Goal: Information Seeking & Learning: Learn about a topic

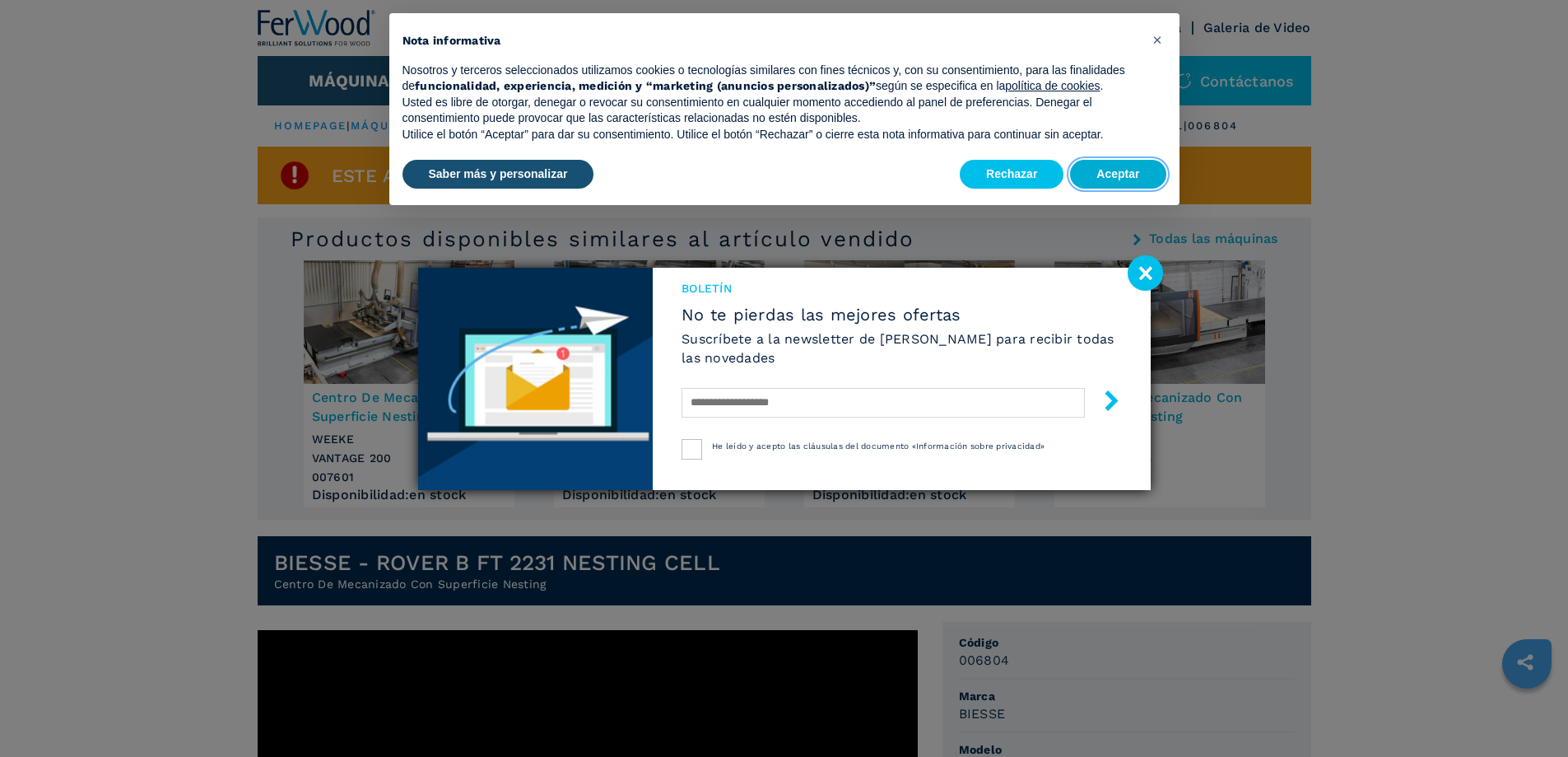
click at [1118, 170] on button "Aceptar" at bounding box center [1117, 174] width 95 height 29
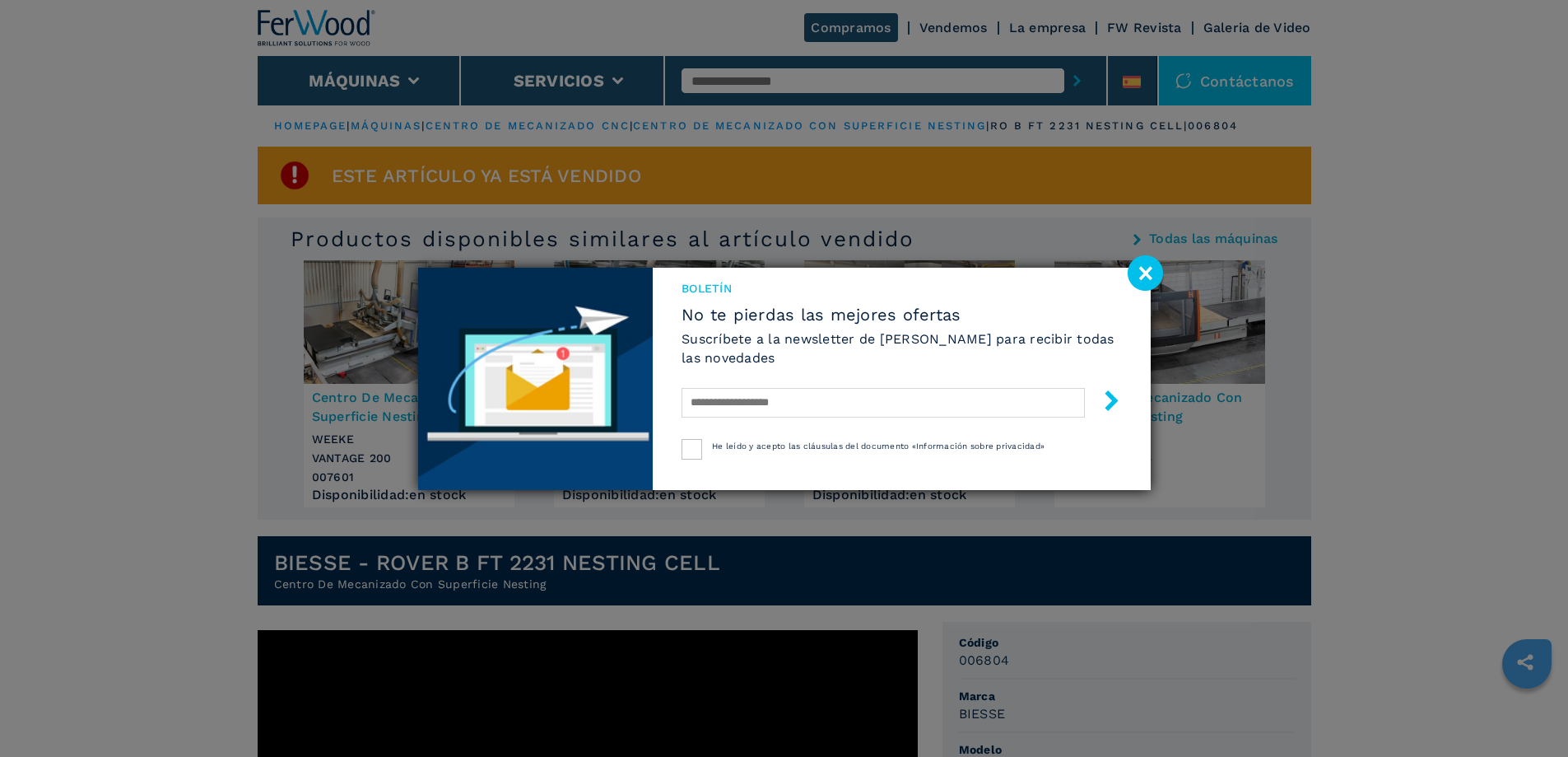
scroll to position [165, 0]
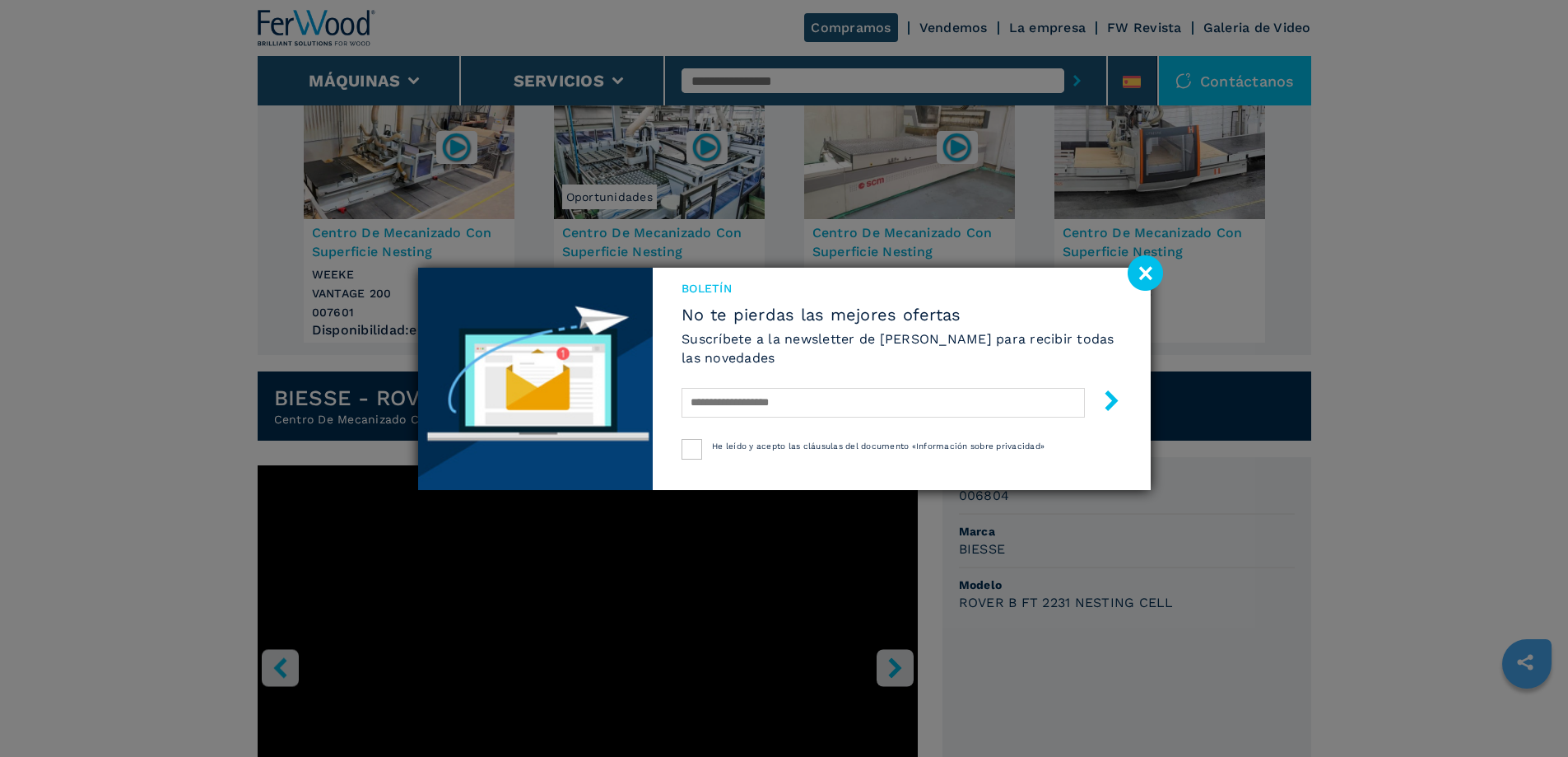
click at [1158, 269] on image at bounding box center [1145, 272] width 35 height 35
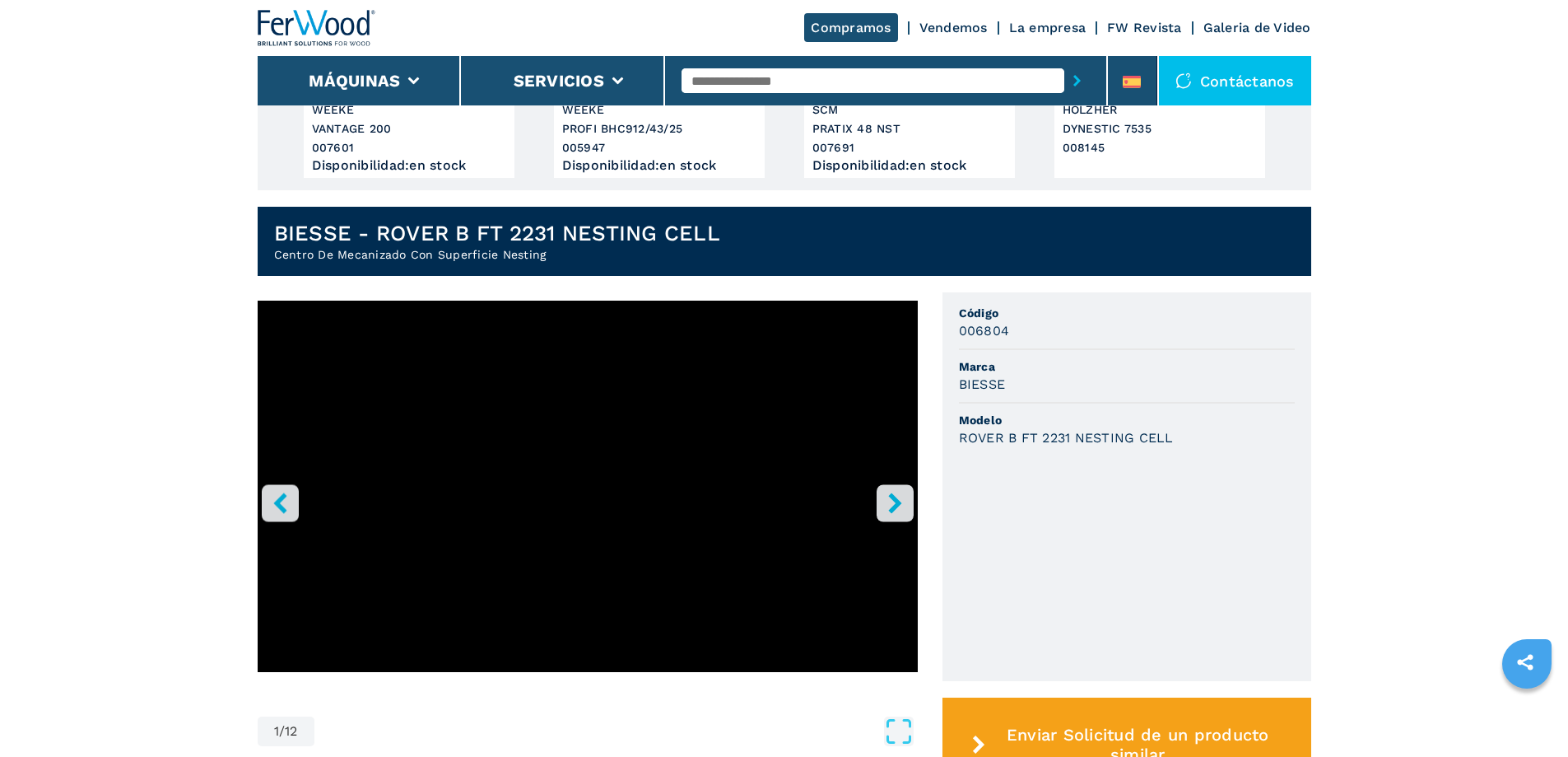
scroll to position [412, 0]
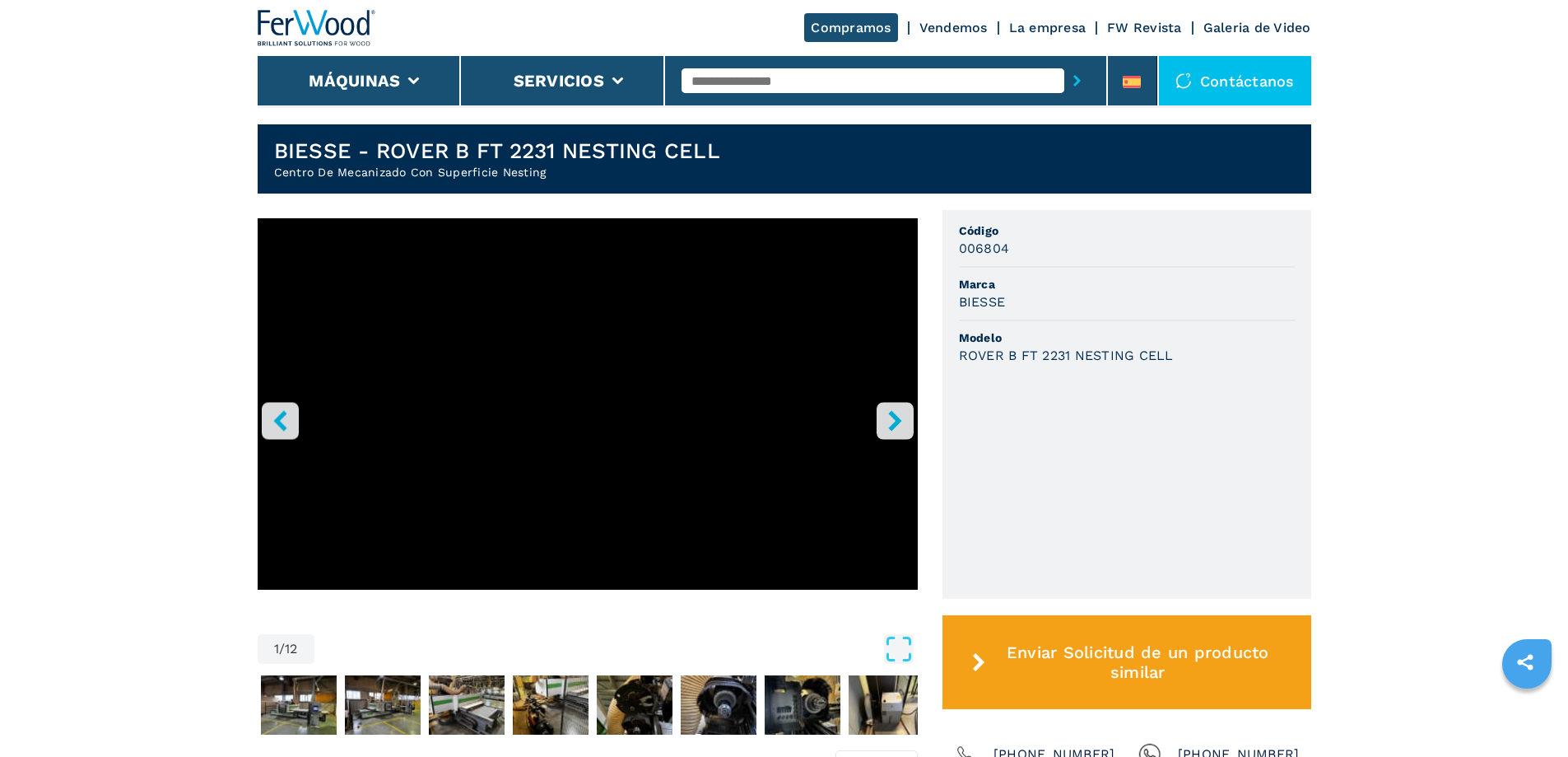
click at [893, 420] on icon "right-button" at bounding box center [895, 420] width 21 height 21
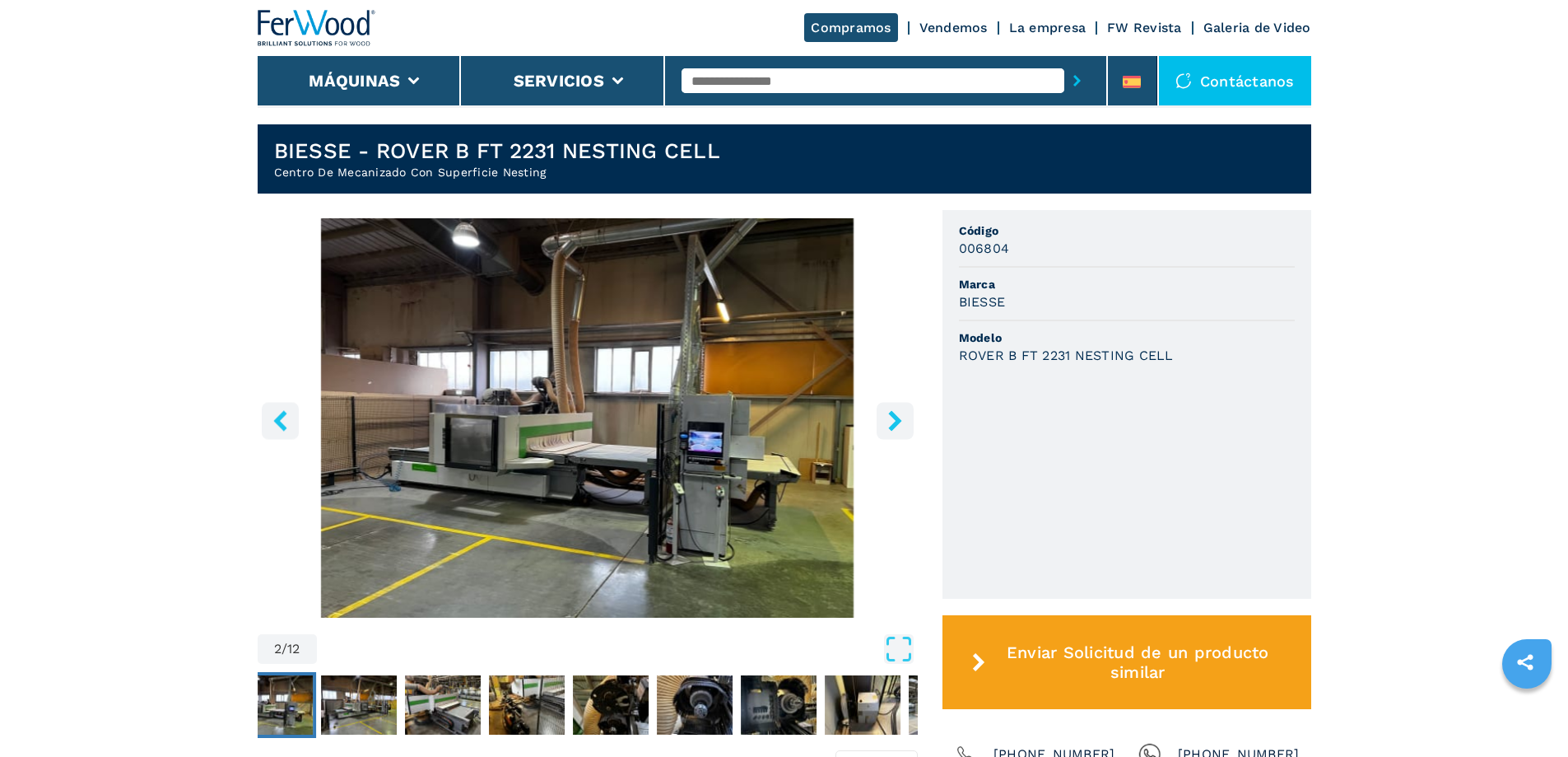
click at [894, 422] on icon "right-button" at bounding box center [895, 420] width 21 height 21
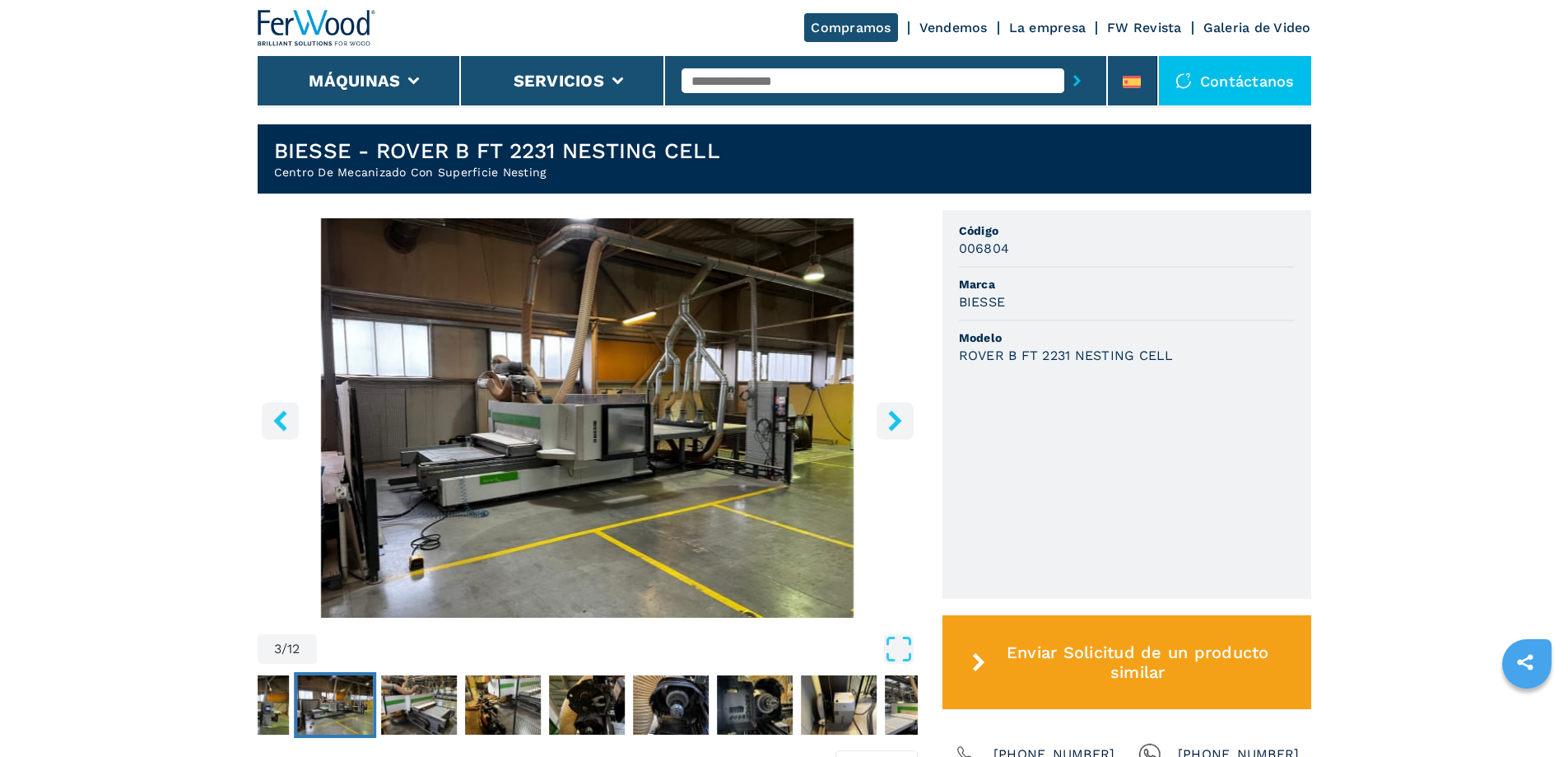
click at [894, 422] on icon "right-button" at bounding box center [895, 420] width 21 height 21
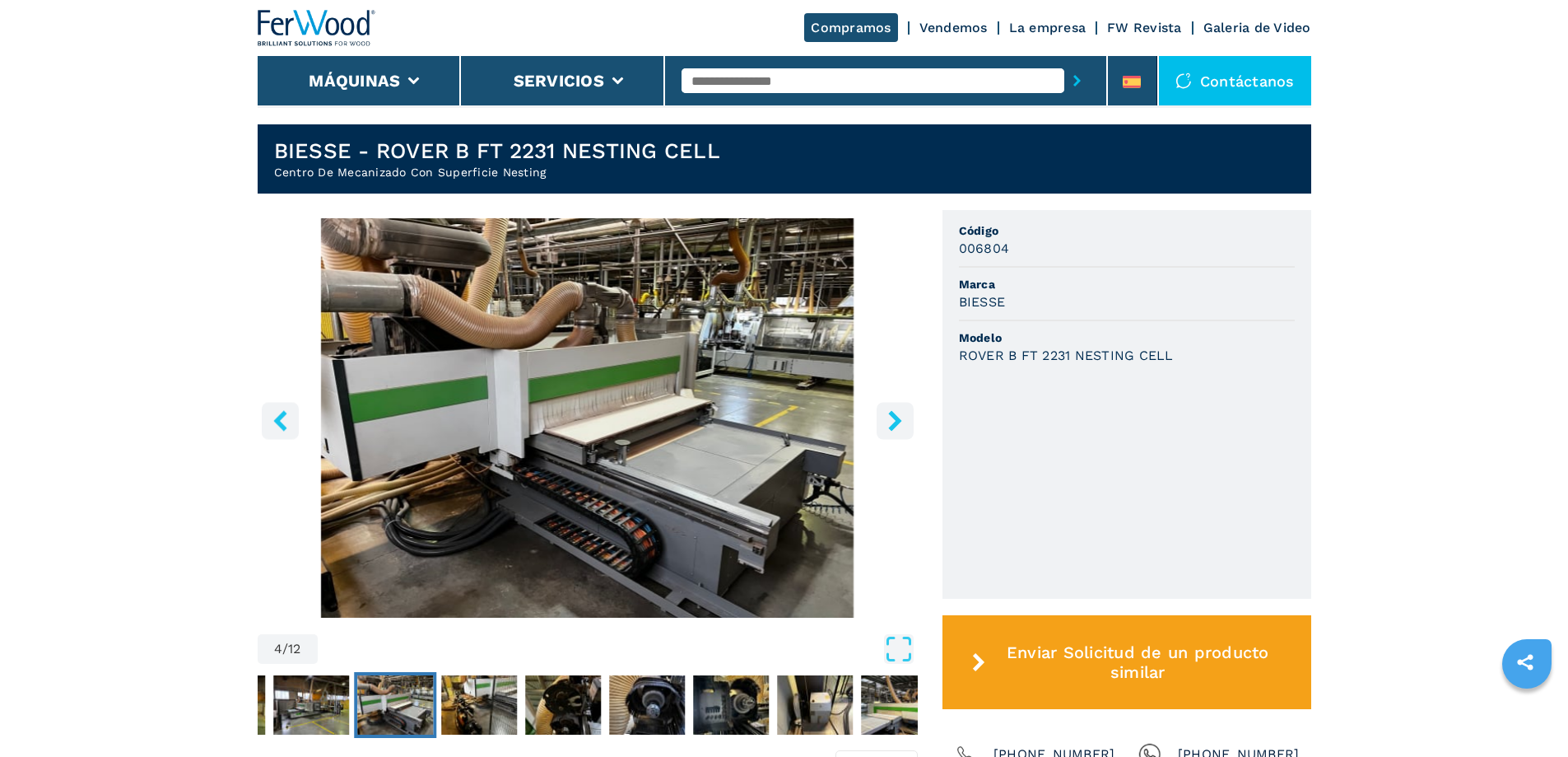
click at [894, 422] on icon "right-button" at bounding box center [895, 420] width 21 height 21
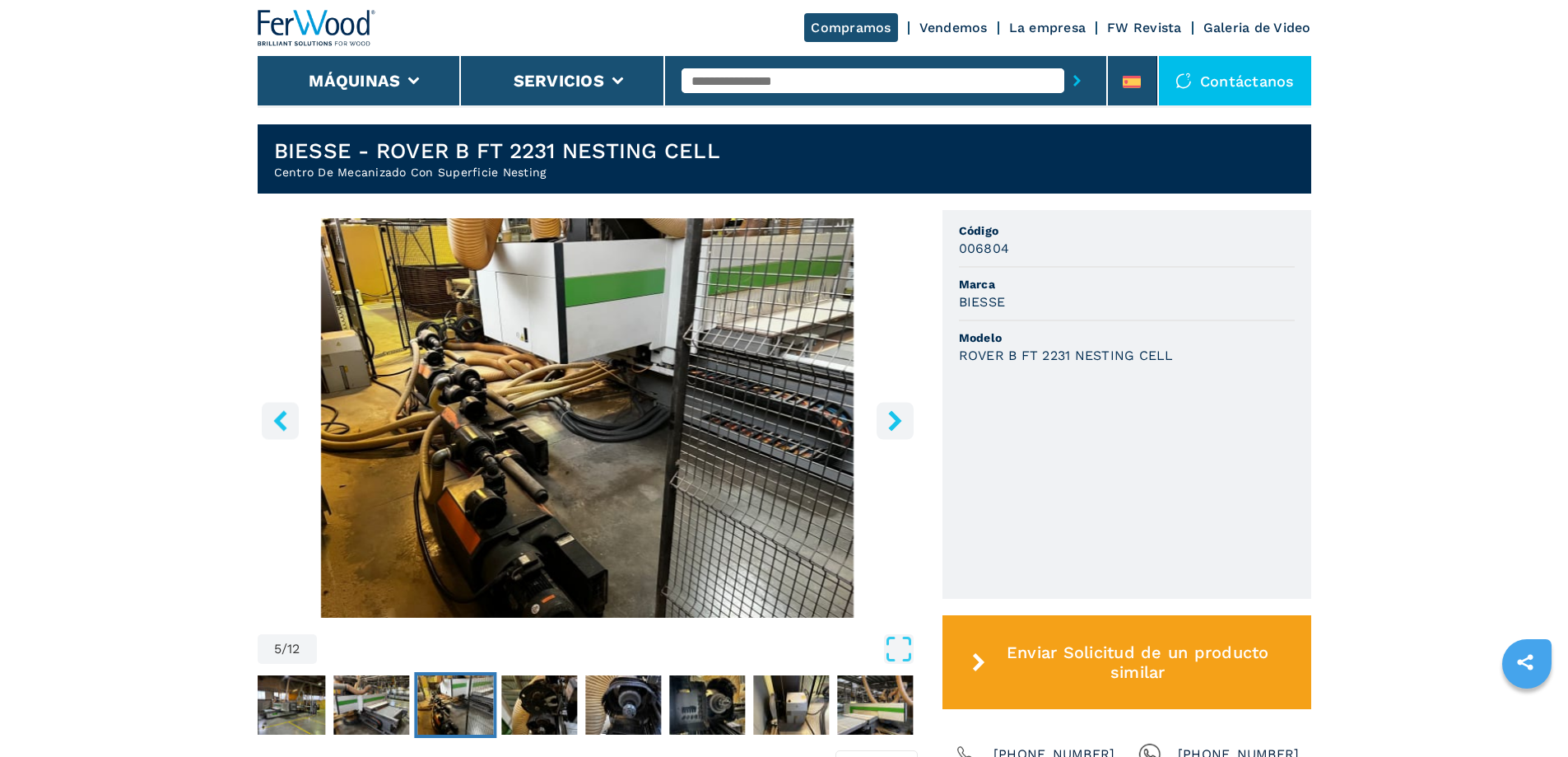
click at [894, 422] on icon "right-button" at bounding box center [895, 420] width 21 height 21
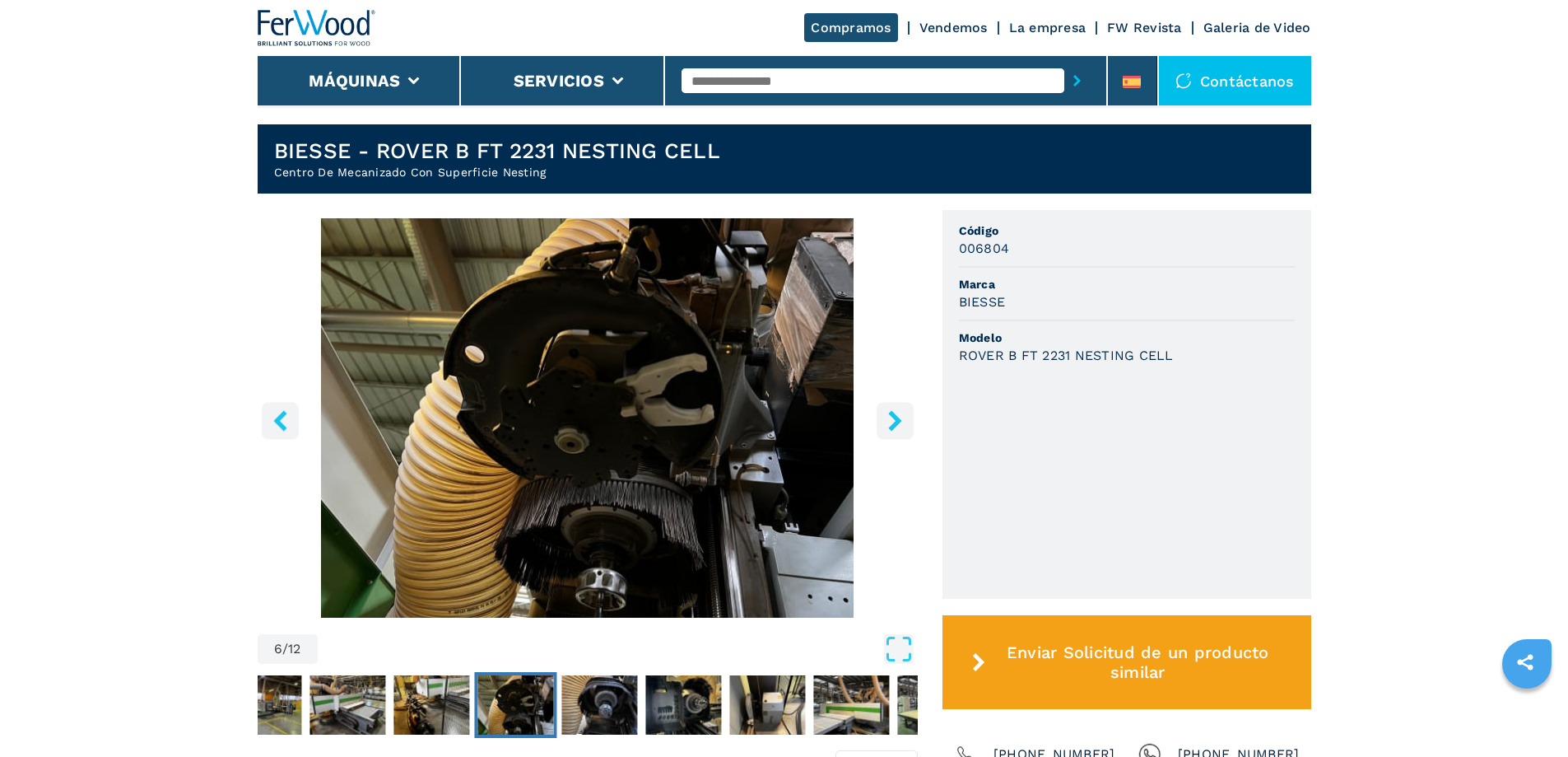
click at [894, 422] on icon "right-button" at bounding box center [895, 420] width 21 height 21
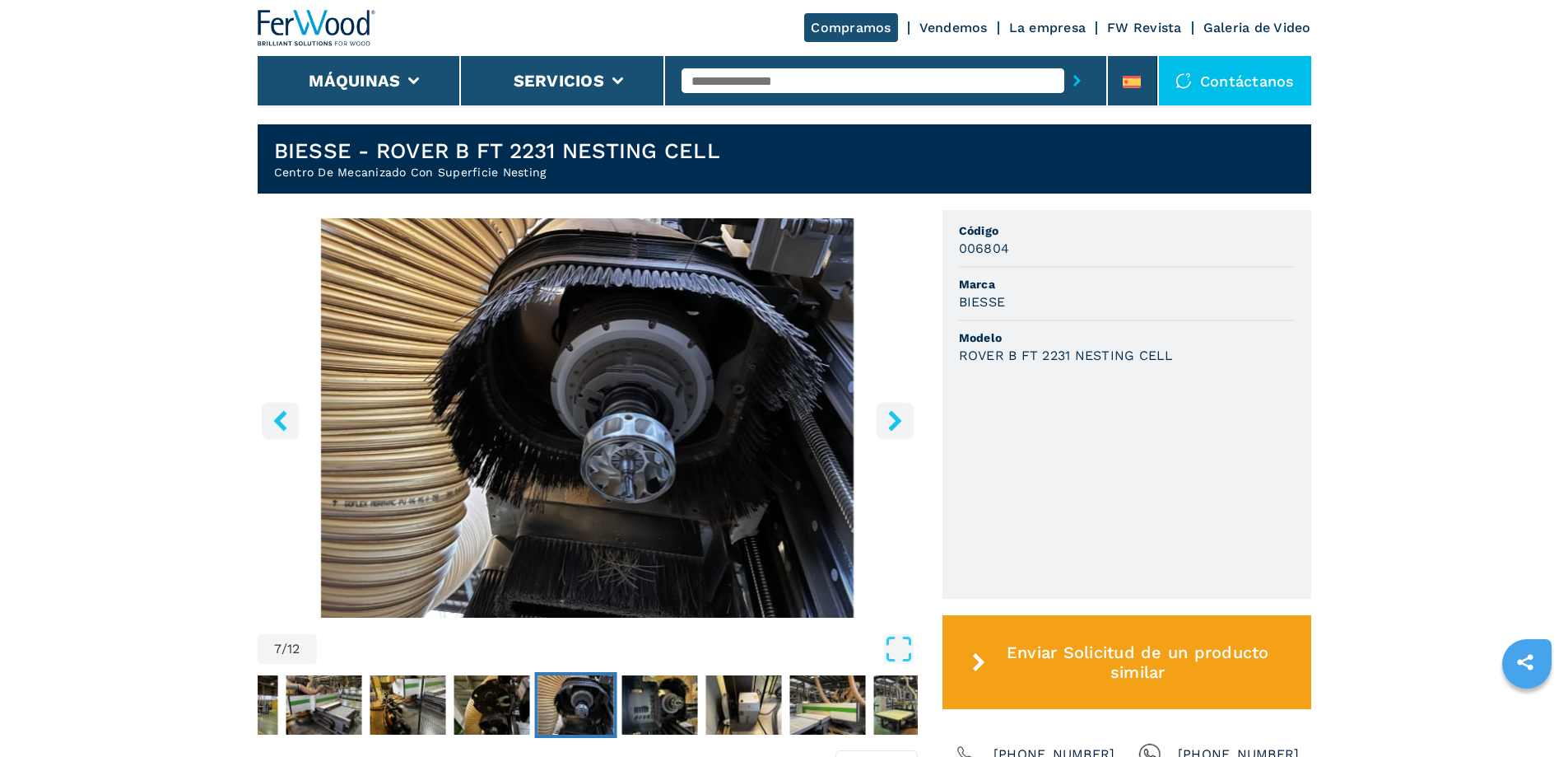
click at [894, 422] on icon "right-button" at bounding box center [895, 420] width 21 height 21
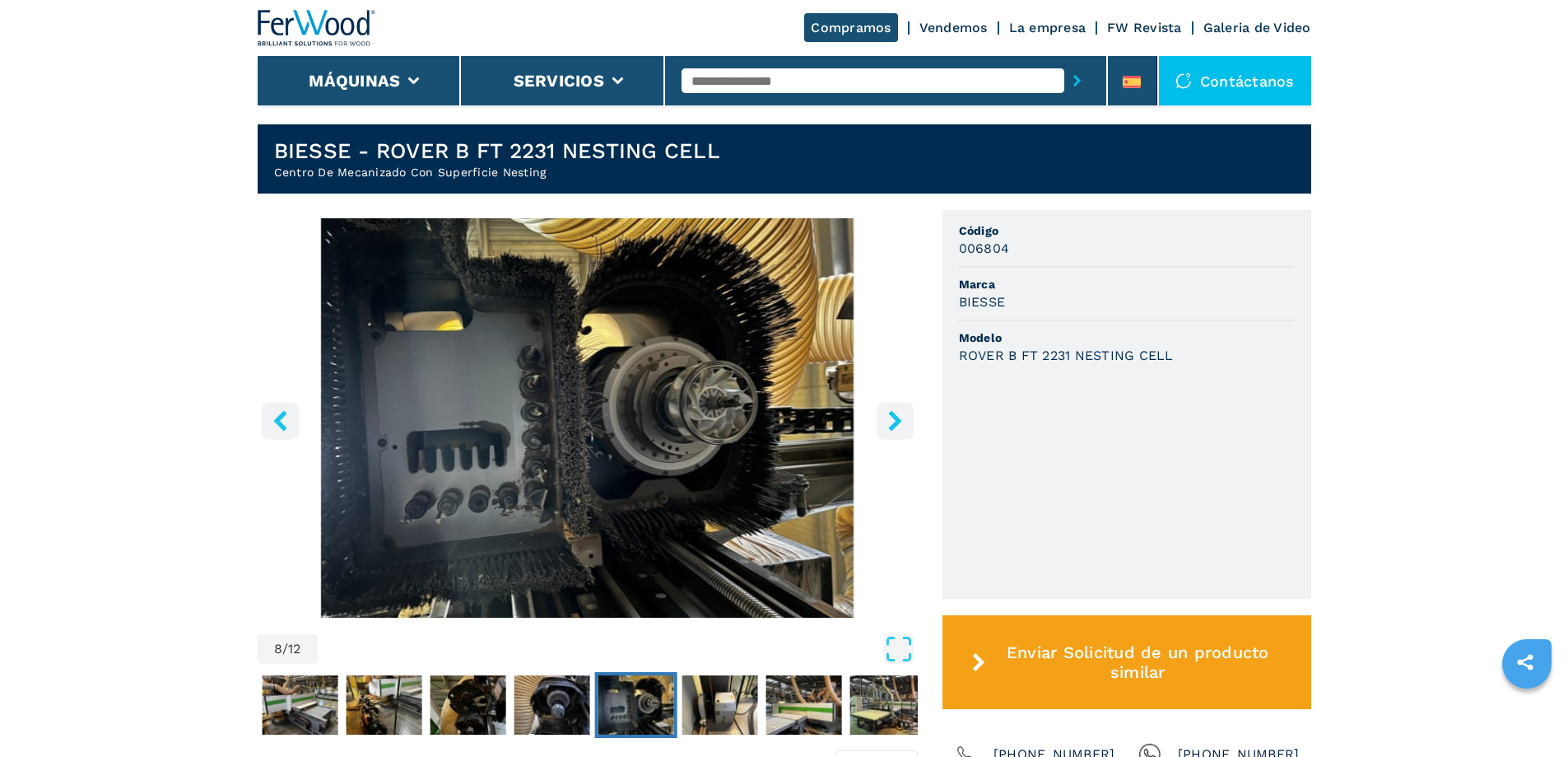
click at [894, 422] on icon "right-button" at bounding box center [895, 420] width 21 height 21
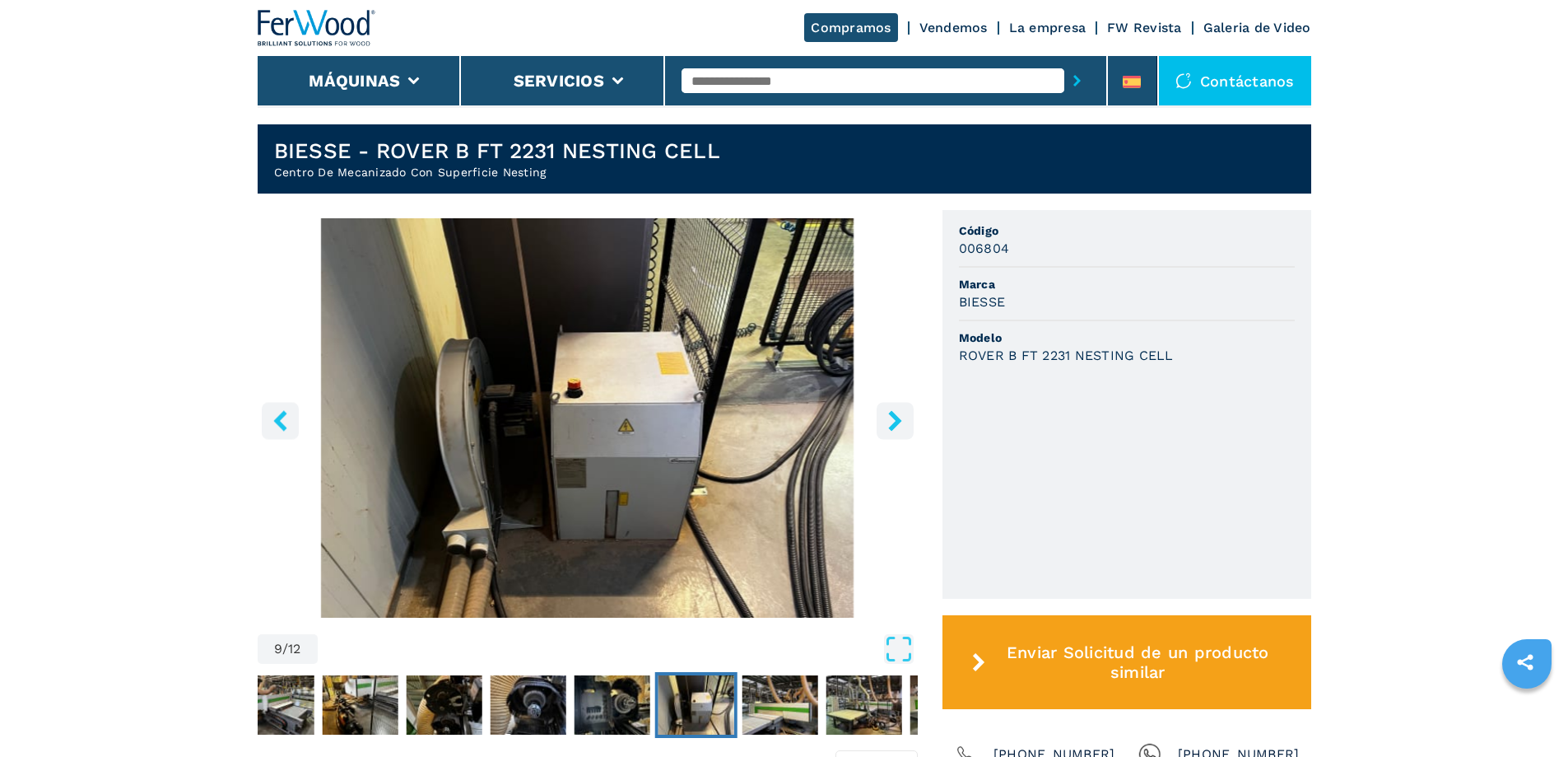
click at [894, 422] on icon "right-button" at bounding box center [895, 420] width 21 height 21
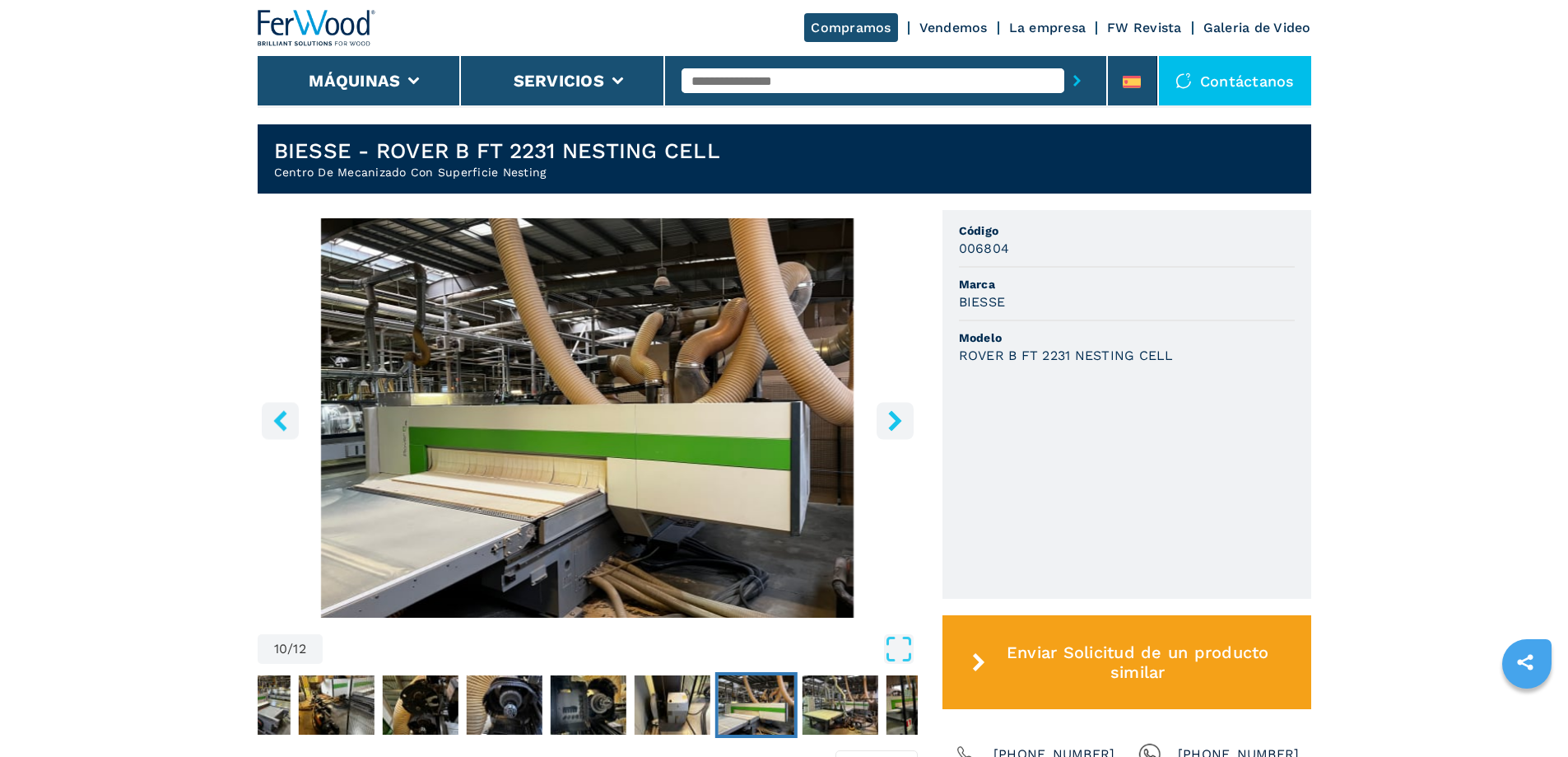
click at [894, 422] on icon "right-button" at bounding box center [895, 420] width 21 height 21
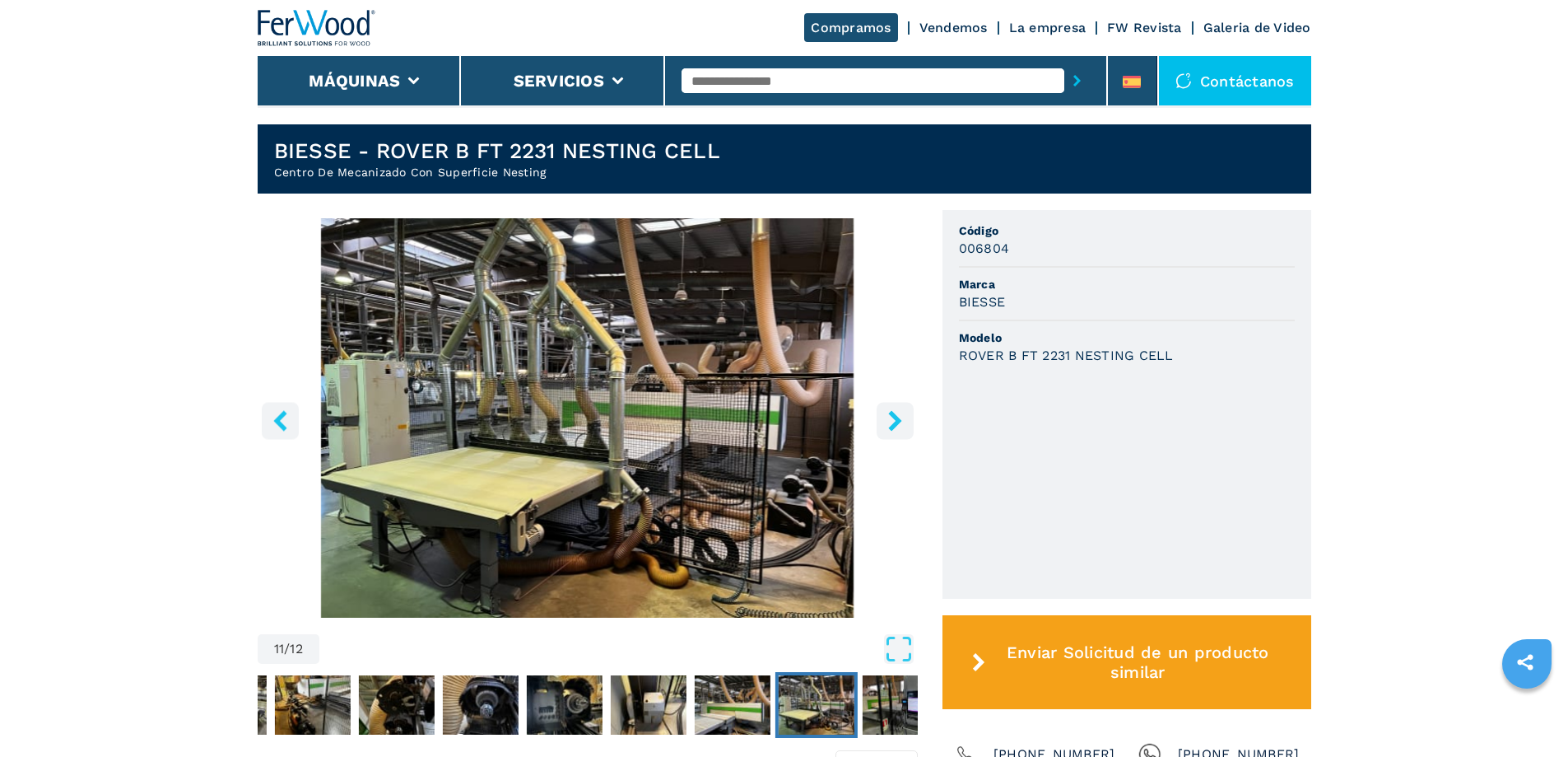
click at [894, 422] on icon "right-button" at bounding box center [895, 420] width 21 height 21
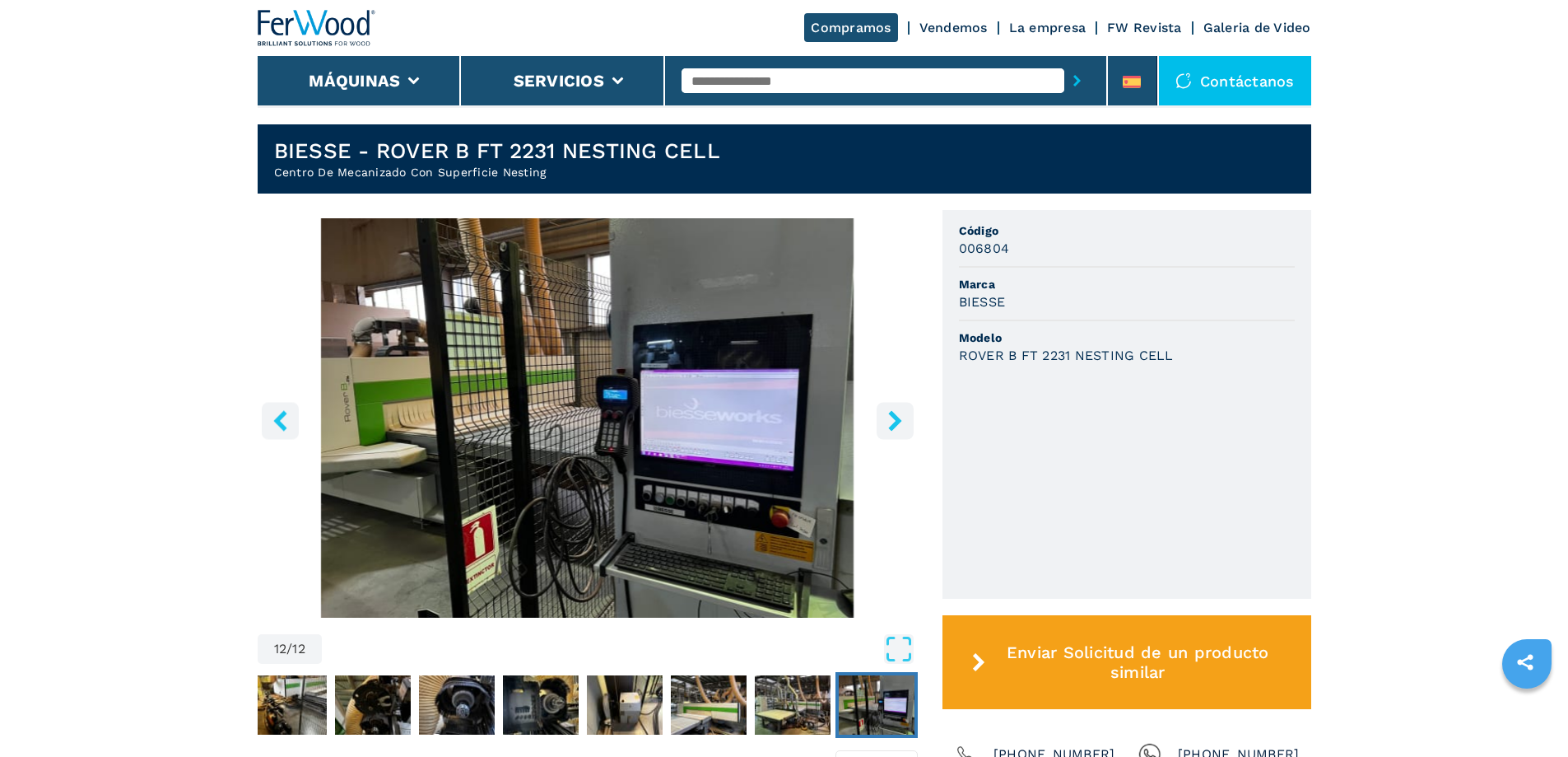
click at [894, 422] on icon "right-button" at bounding box center [895, 420] width 21 height 21
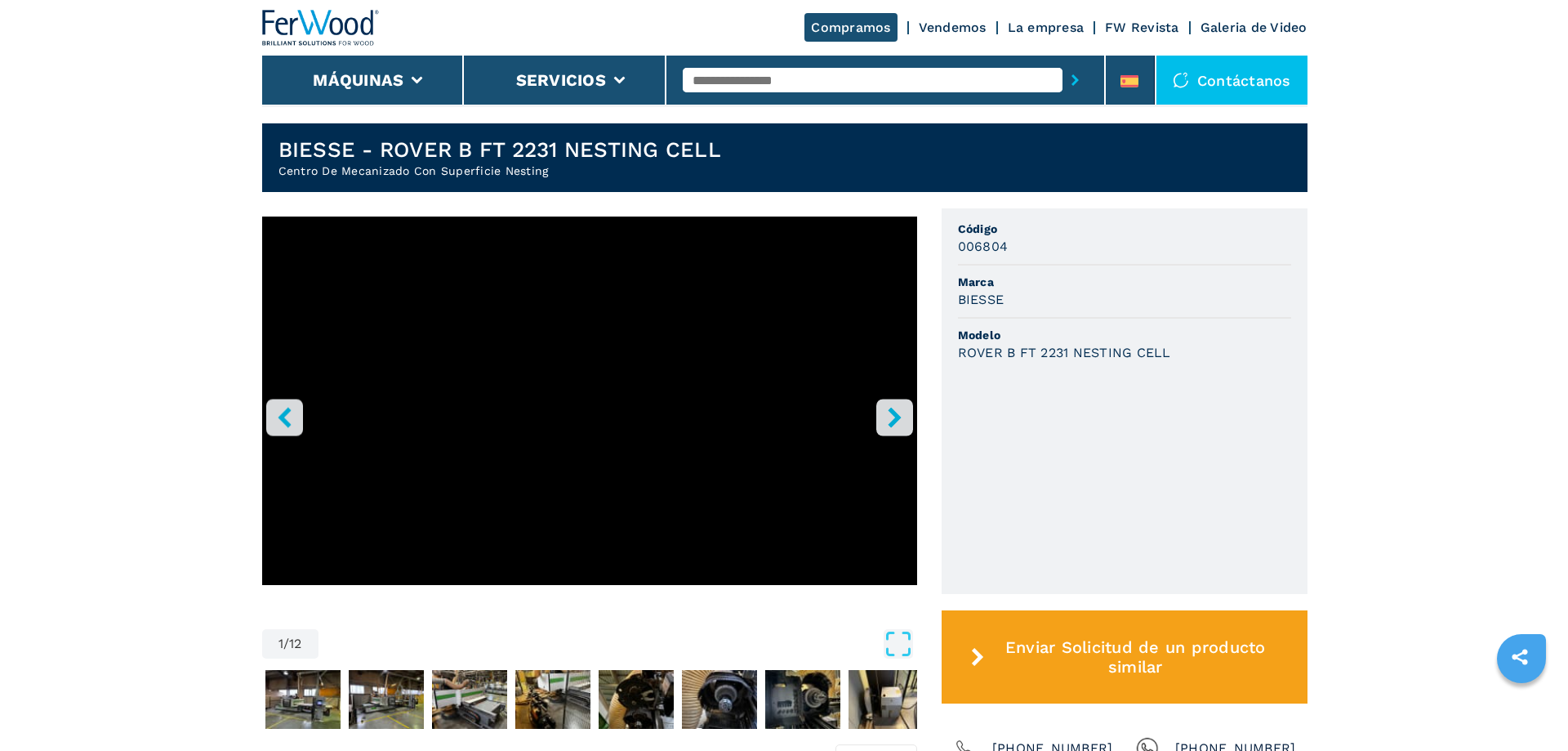
scroll to position [735, 0]
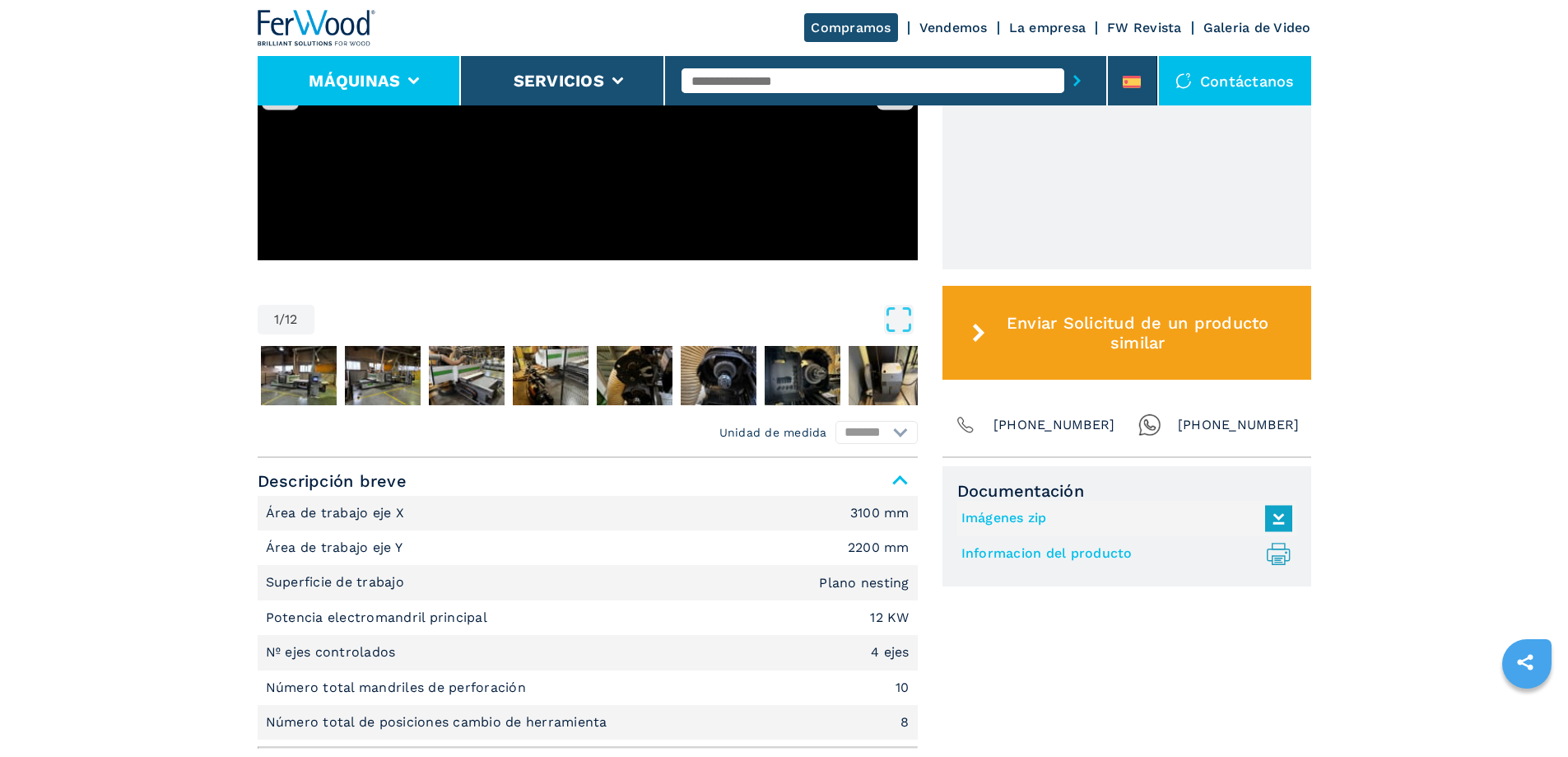
click at [410, 95] on li "Máquinas" at bounding box center [360, 80] width 204 height 49
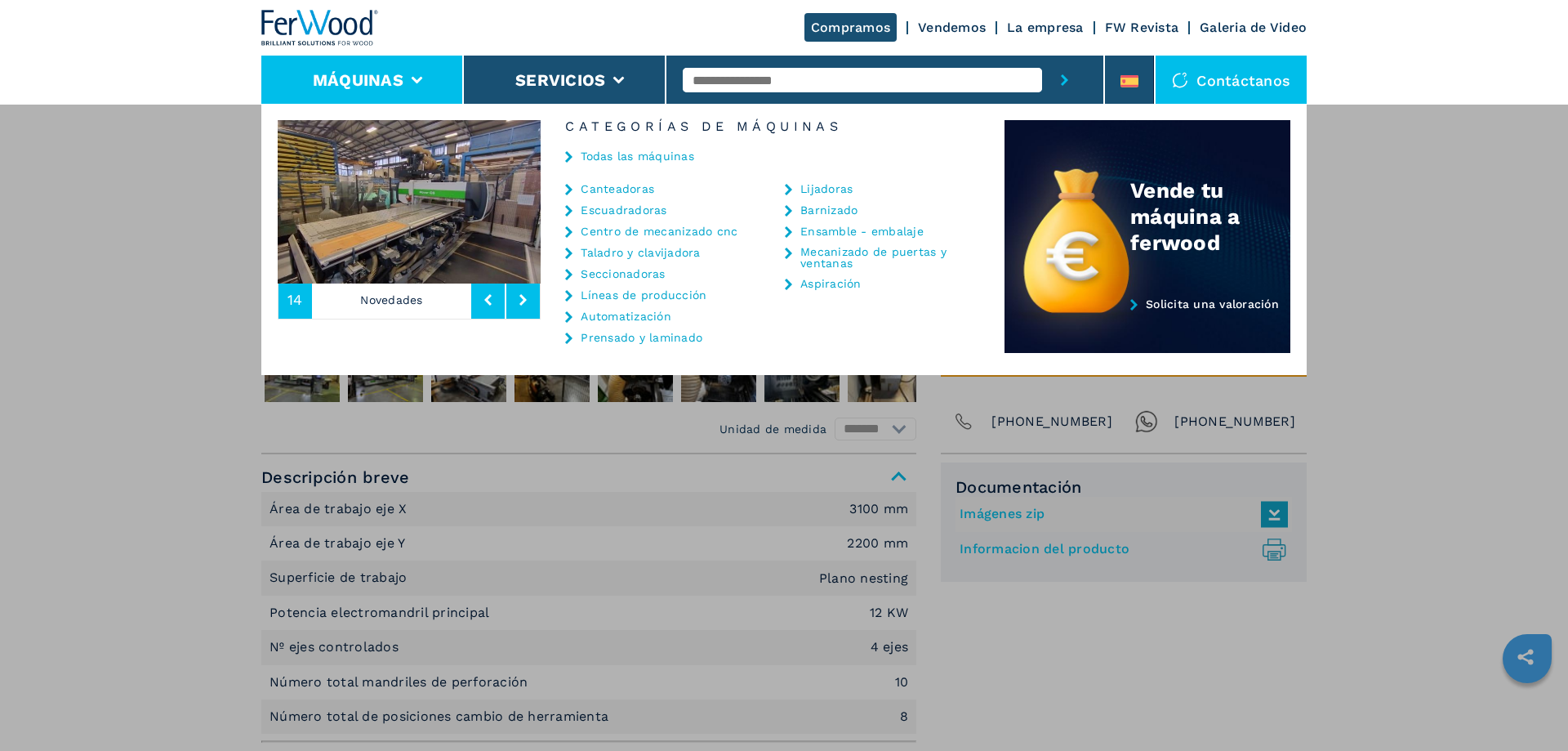
click at [631, 234] on link "Centro de mecanizado cnc" at bounding box center [659, 230] width 157 height 11
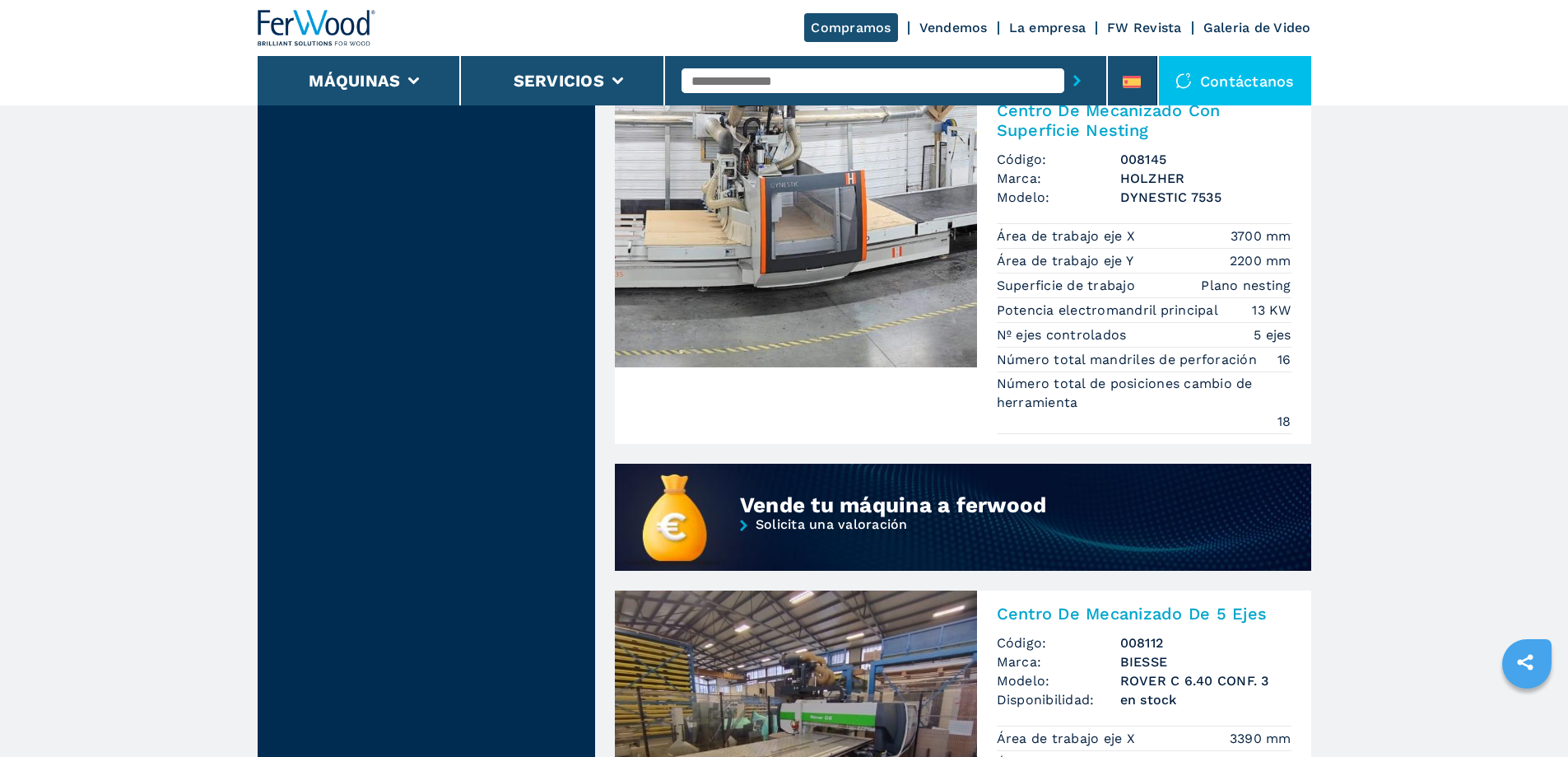
scroll to position [1071, 0]
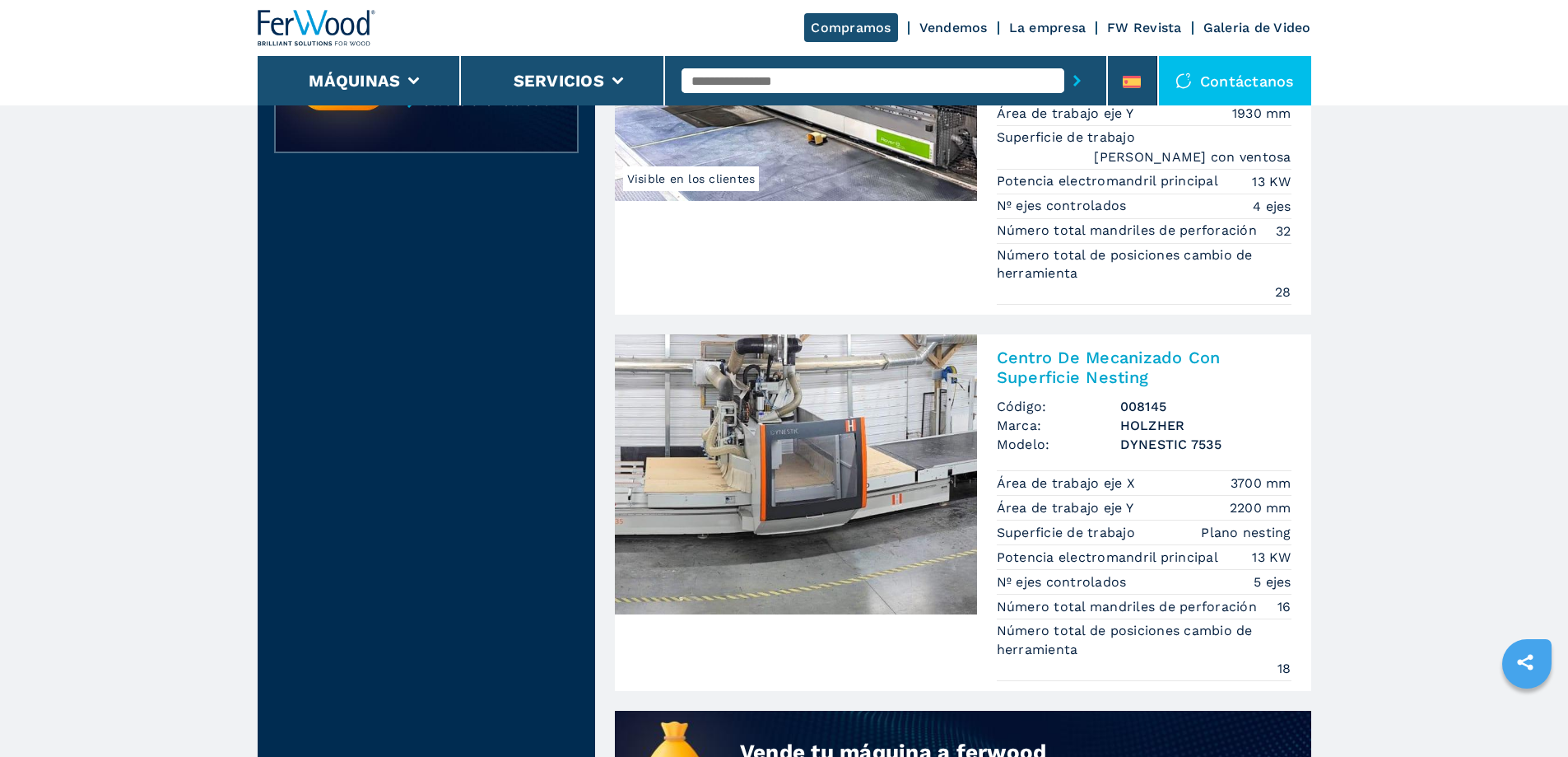
click at [822, 477] on img at bounding box center [796, 474] width 362 height 280
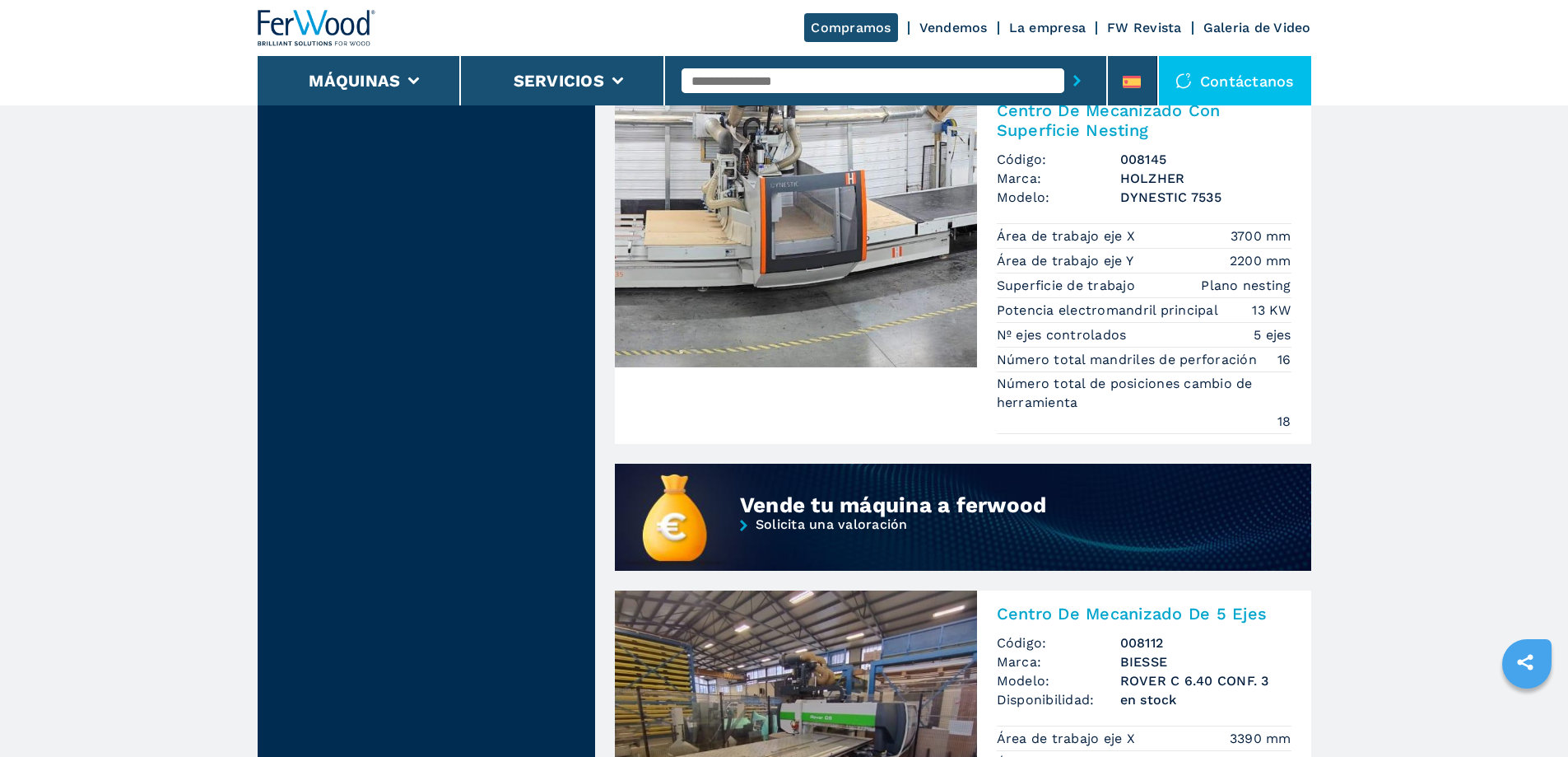
scroll to position [1153, 0]
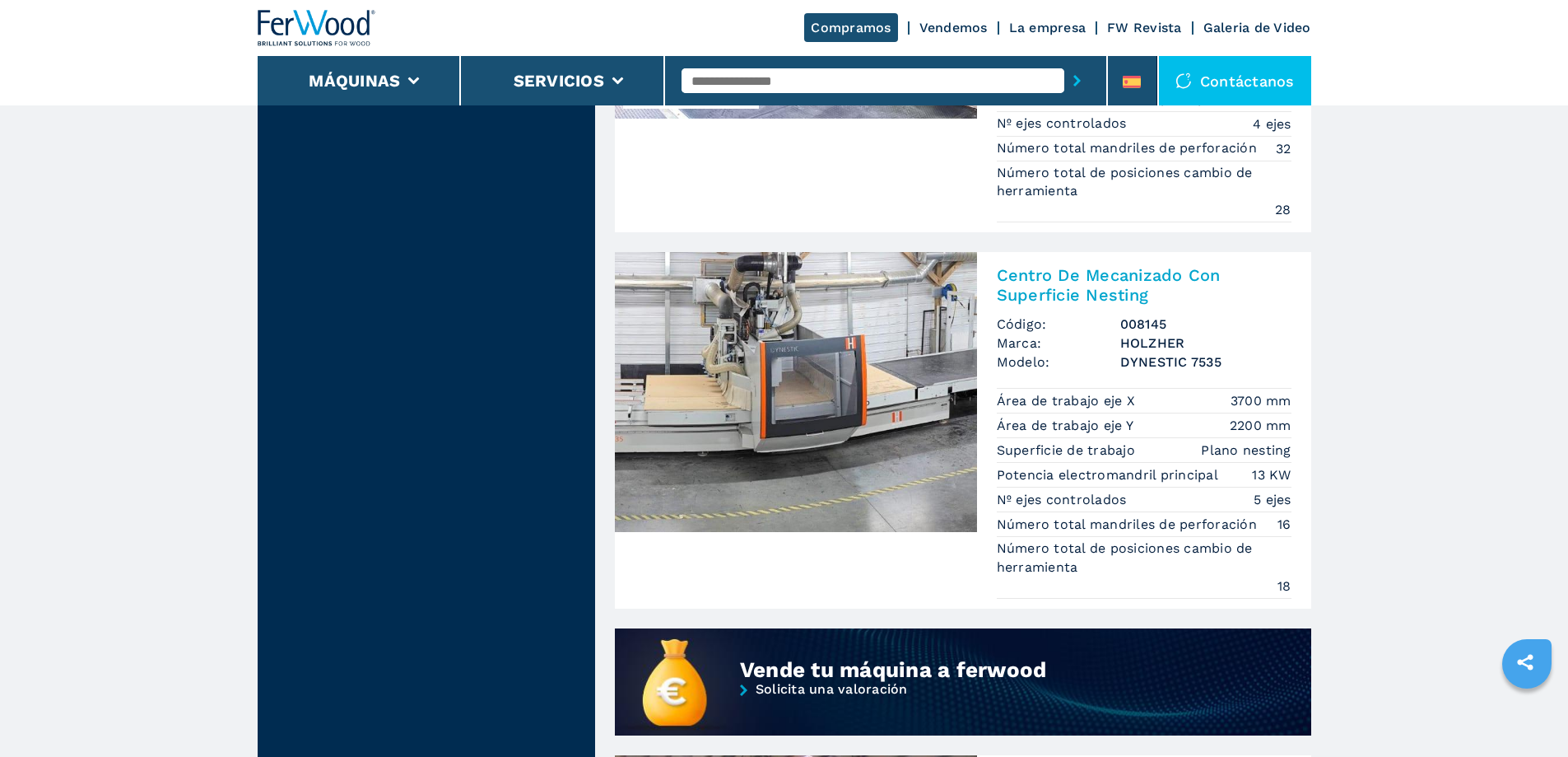
click at [897, 387] on img at bounding box center [796, 392] width 362 height 280
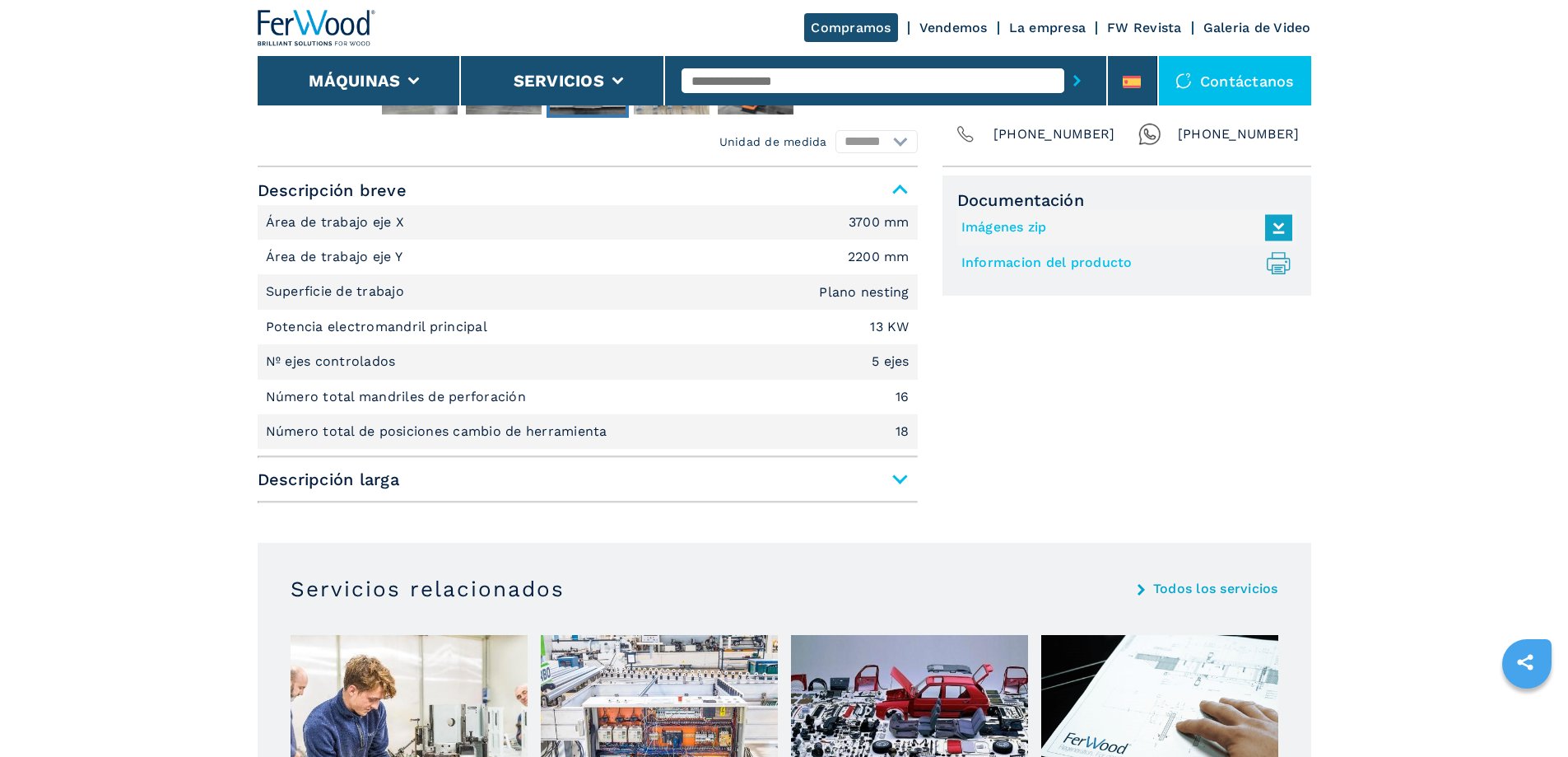
scroll to position [823, 0]
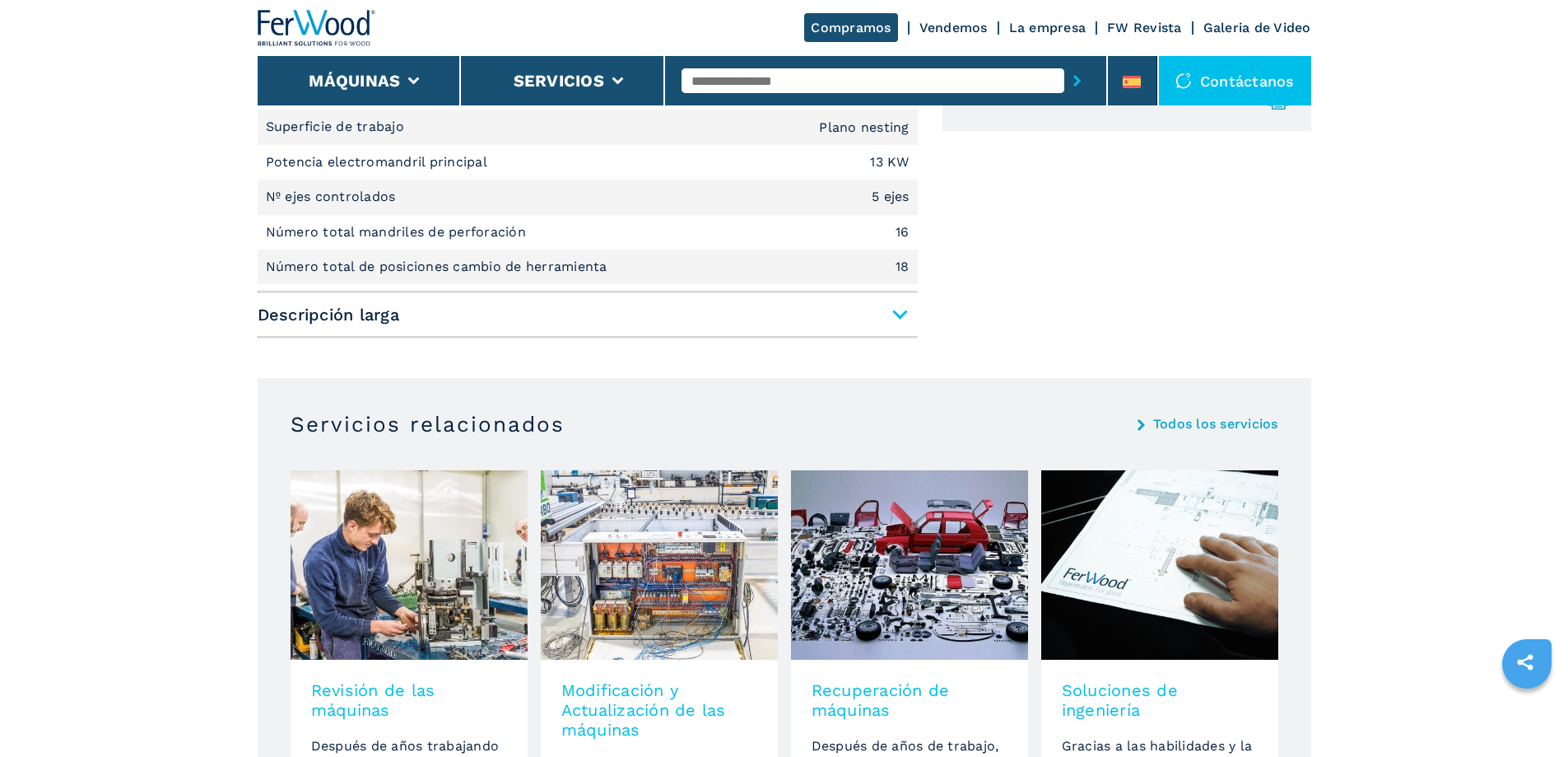
click at [902, 313] on span "Descripción larga" at bounding box center [587, 314] width 660 height 29
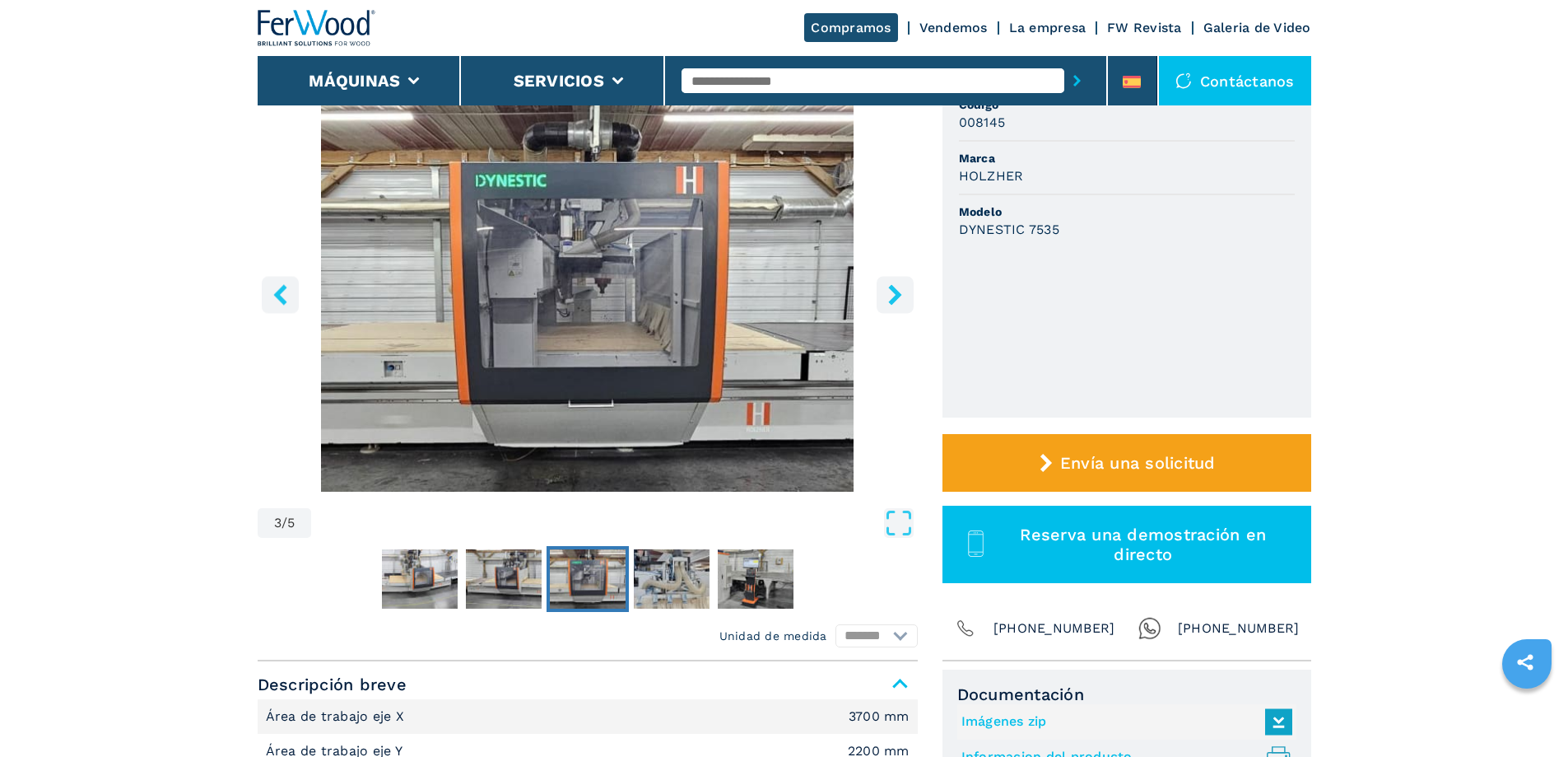
scroll to position [0, 0]
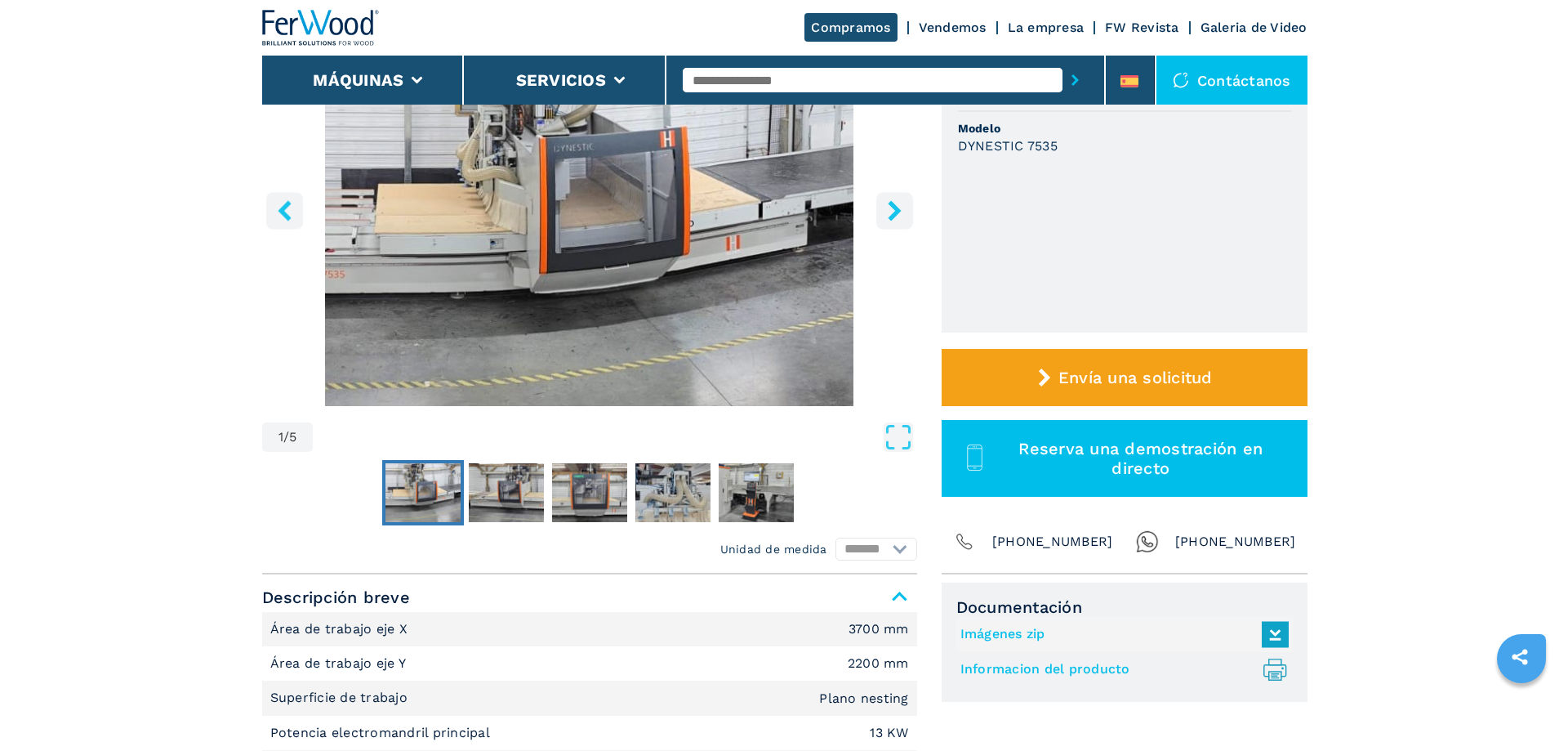
scroll to position [408, 0]
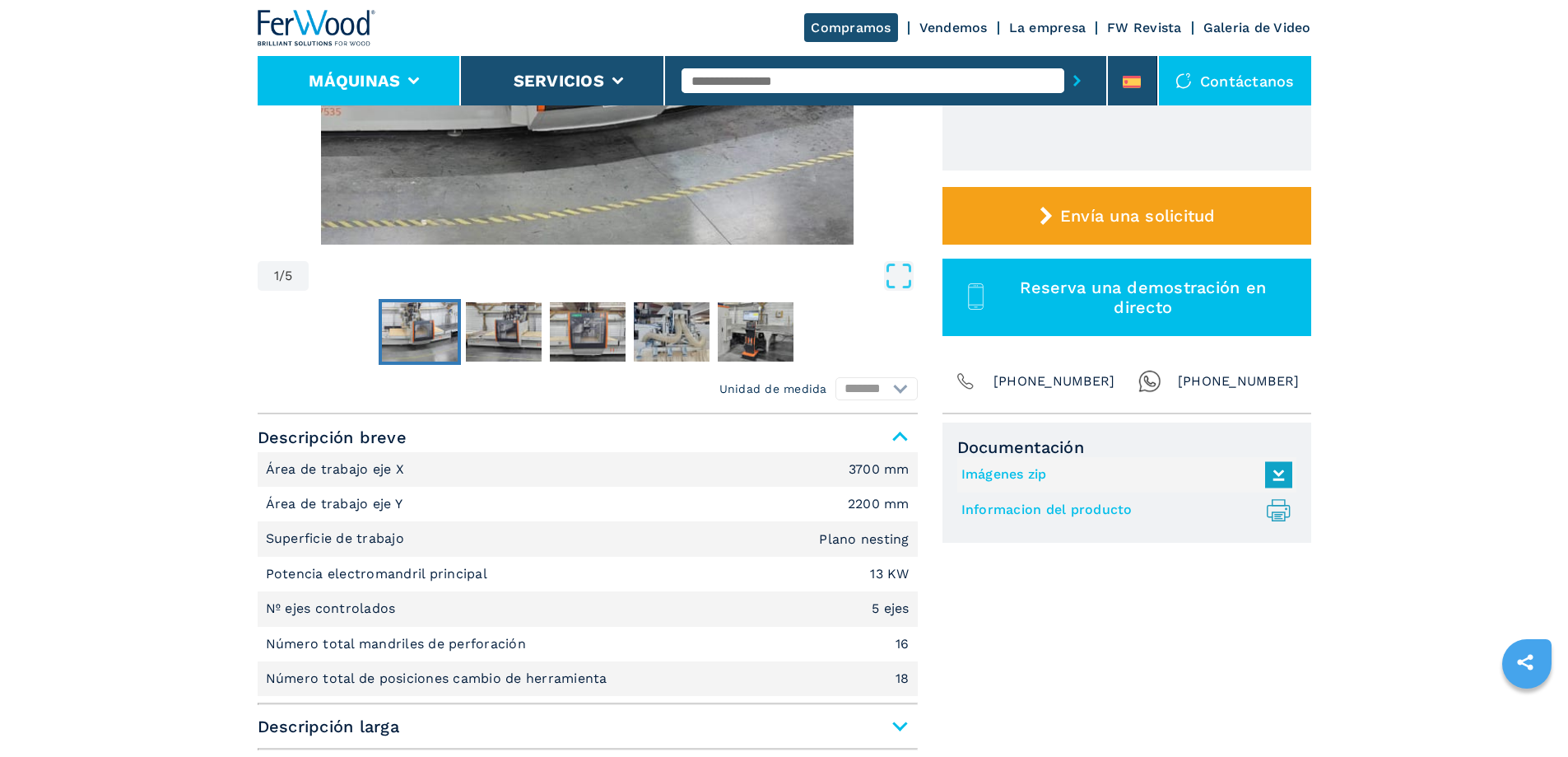
click at [414, 89] on li "Máquinas" at bounding box center [360, 80] width 204 height 49
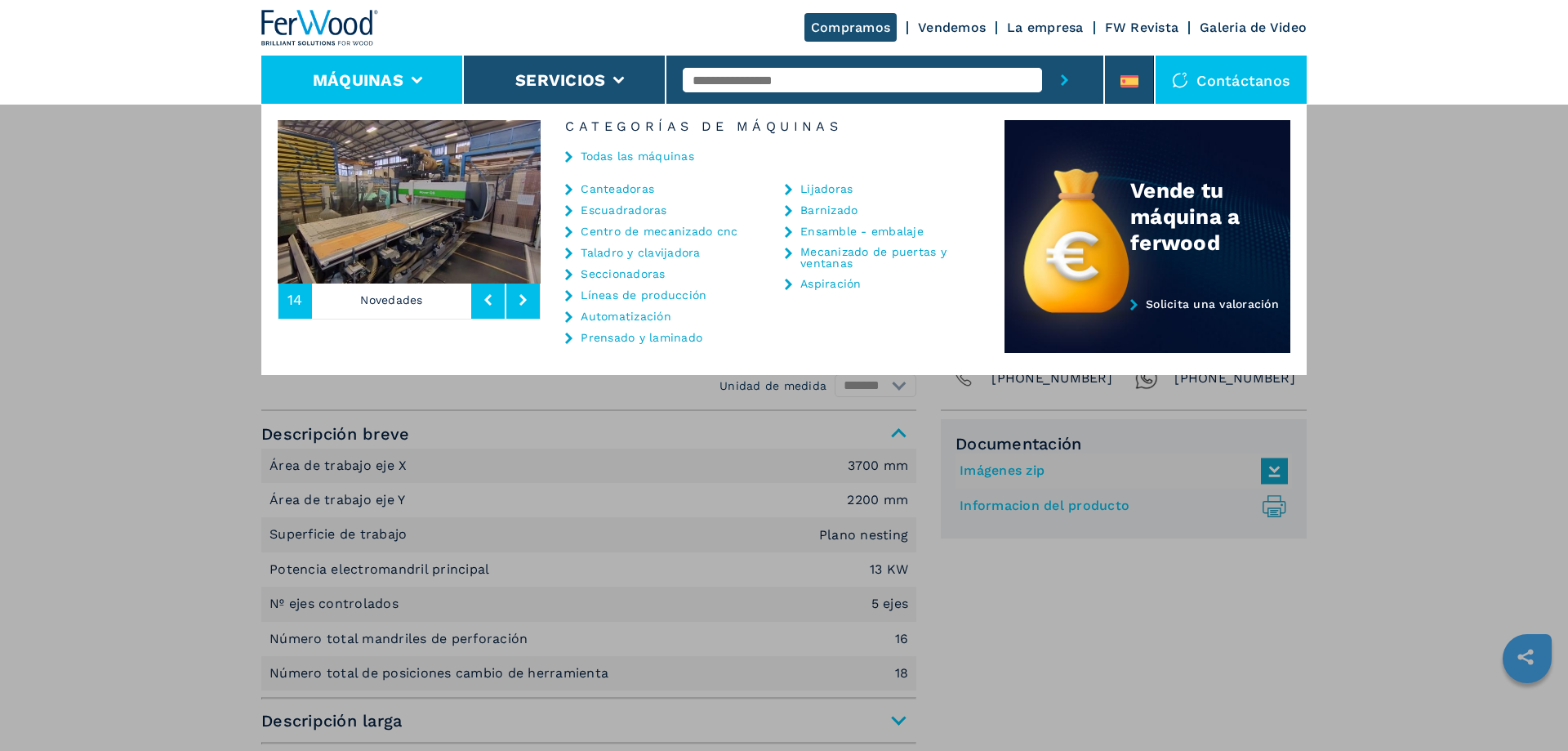
click at [656, 228] on link "Centro de mecanizado cnc" at bounding box center [659, 230] width 157 height 11
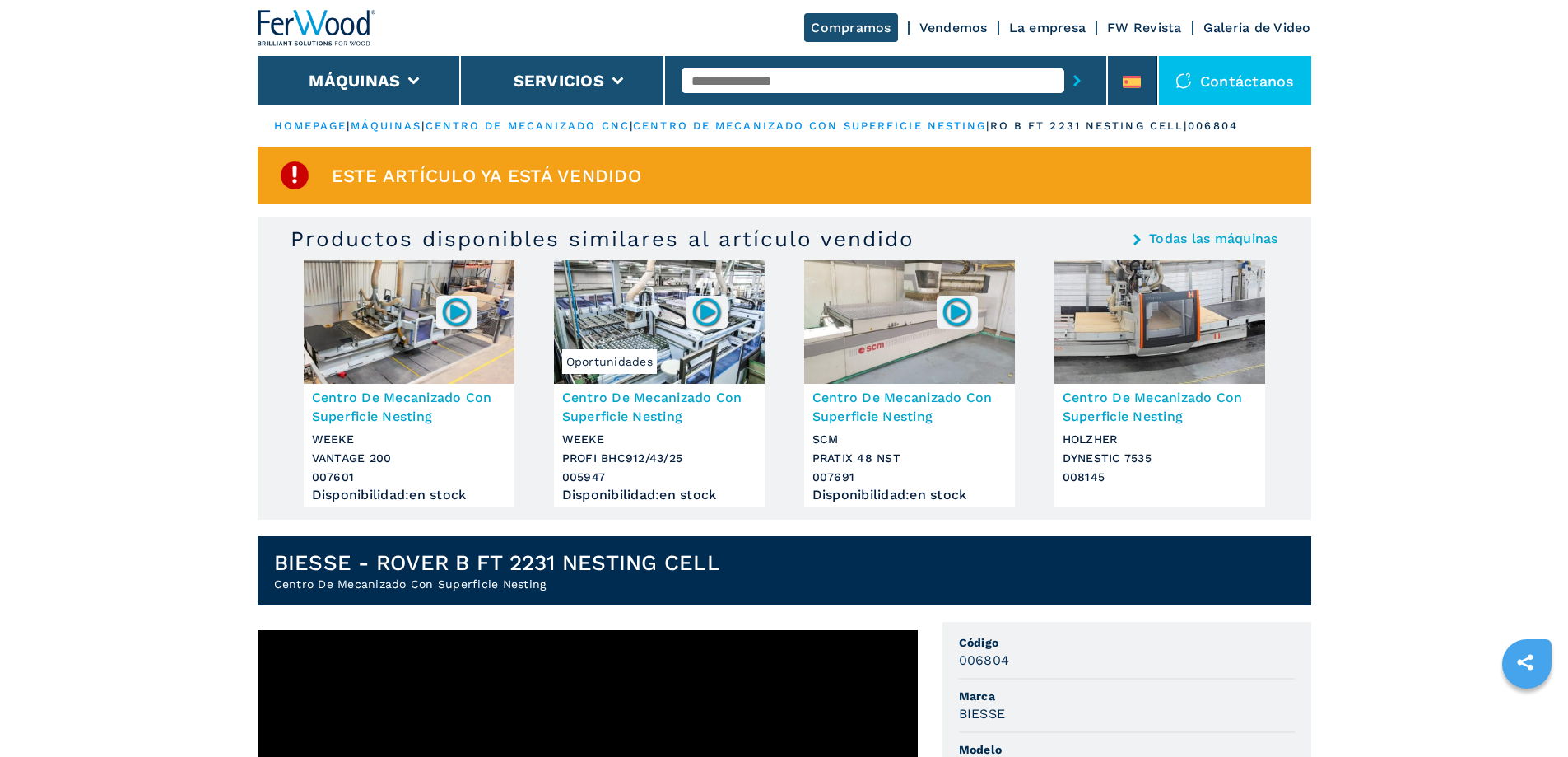
select select
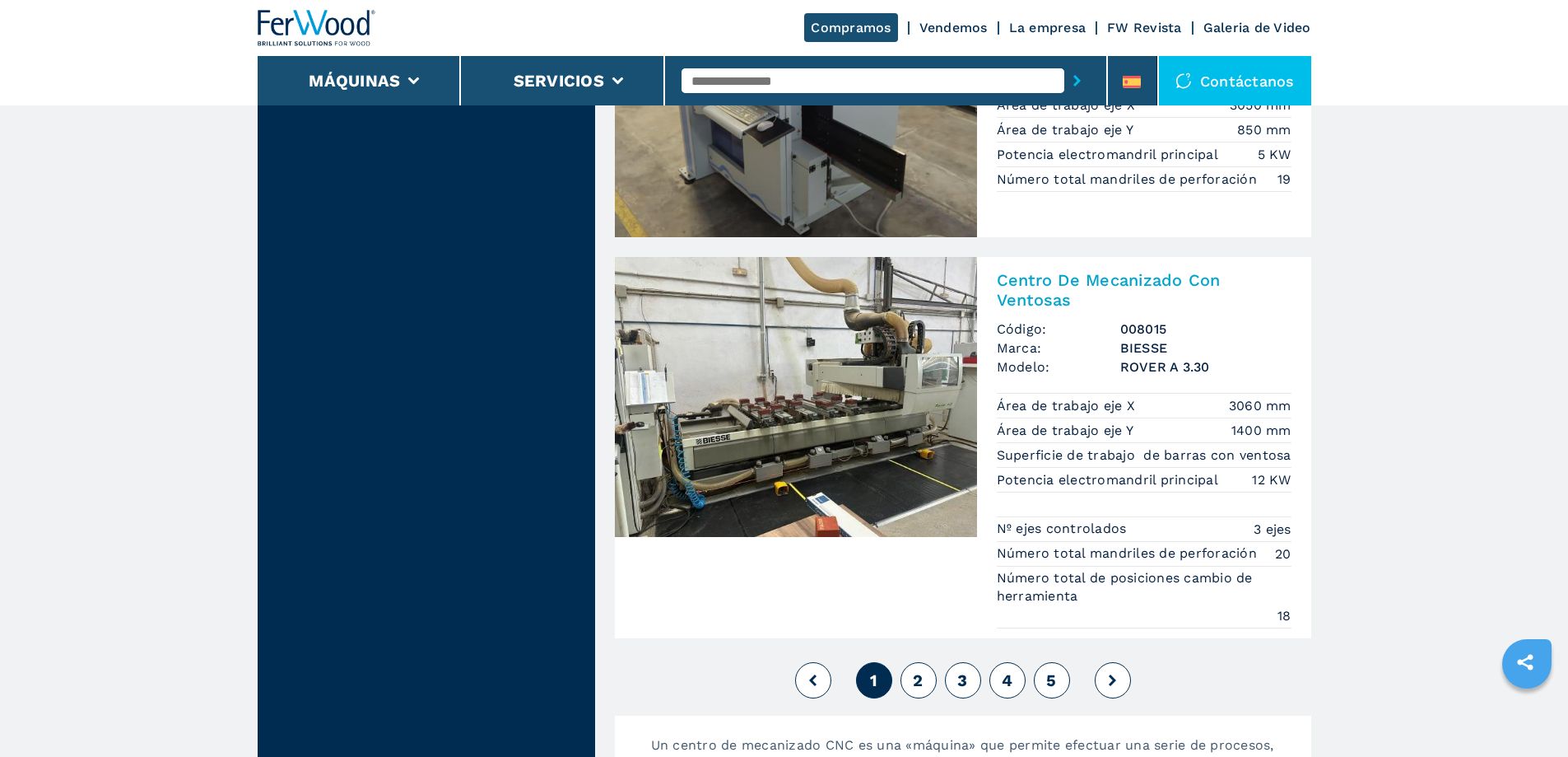
scroll to position [4529, 0]
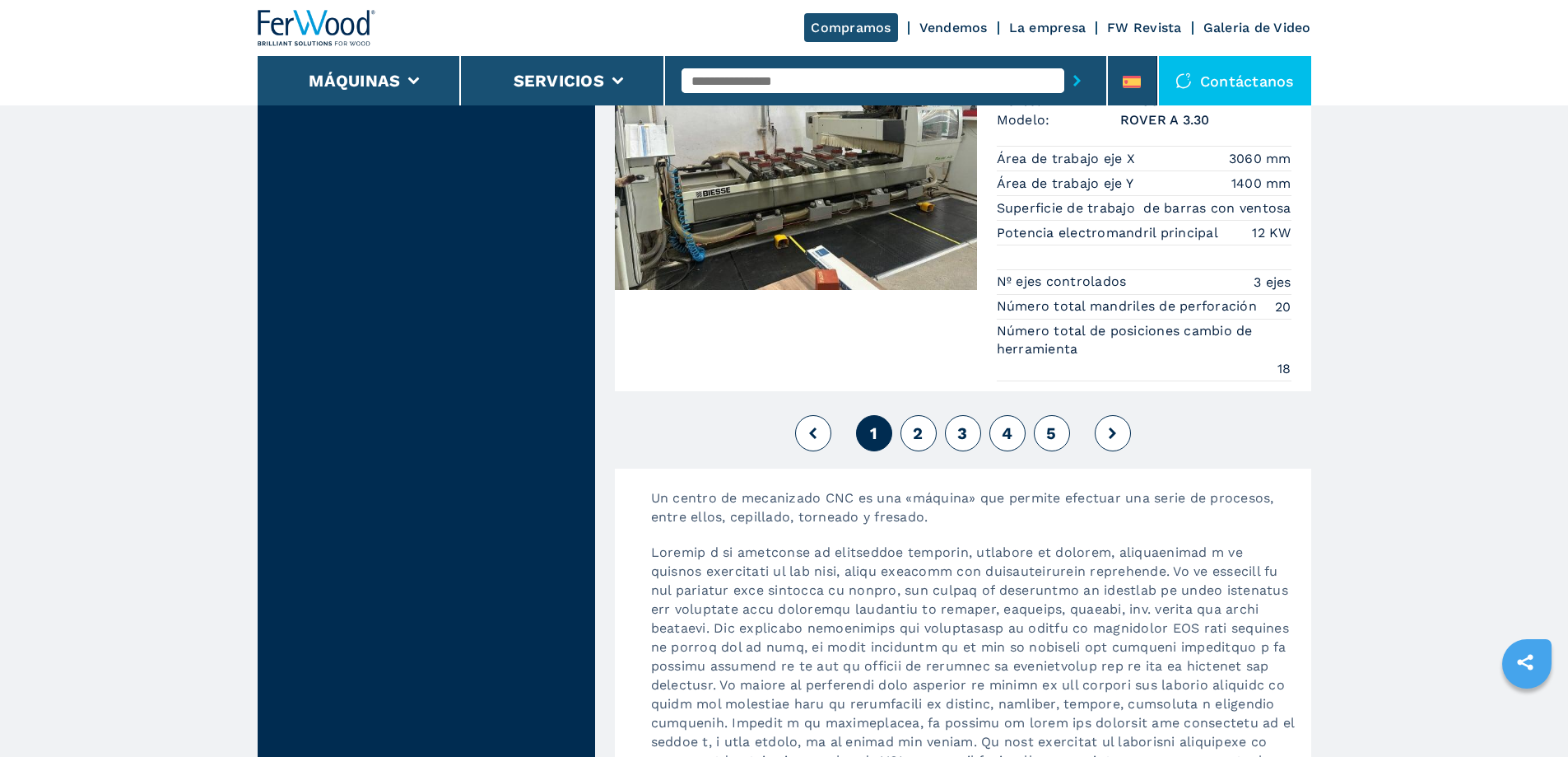
click at [922, 434] on span "2" at bounding box center [917, 433] width 9 height 20
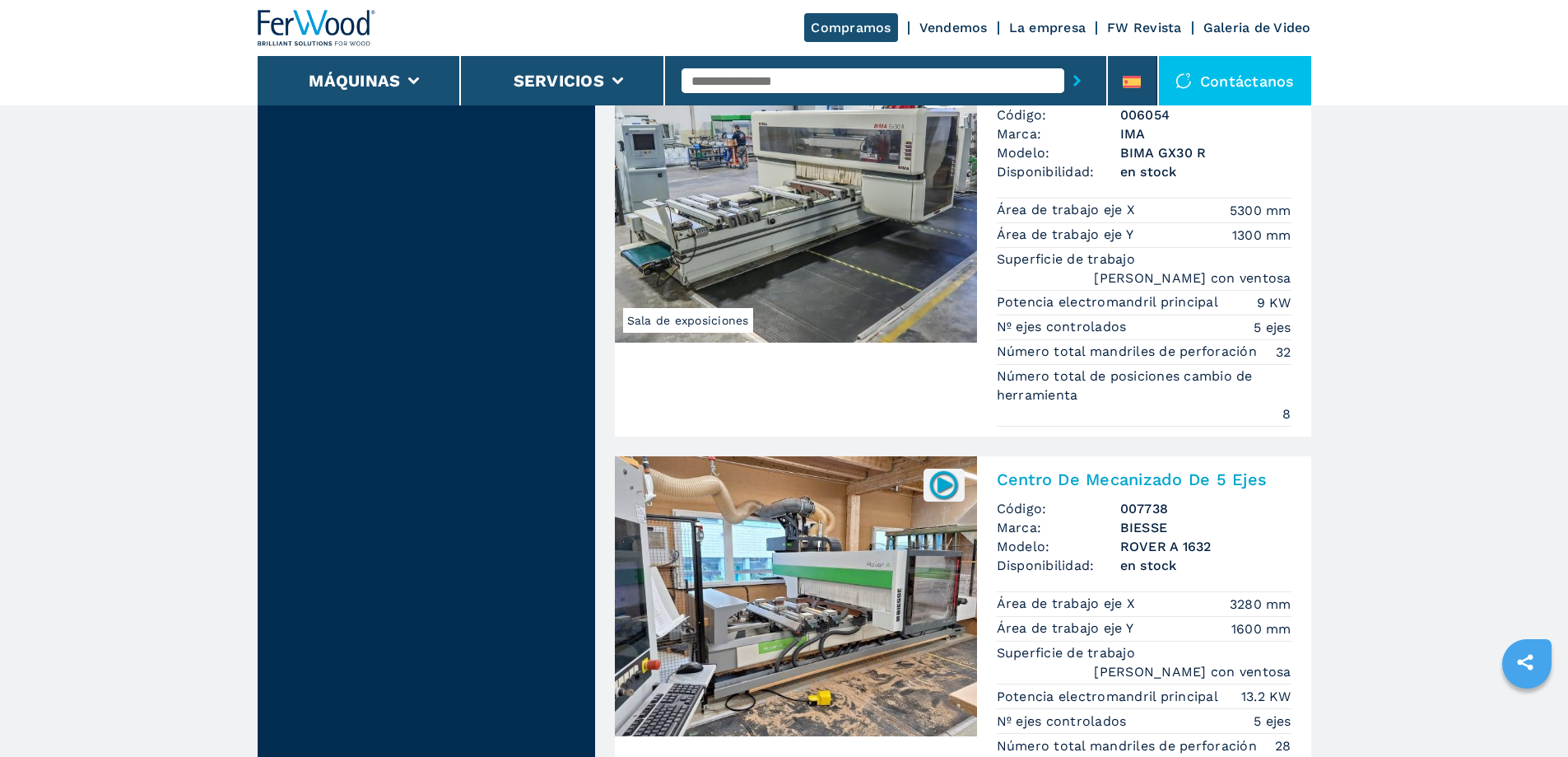
scroll to position [4199, 0]
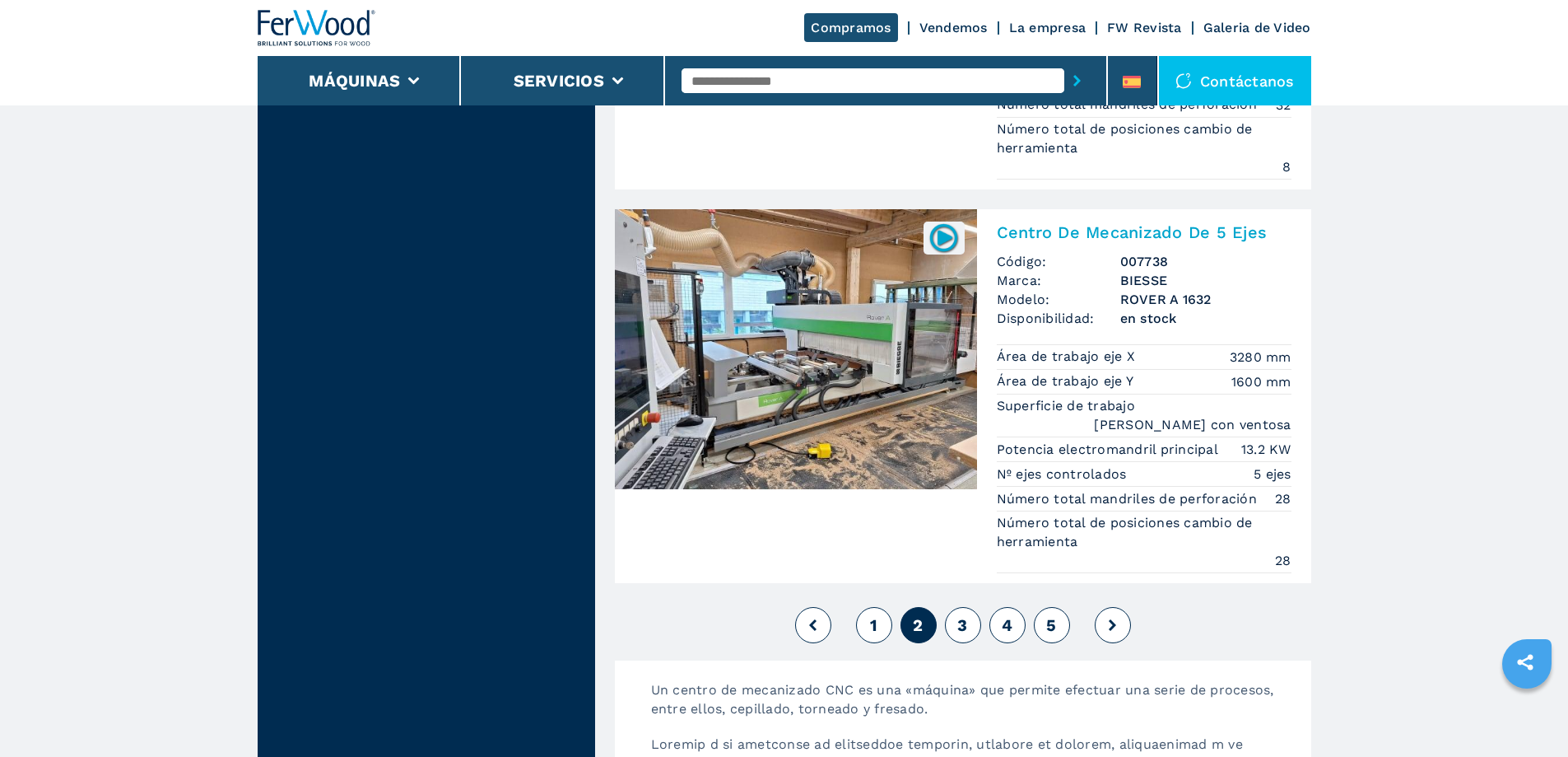
click at [970, 607] on button "3" at bounding box center [963, 625] width 36 height 36
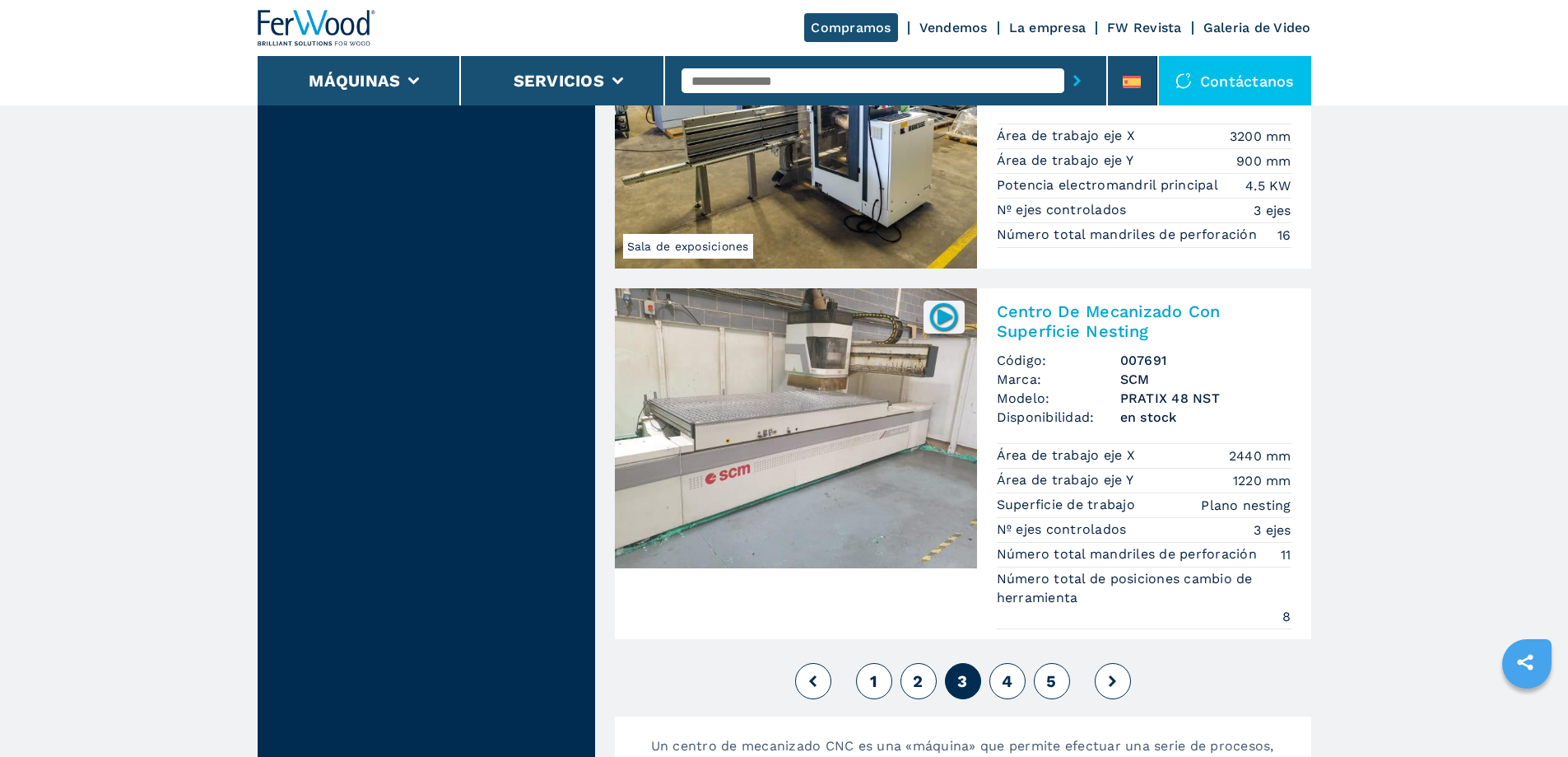
scroll to position [4447, 0]
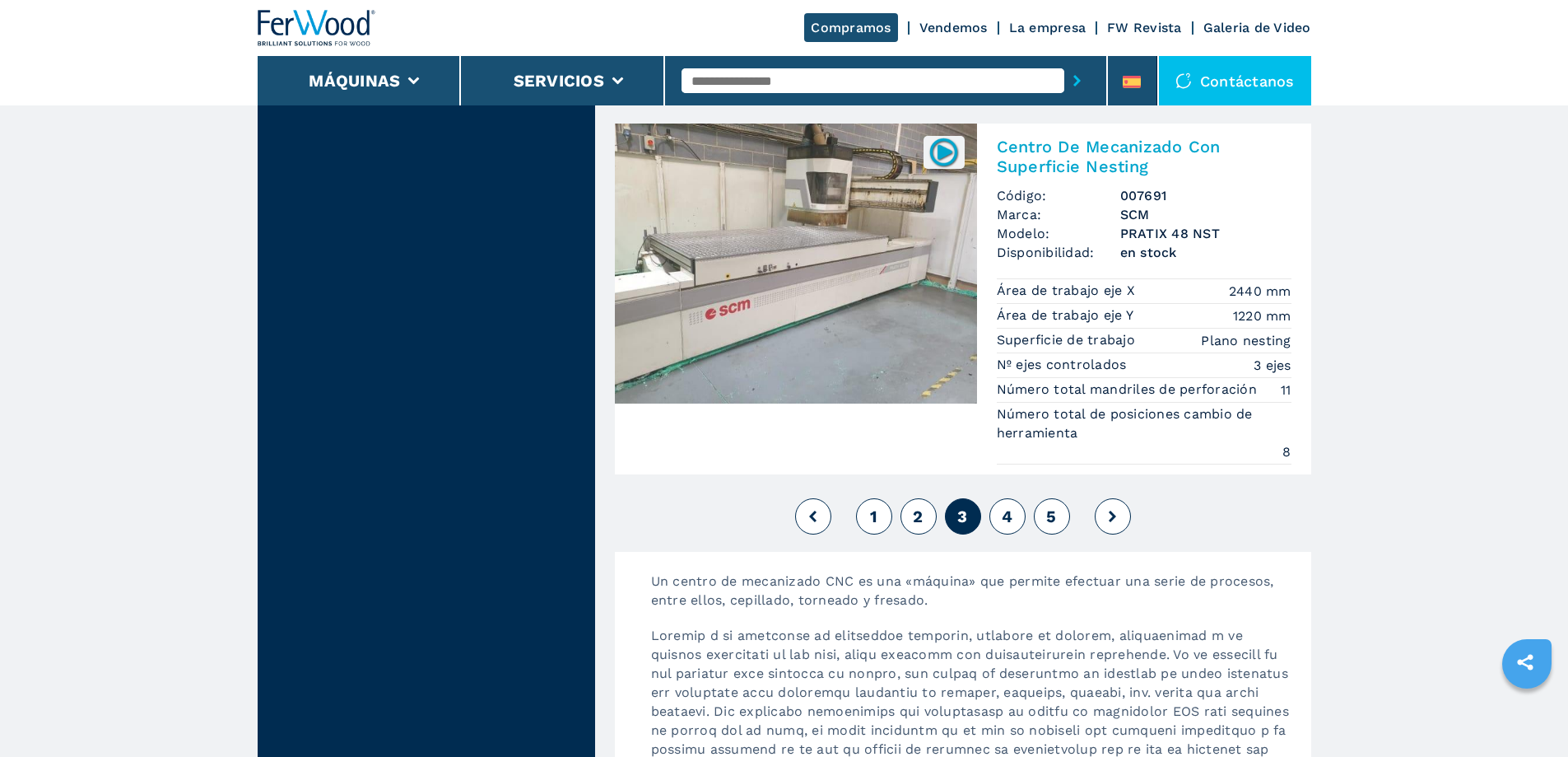
click at [1009, 517] on span "4" at bounding box center [1006, 516] width 10 height 20
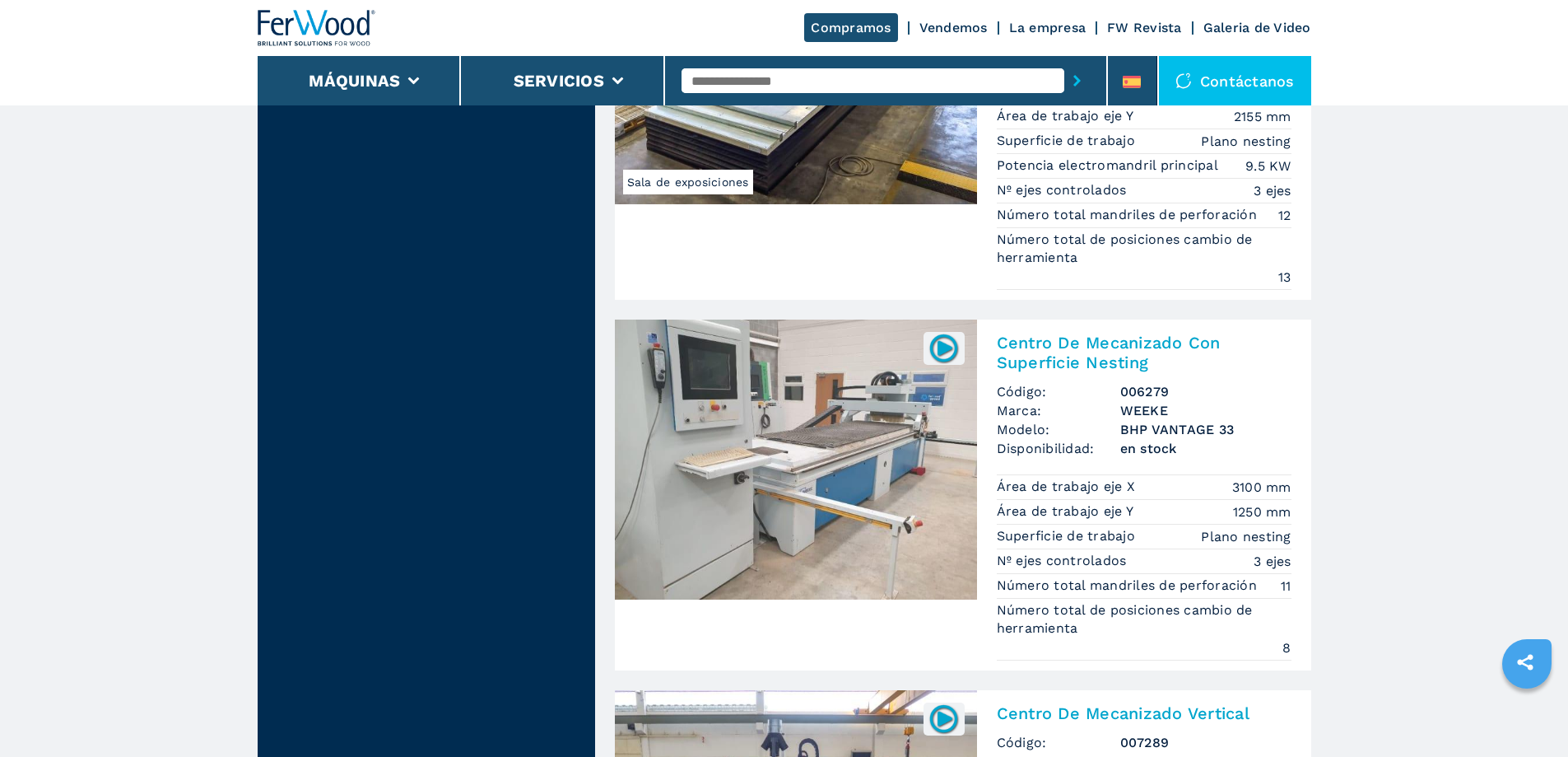
scroll to position [4199, 0]
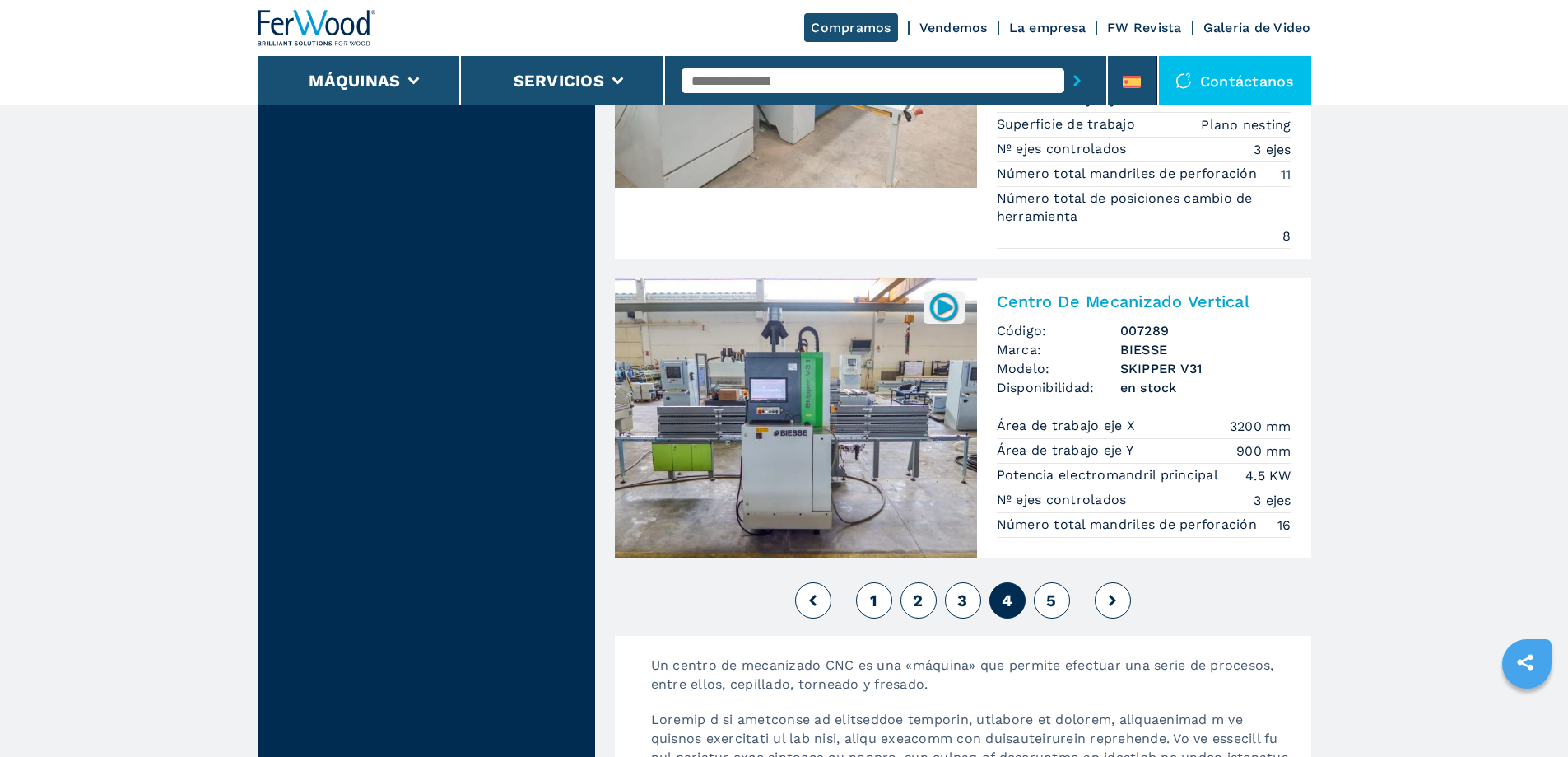
click at [1038, 601] on button "5" at bounding box center [1052, 601] width 36 height 36
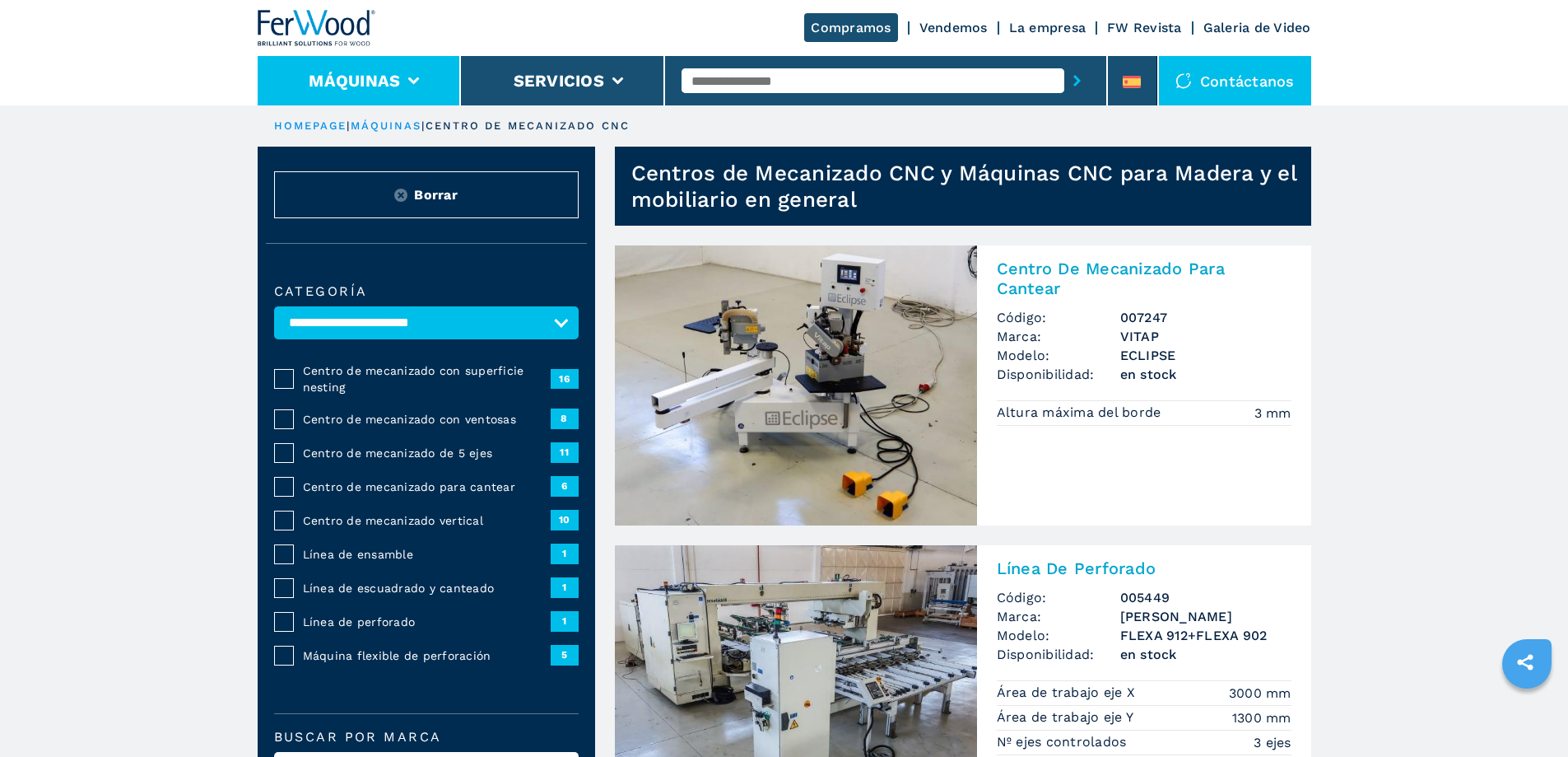
click at [408, 82] on icon at bounding box center [413, 81] width 11 height 8
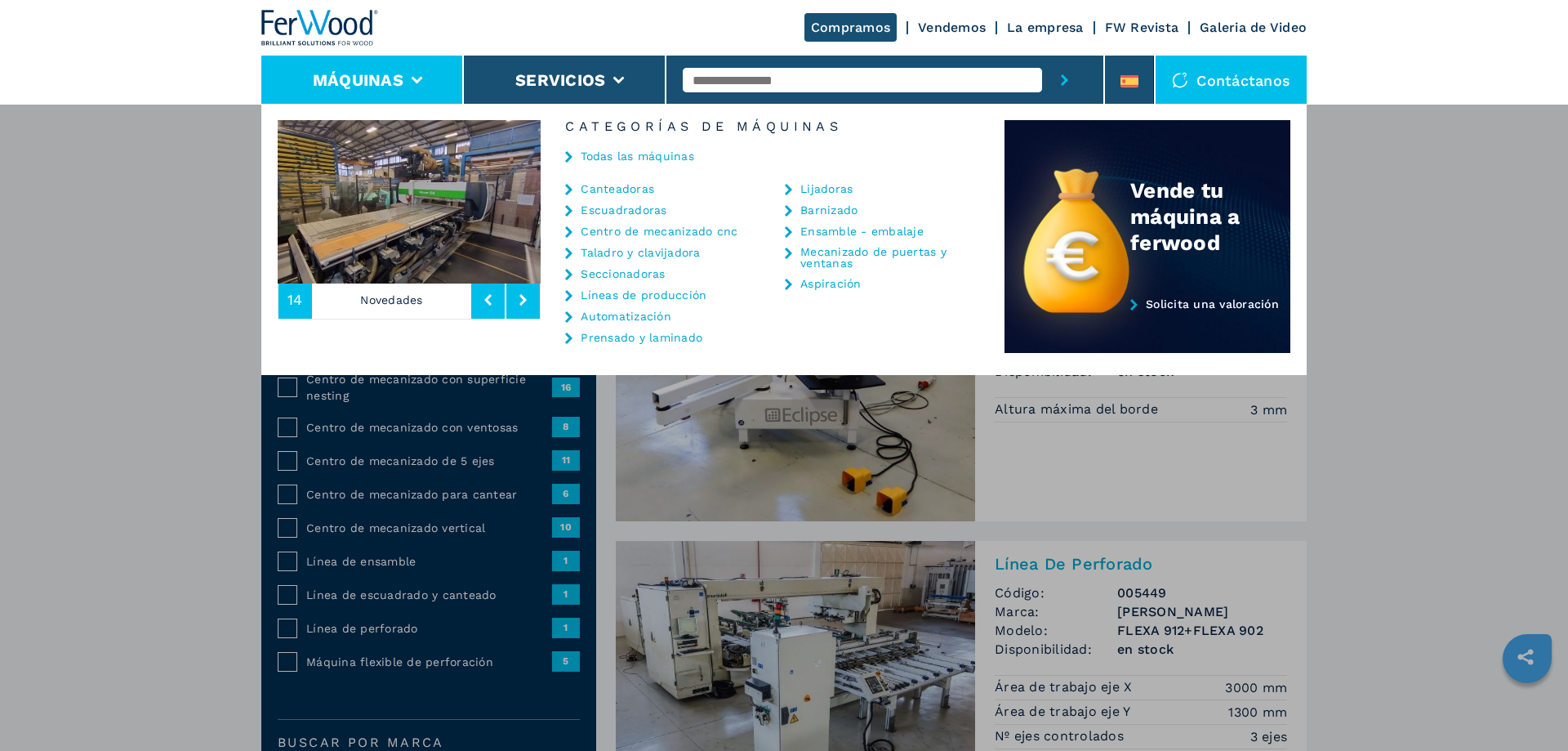
click at [291, 501] on div "Máquinas Canteadoras Escuadradoras Centro de mecanizado cnc Taladro y clavijado…" at bounding box center [784, 479] width 1568 height 751
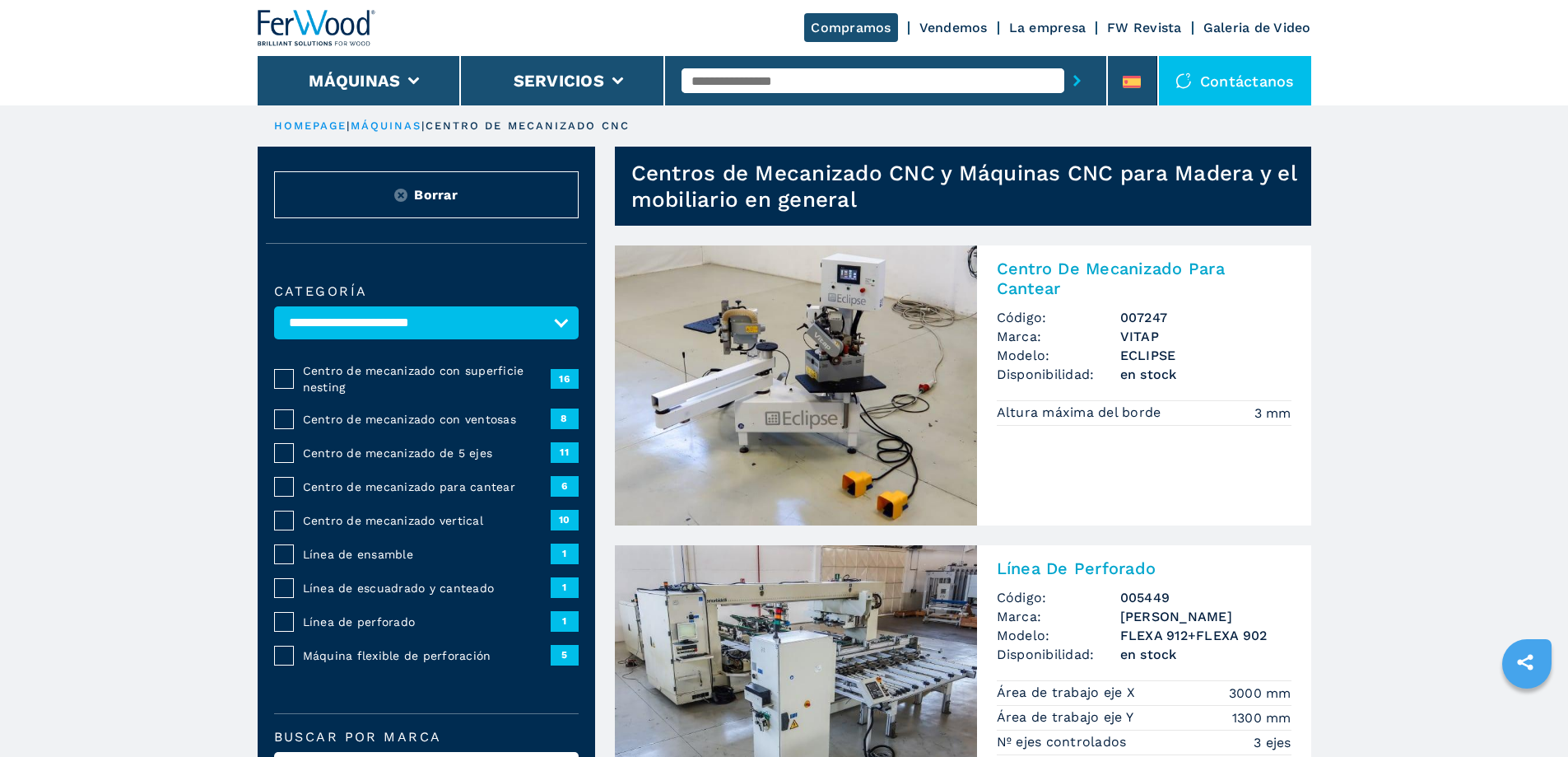
click at [331, 495] on span "Centro de mecanizado para cantear" at bounding box center [427, 486] width 247 height 16
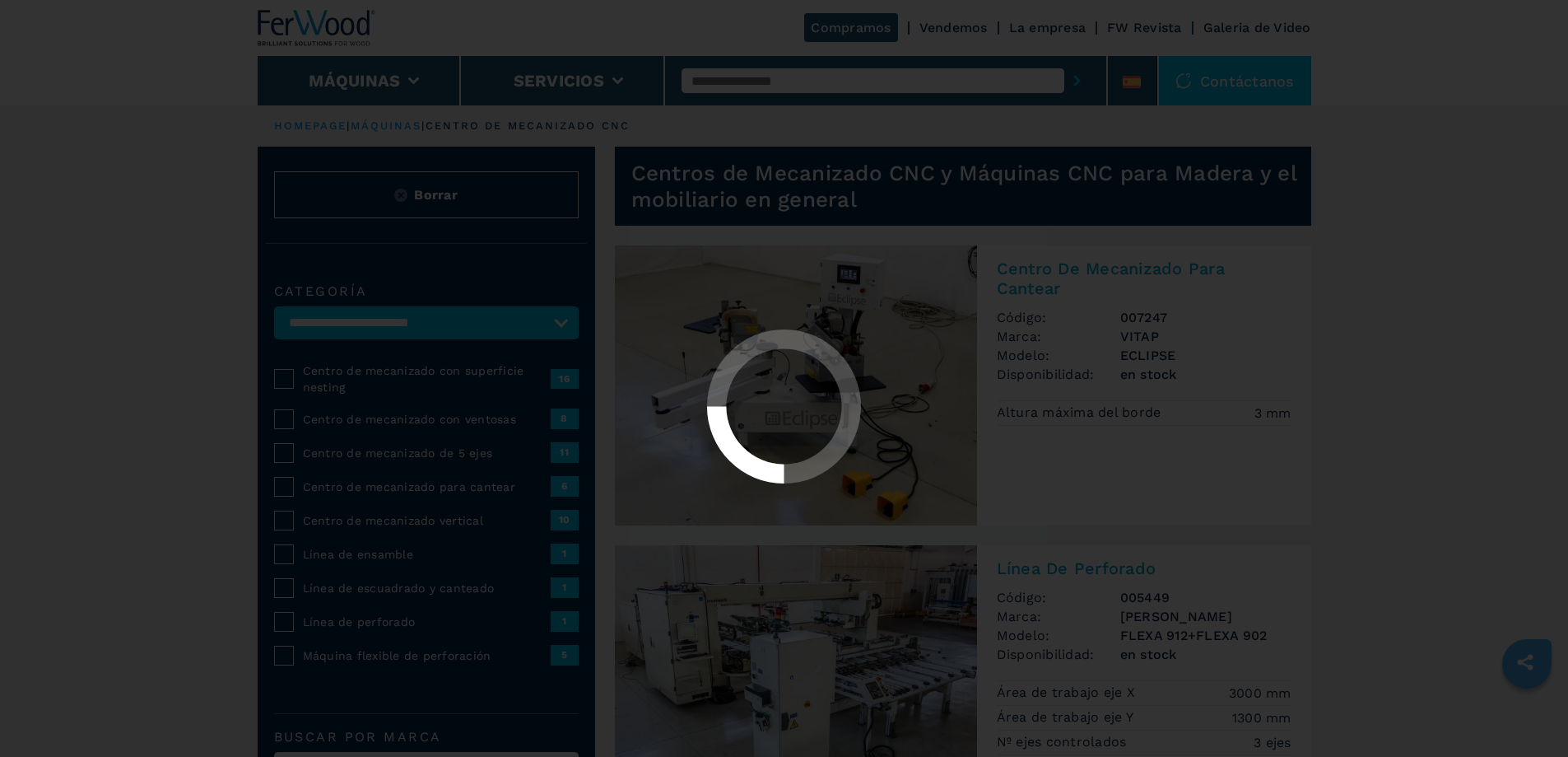
select select "**********"
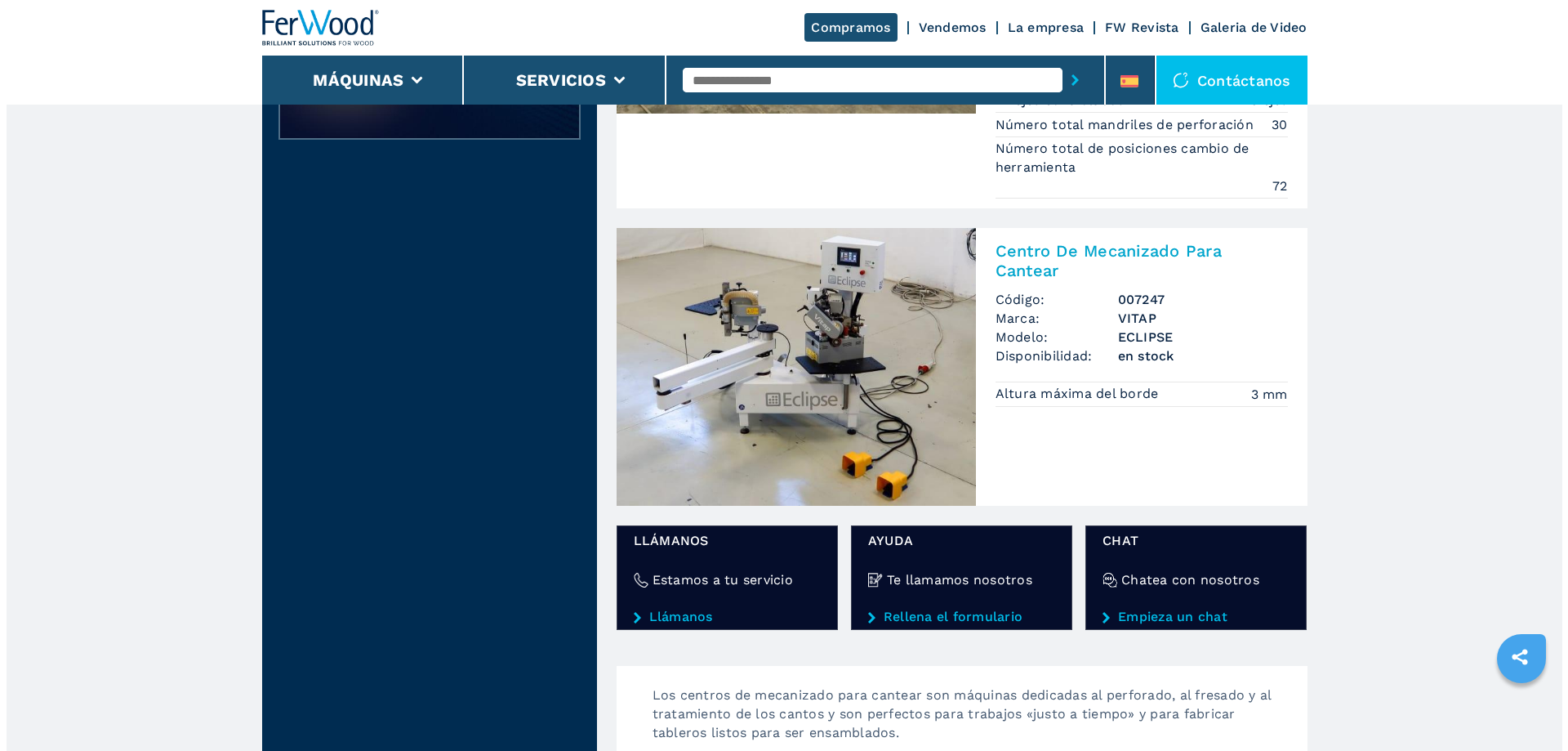
scroll to position [2614, 0]
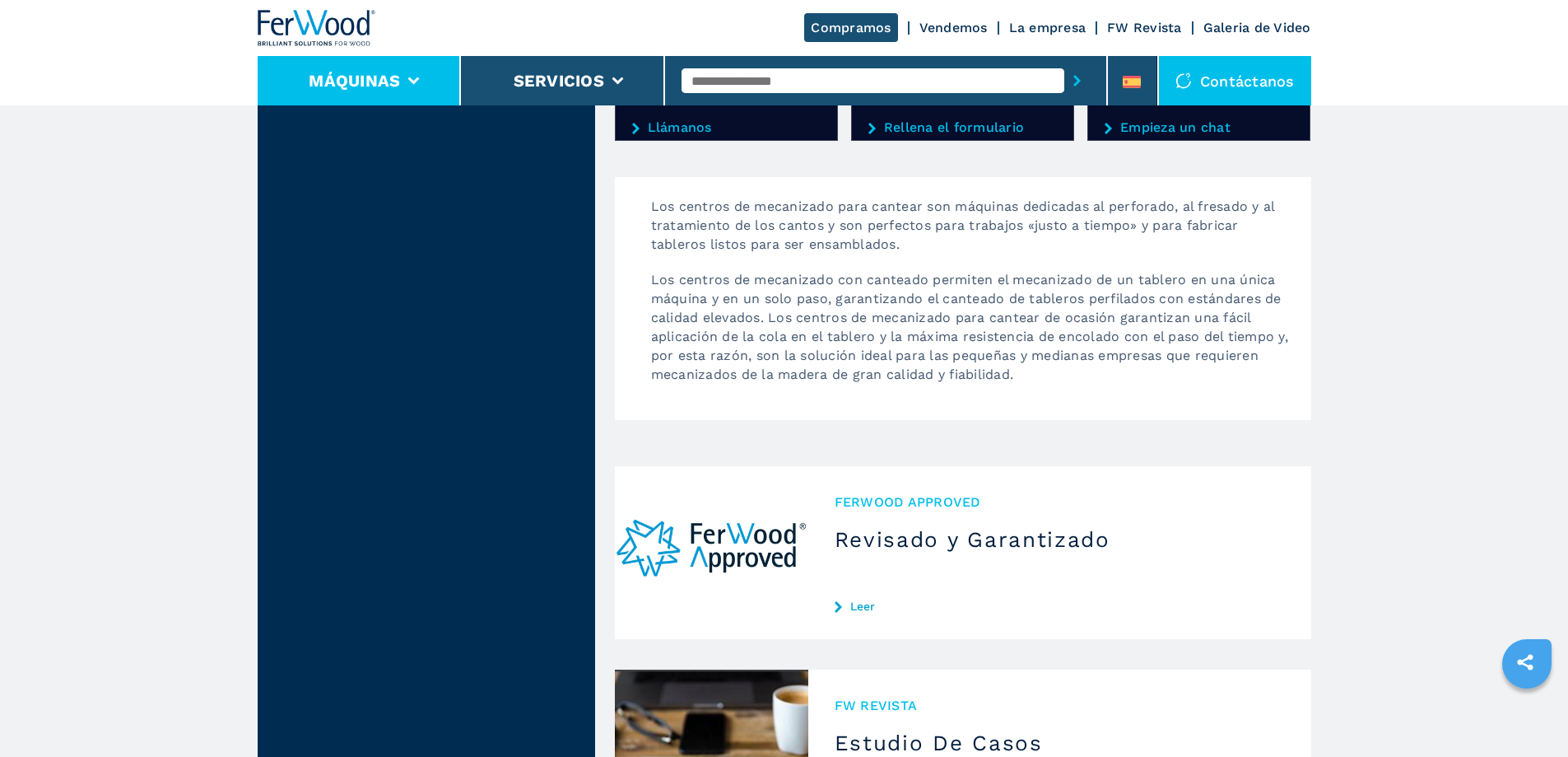
click at [424, 76] on li "Máquinas" at bounding box center [360, 80] width 204 height 49
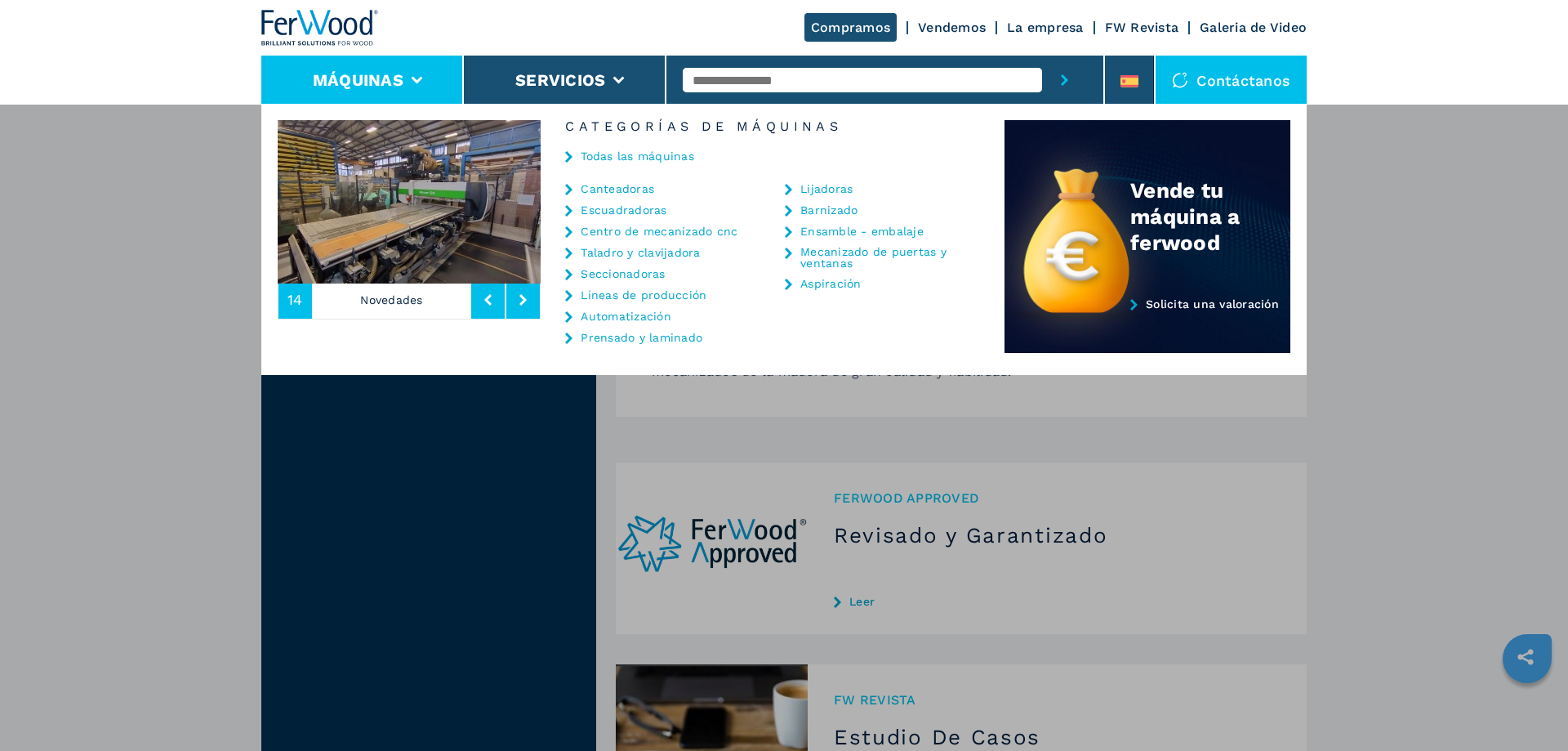
click at [647, 297] on link "Líneas de producción" at bounding box center [643, 294] width 126 height 11
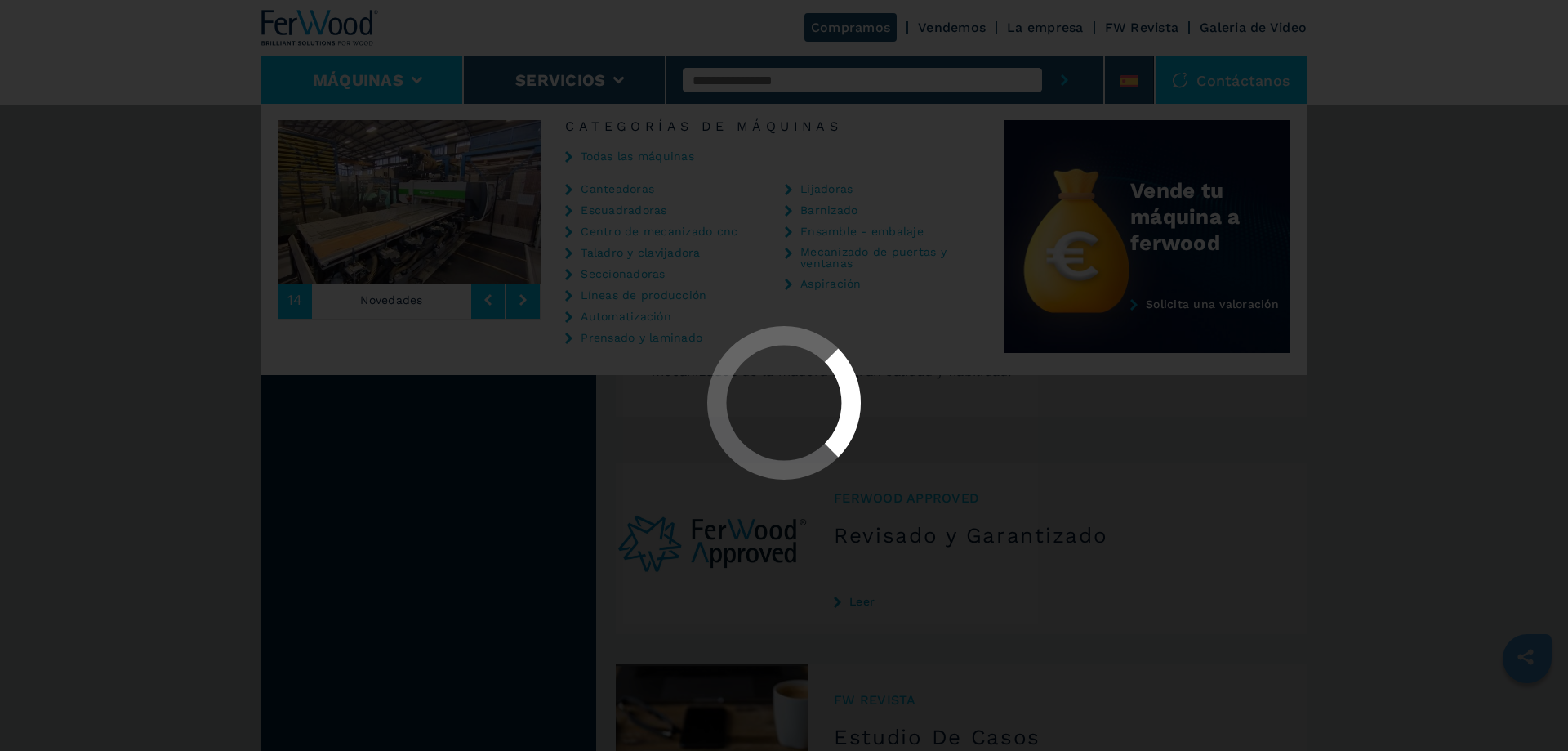
scroll to position [0, 0]
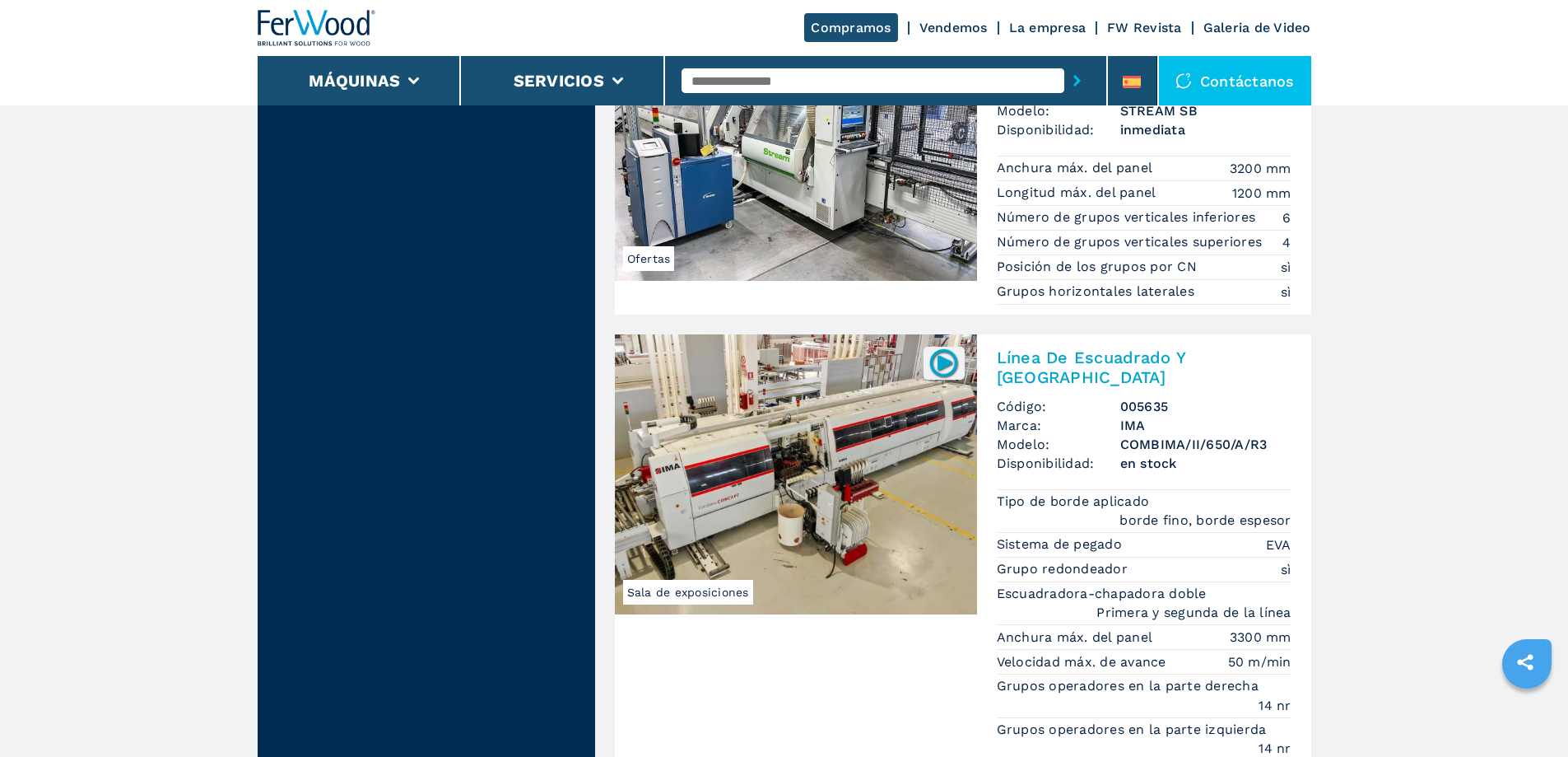
scroll to position [4035, 0]
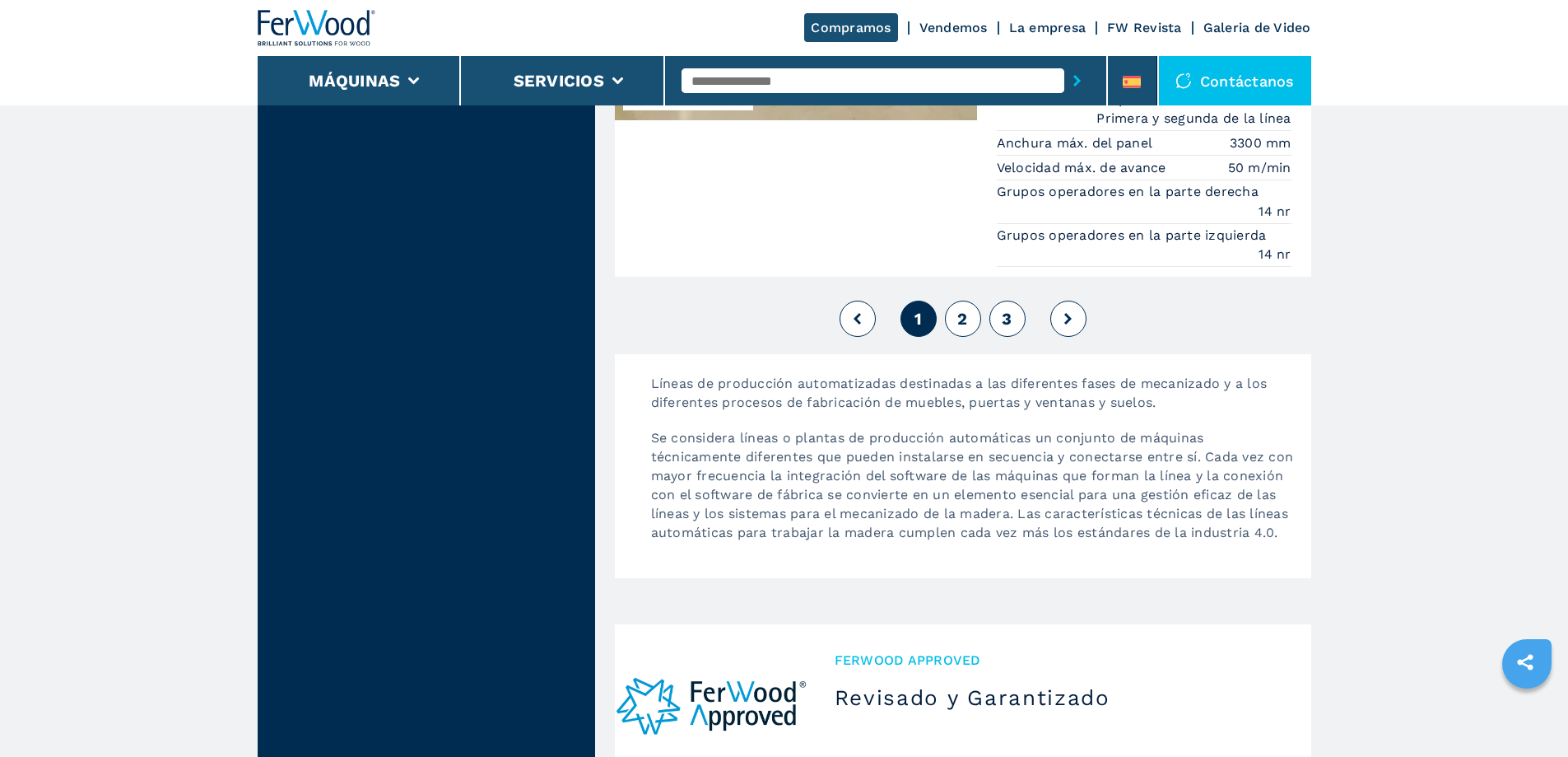
click at [971, 301] on button "2" at bounding box center [963, 319] width 36 height 36
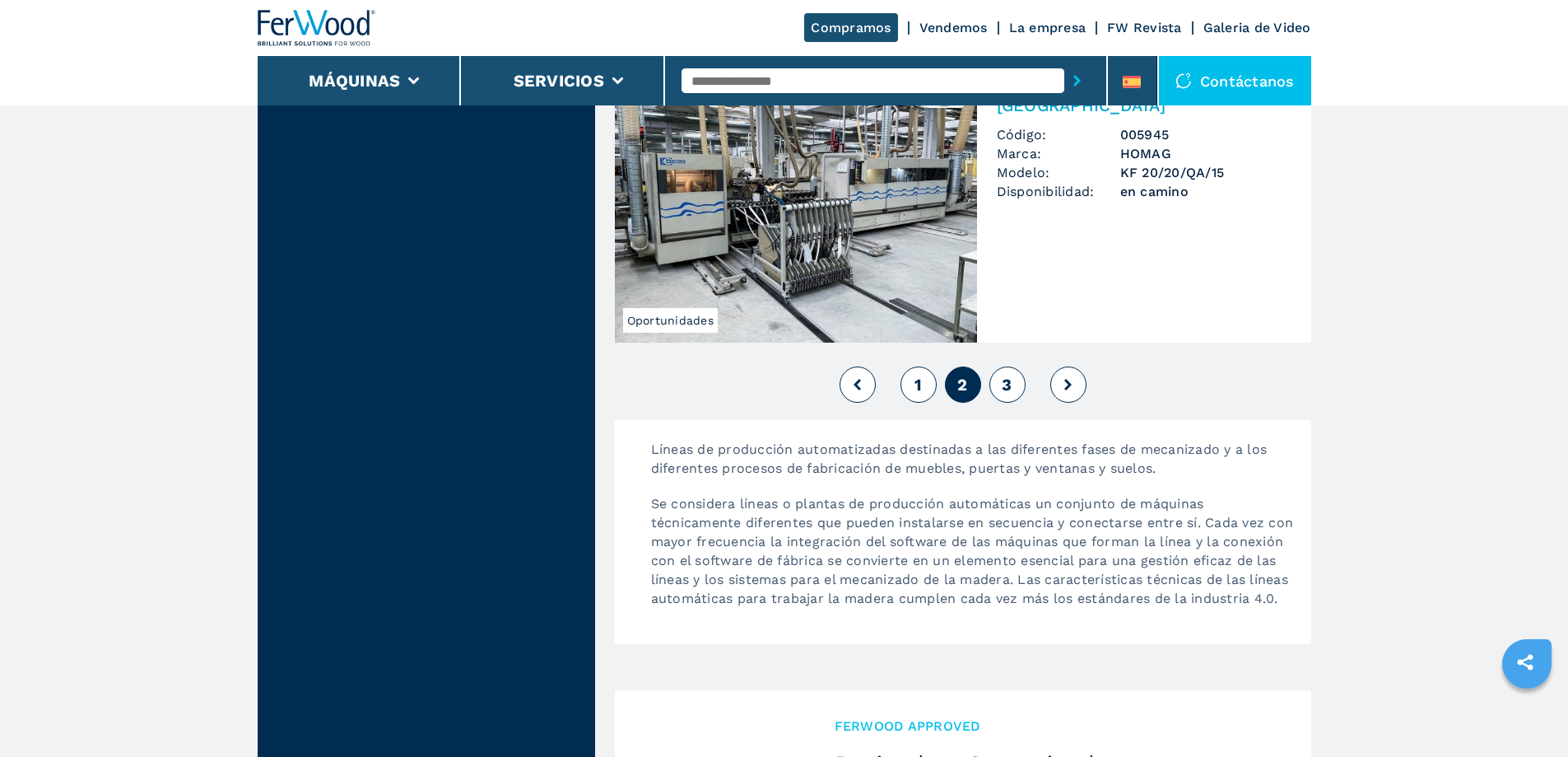
scroll to position [3788, 0]
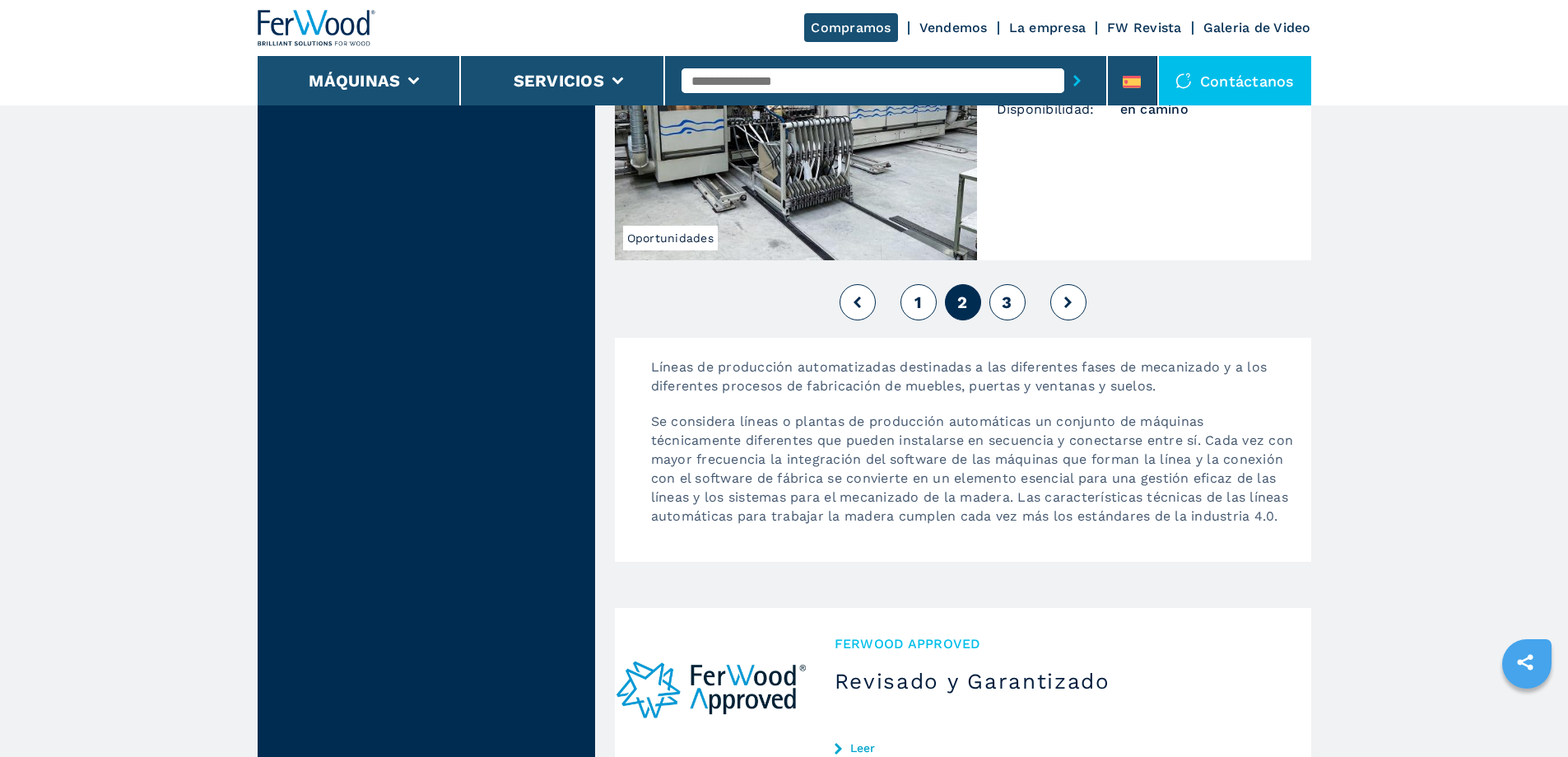
click at [1015, 304] on button "3" at bounding box center [1007, 302] width 36 height 36
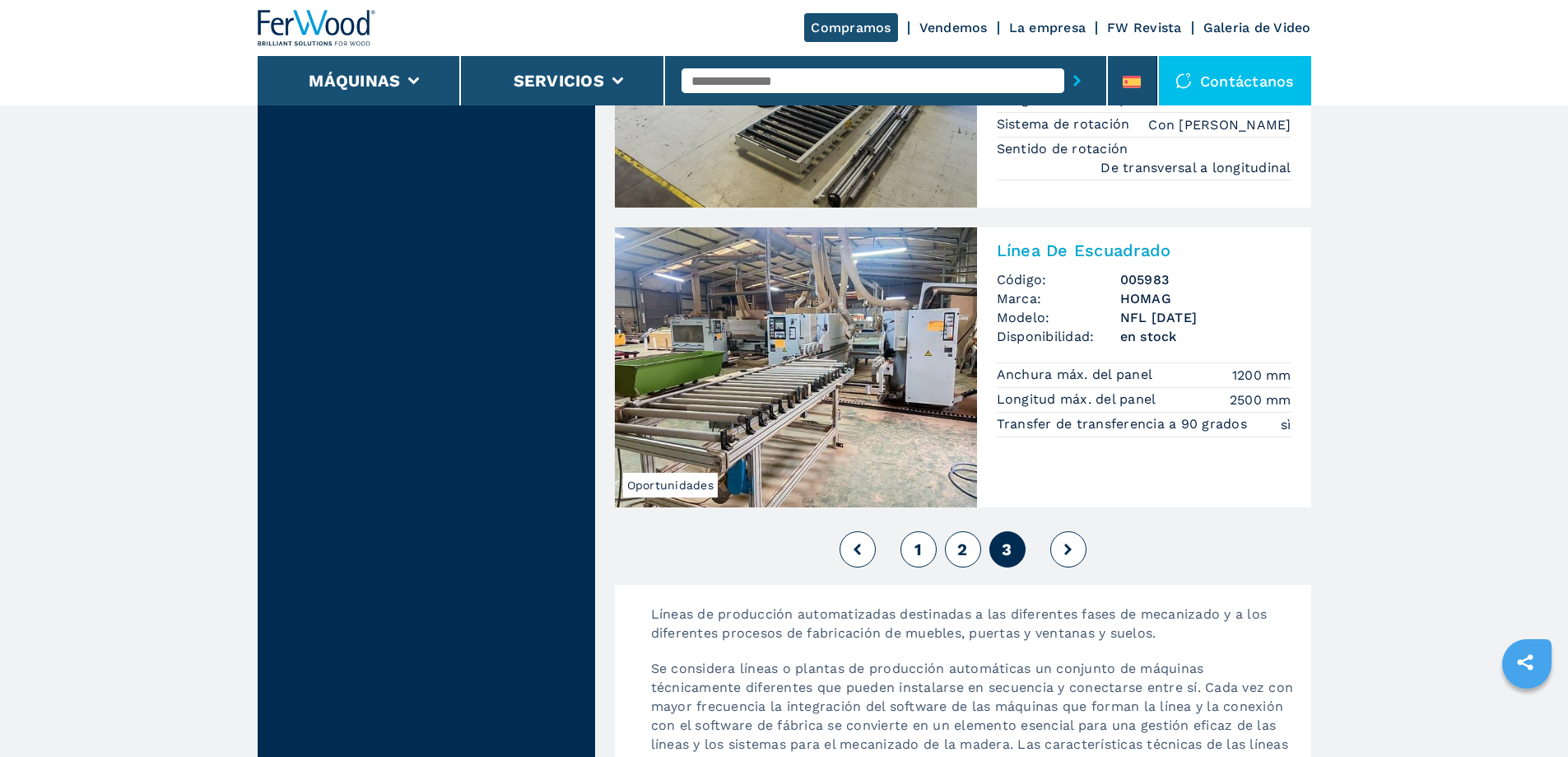
scroll to position [3165, 0]
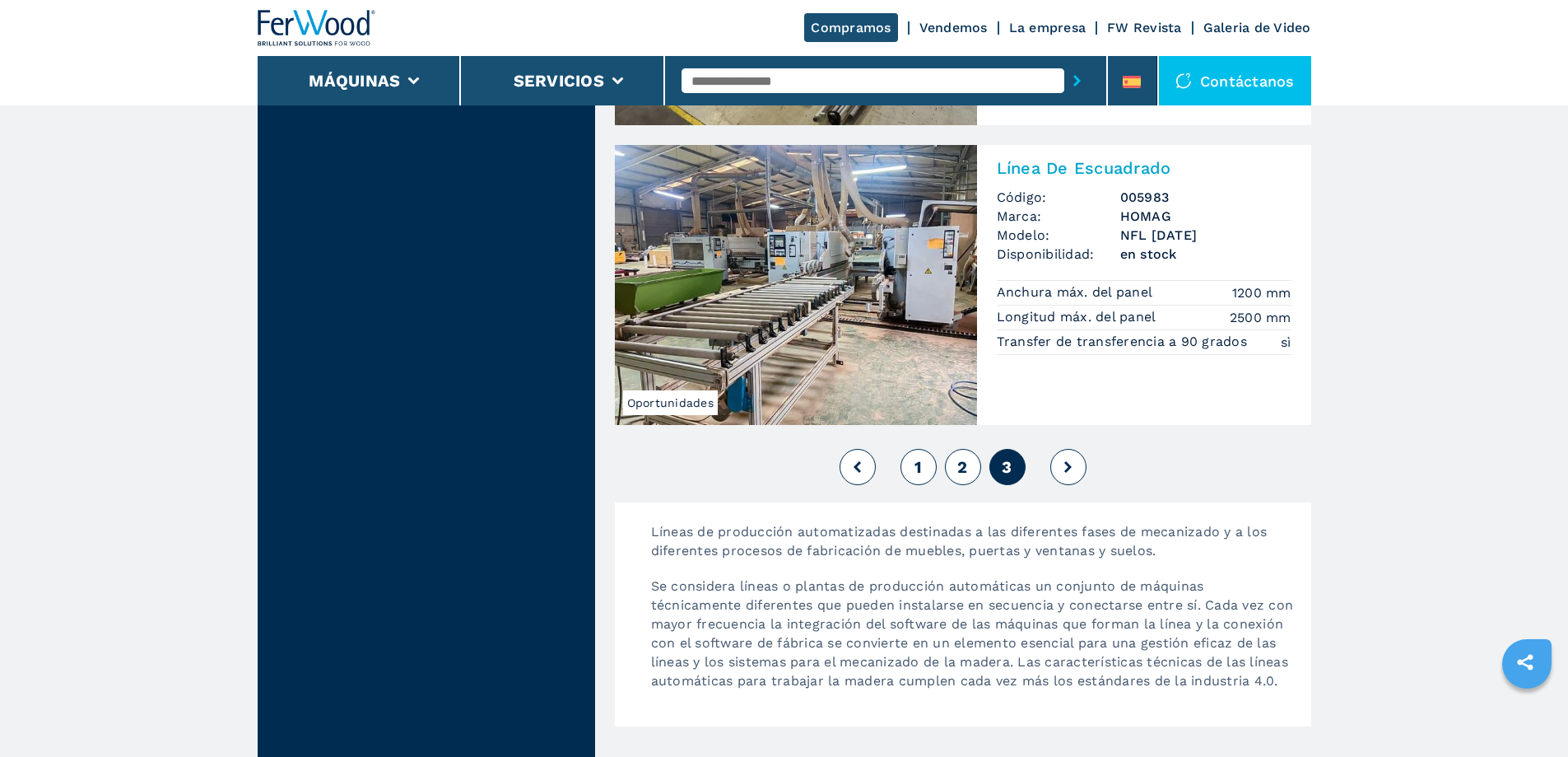
click at [924, 449] on button "1" at bounding box center [918, 467] width 36 height 36
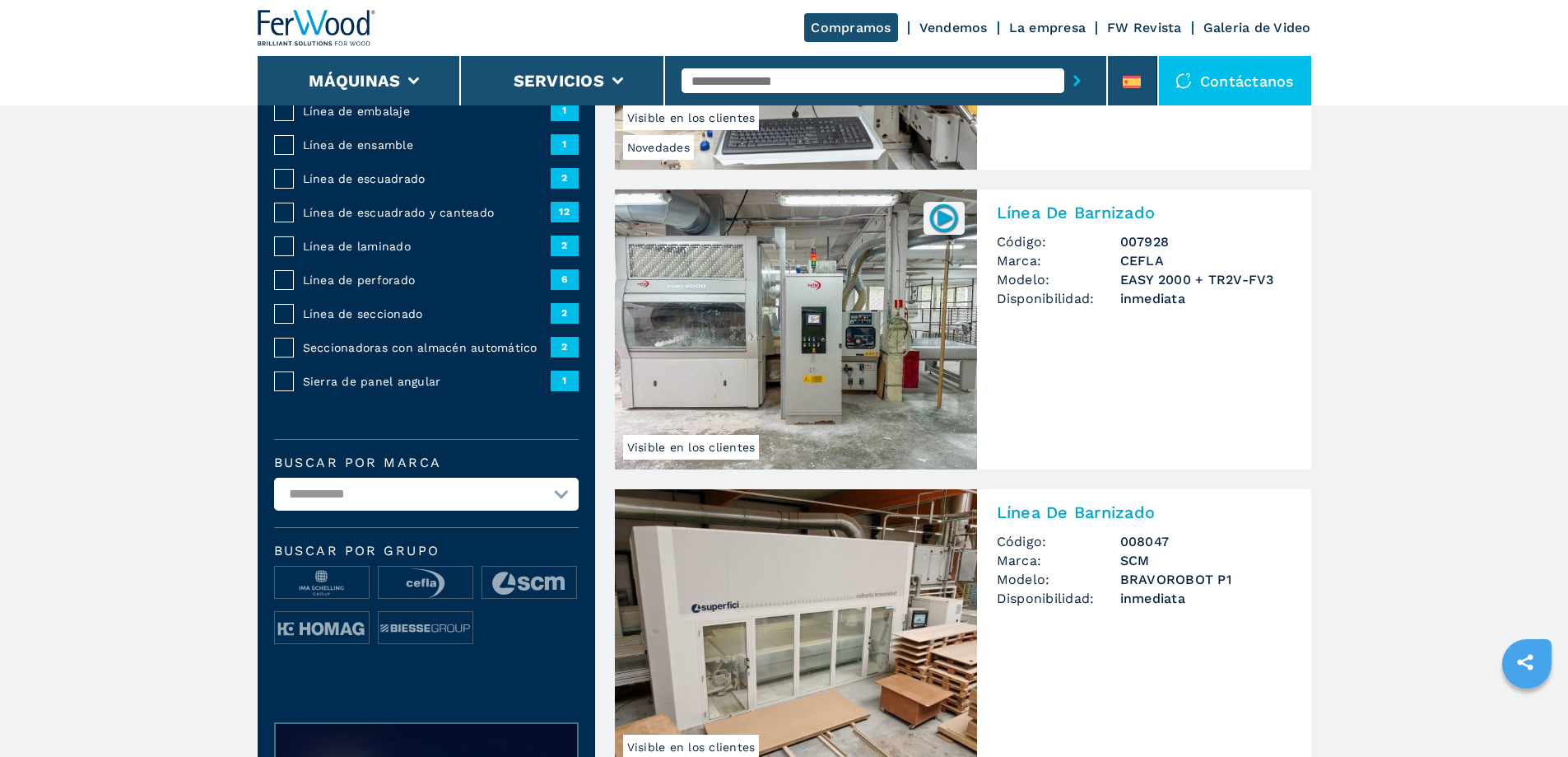
scroll to position [412, 0]
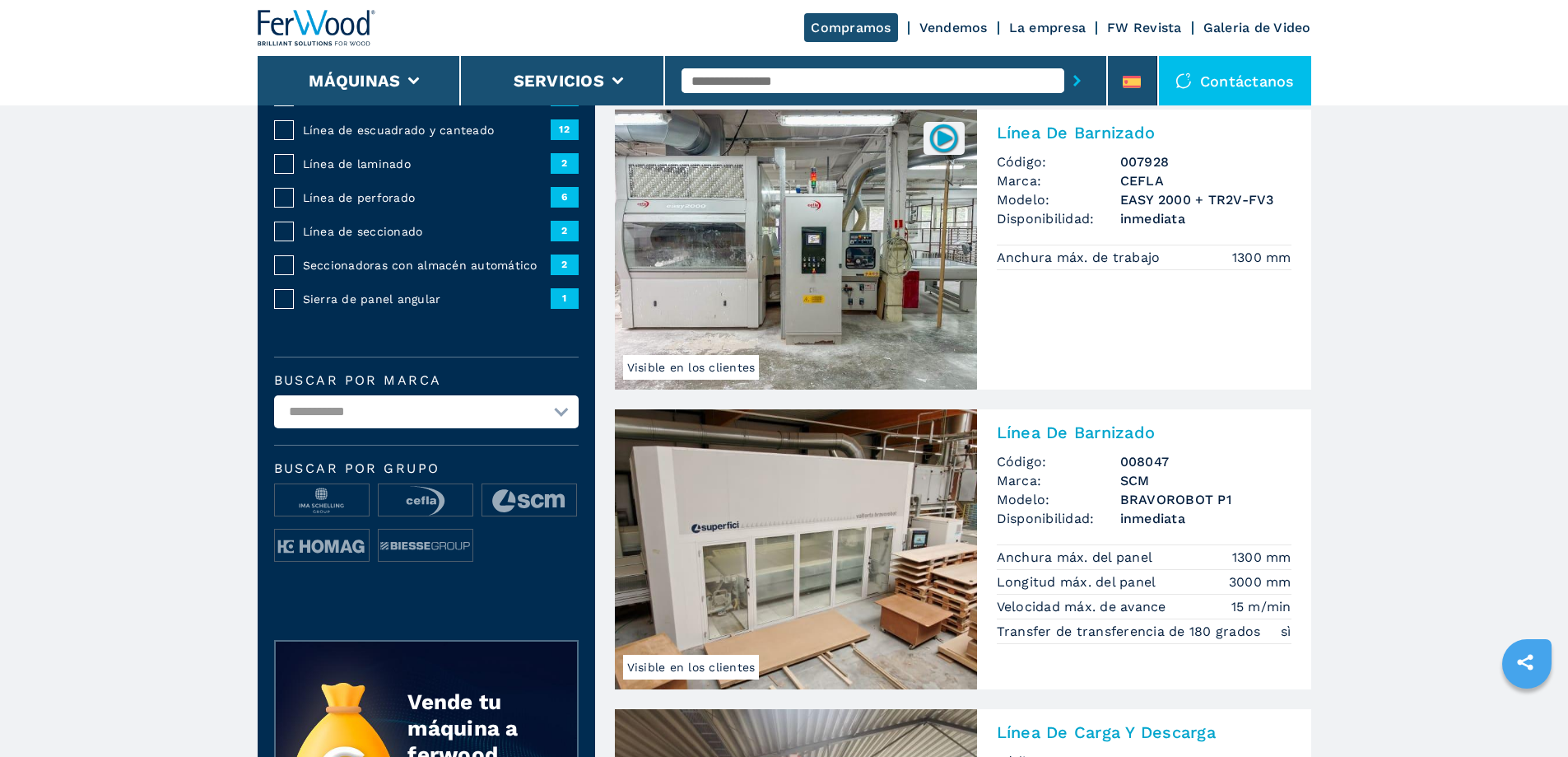
click at [849, 498] on img at bounding box center [796, 549] width 362 height 280
click at [1072, 433] on h2 "Línea De Barnizado" at bounding box center [1143, 432] width 295 height 20
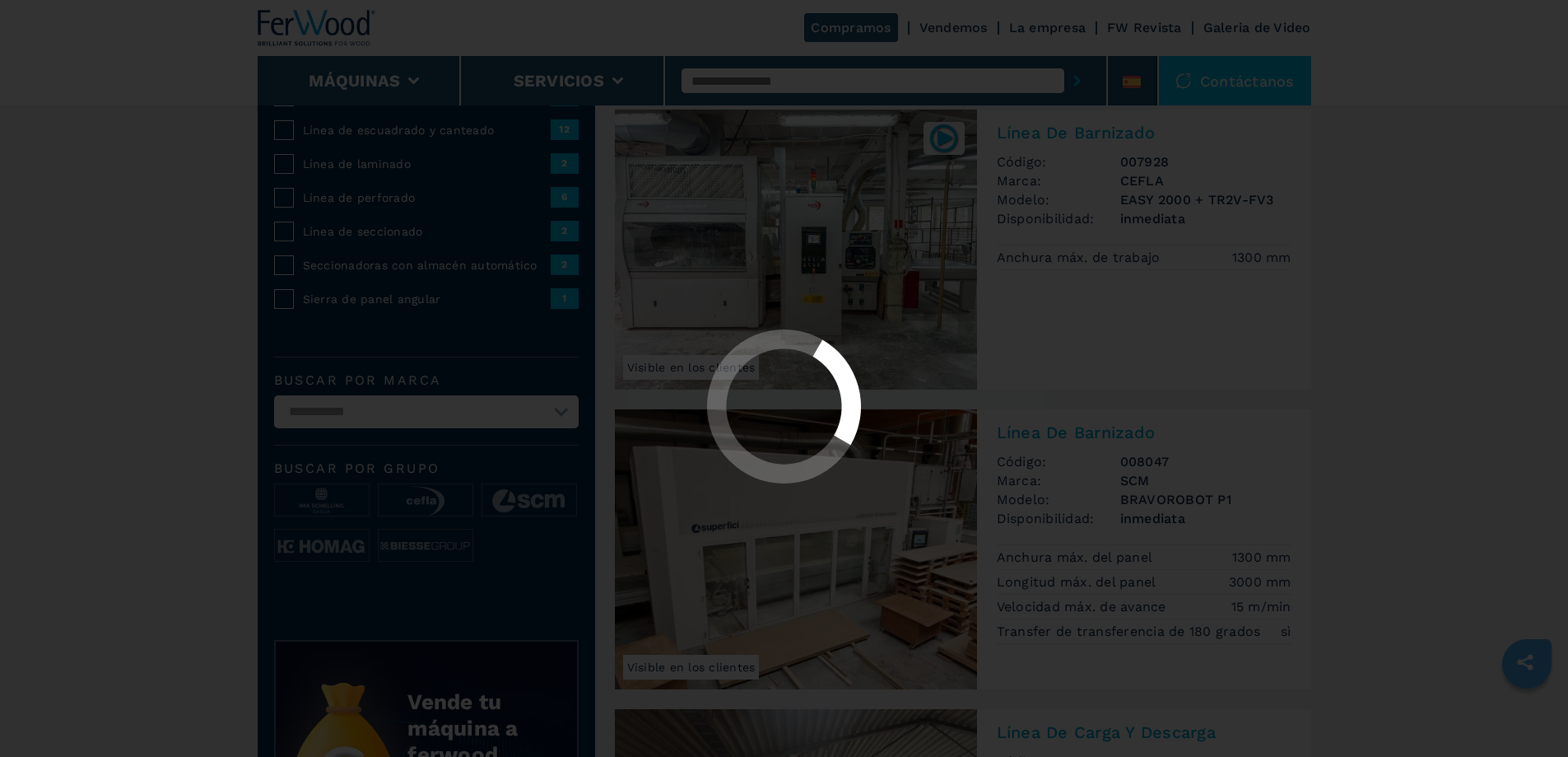
scroll to position [0, 0]
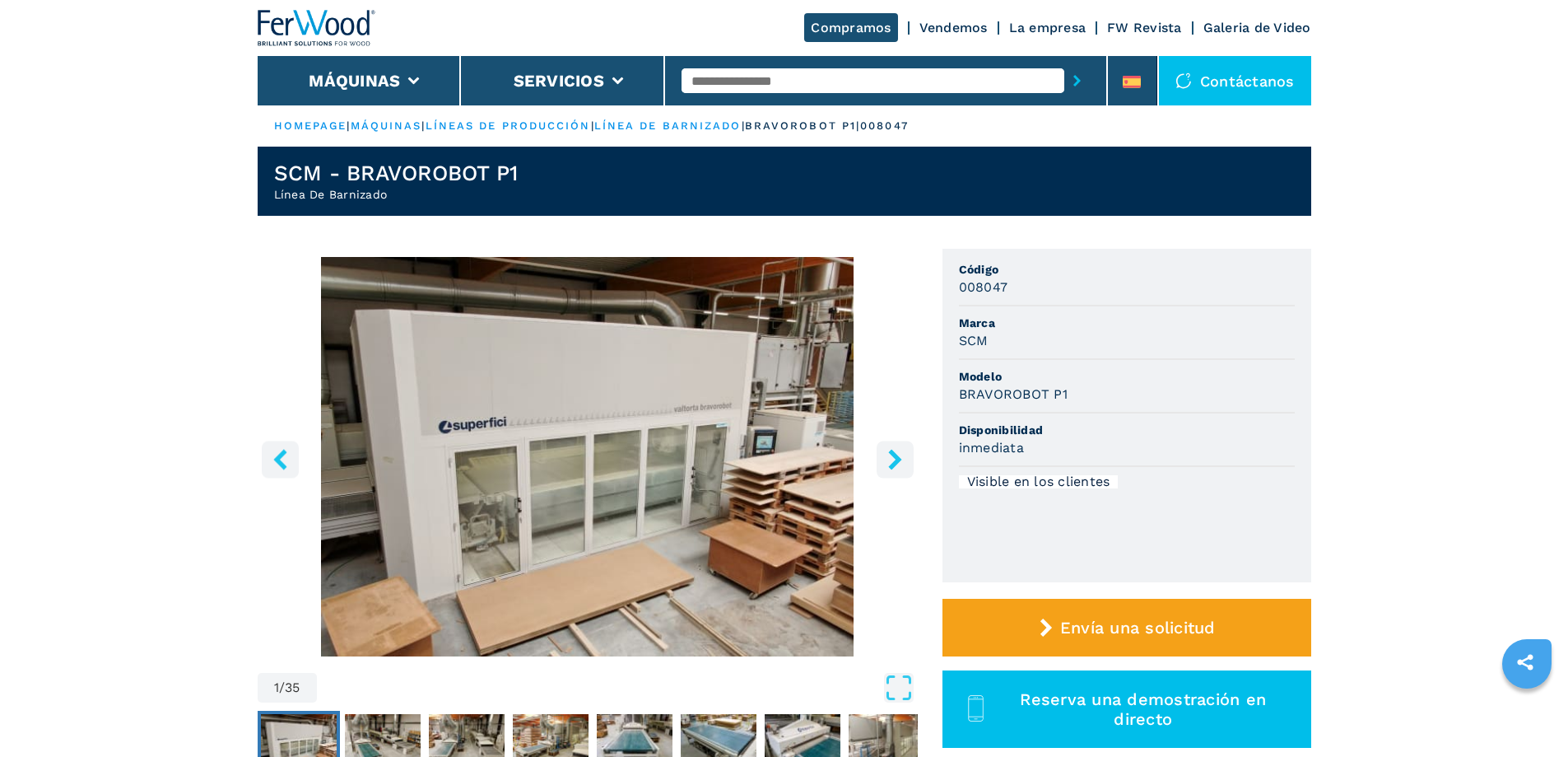
click at [890, 461] on icon "right-button" at bounding box center [895, 459] width 21 height 21
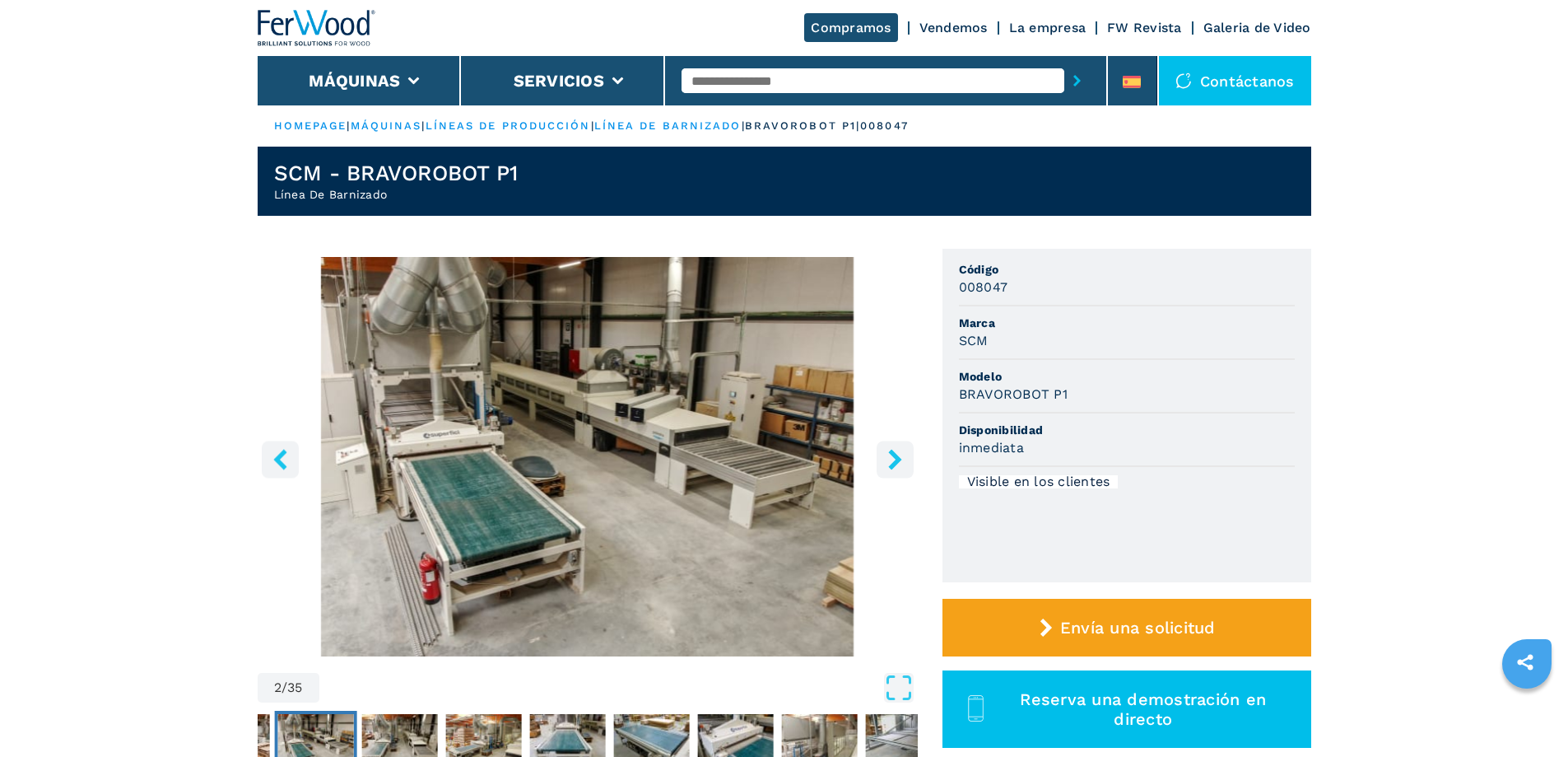
click at [898, 460] on icon "right-button" at bounding box center [894, 459] width 13 height 21
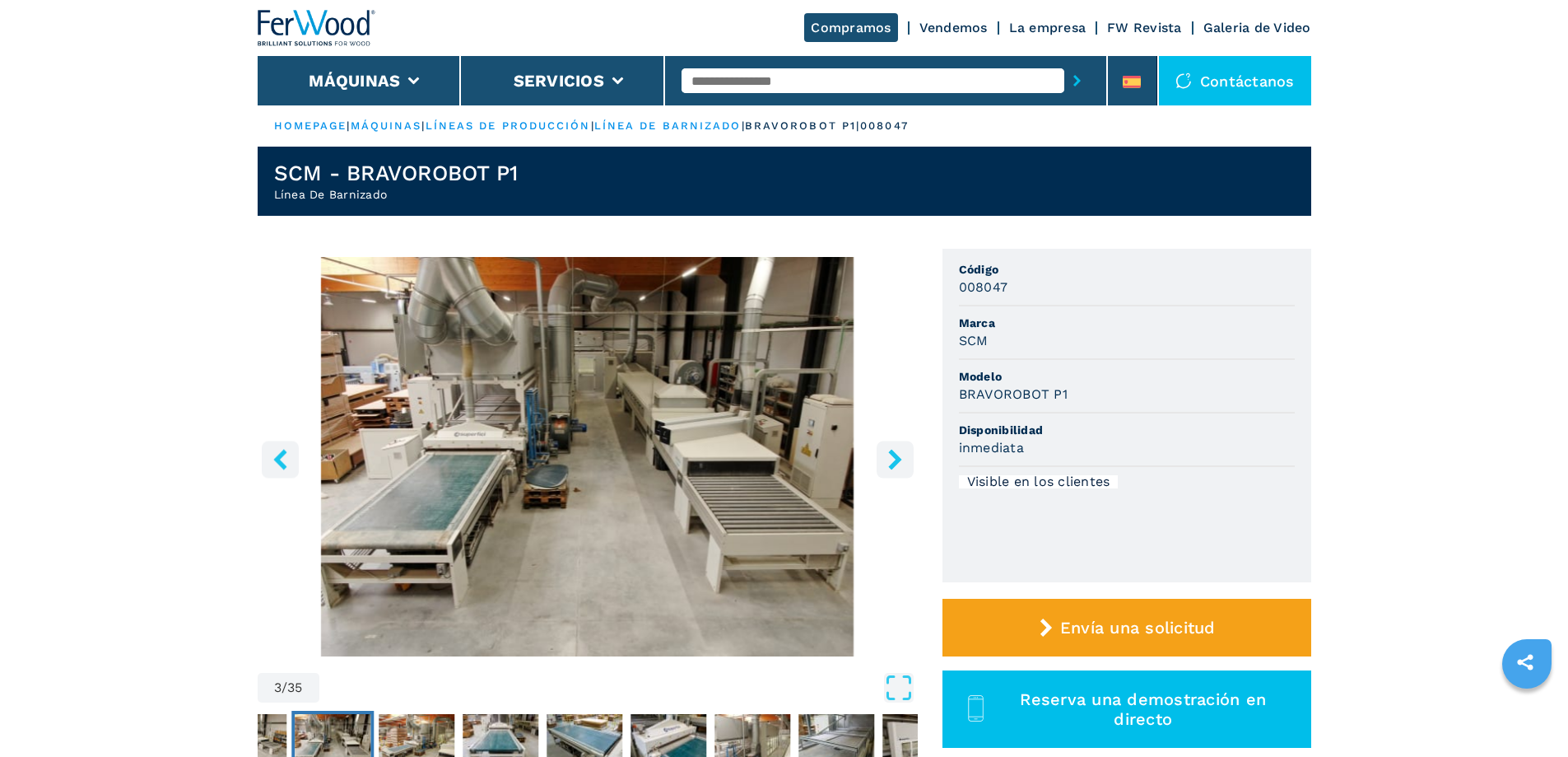
click at [898, 460] on icon "right-button" at bounding box center [894, 459] width 13 height 21
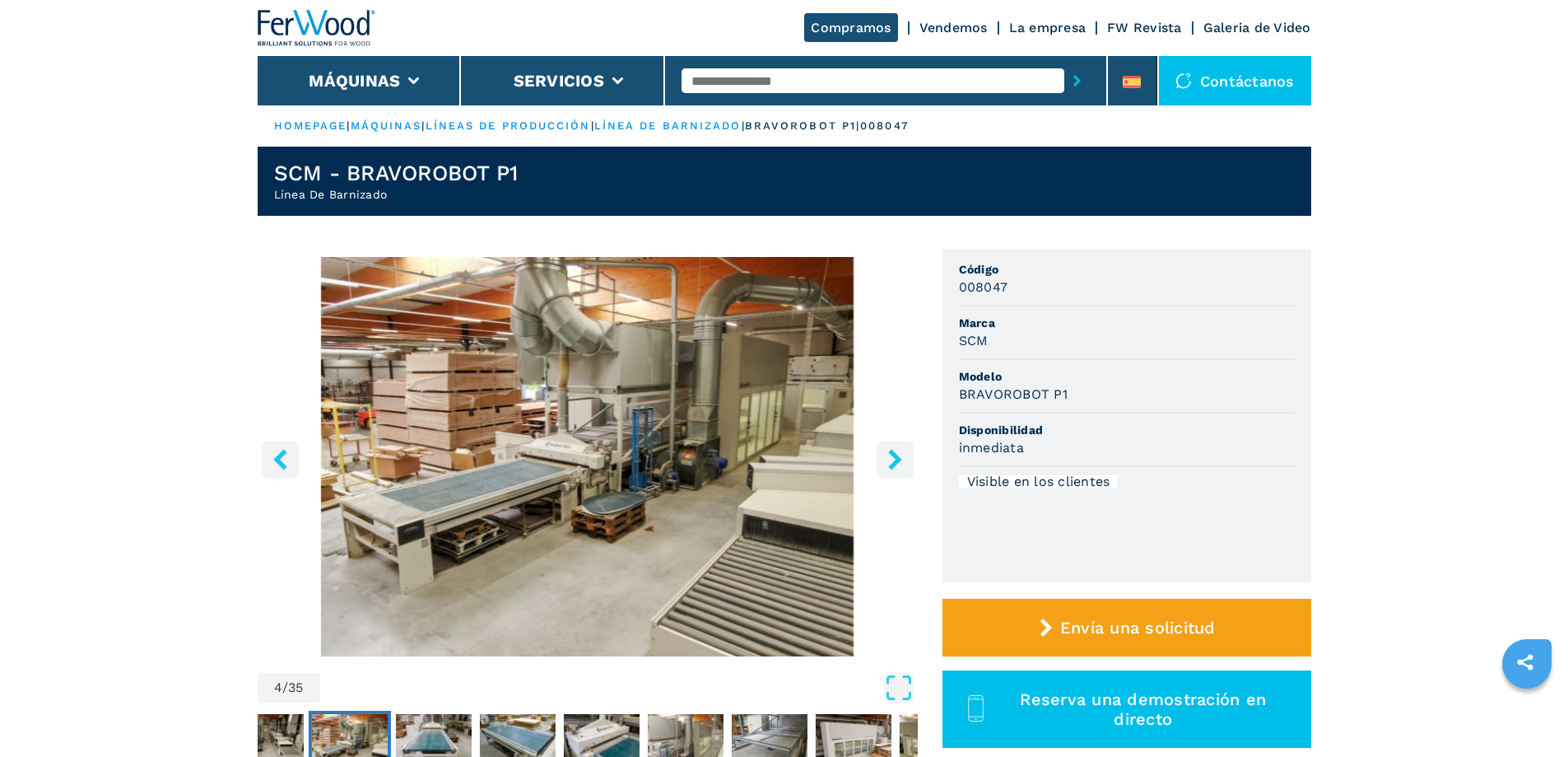
click at [898, 460] on icon "right-button" at bounding box center [894, 459] width 13 height 21
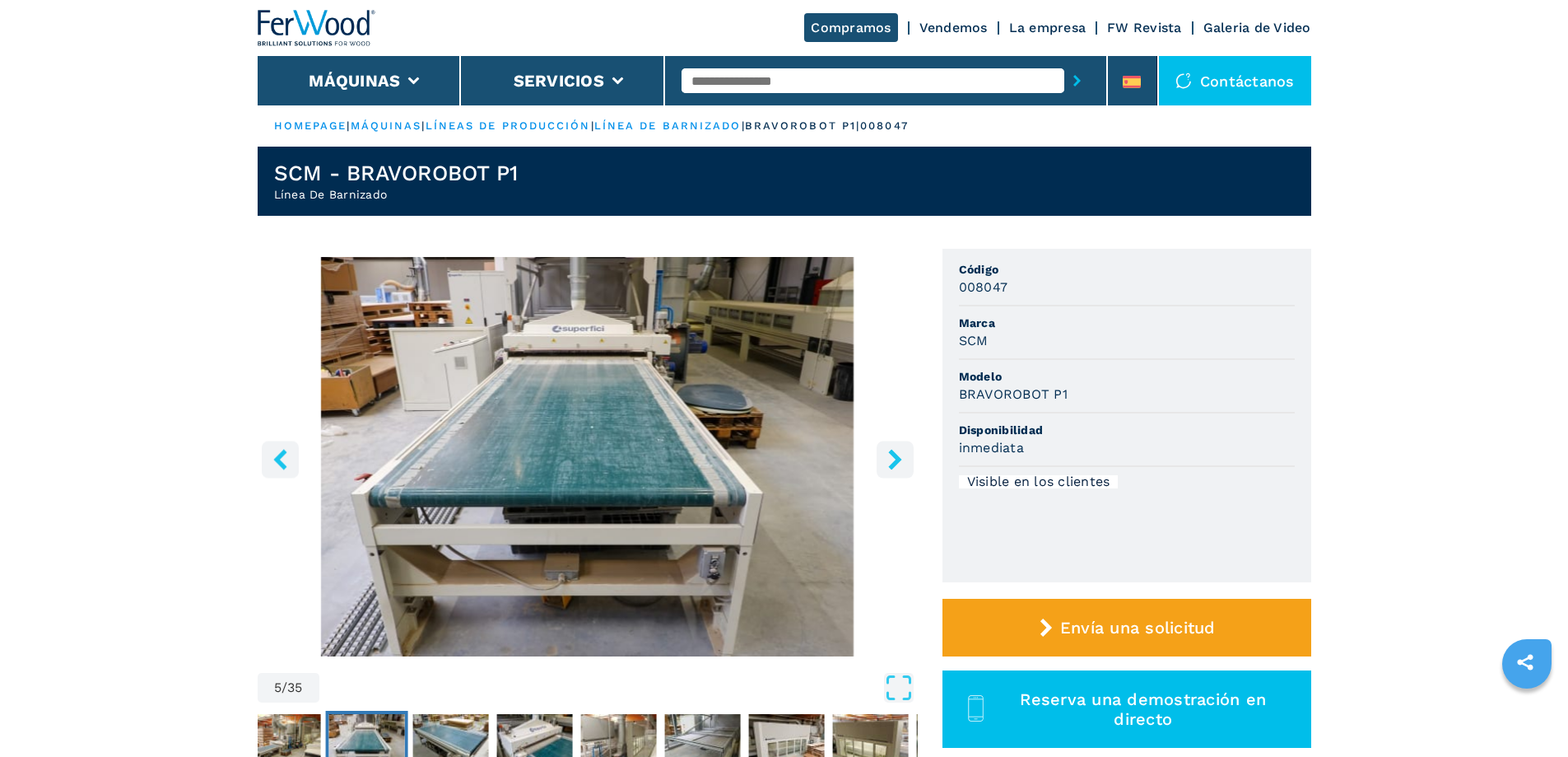
click at [898, 460] on icon "right-button" at bounding box center [894, 459] width 13 height 21
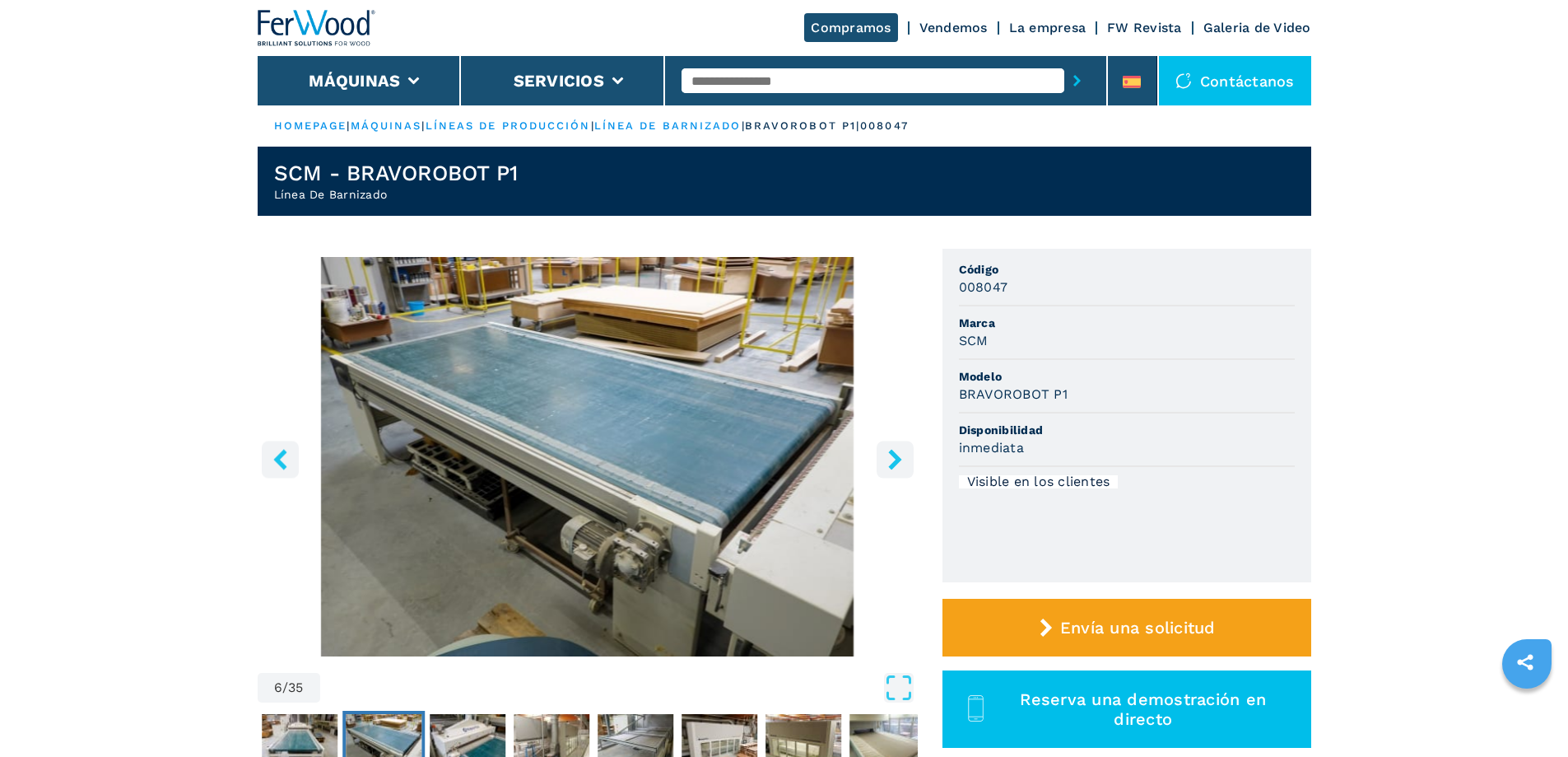
click at [898, 460] on icon "right-button" at bounding box center [894, 459] width 13 height 21
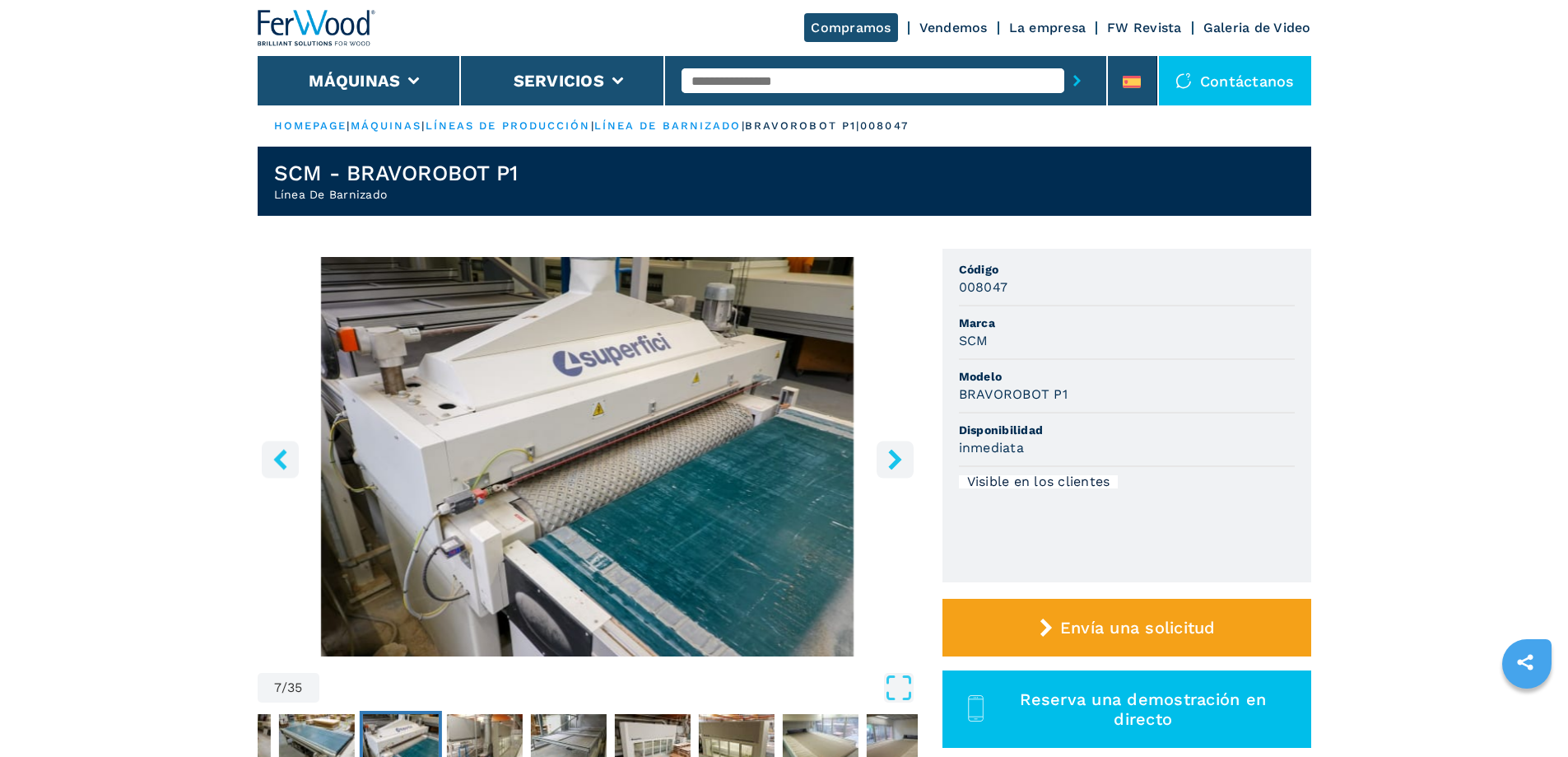
click at [898, 460] on icon "right-button" at bounding box center [894, 459] width 13 height 21
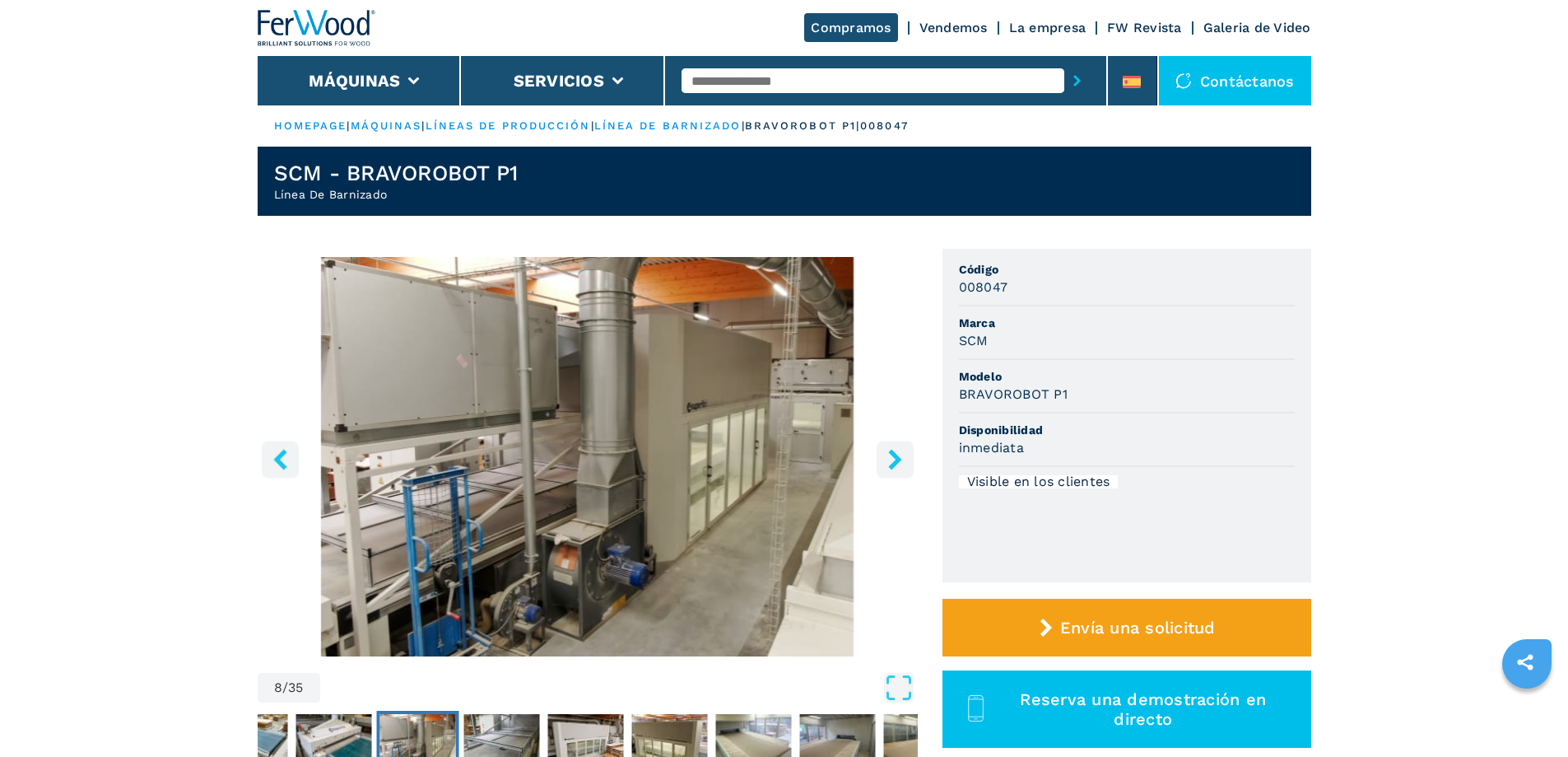
click at [898, 460] on icon "right-button" at bounding box center [894, 459] width 13 height 21
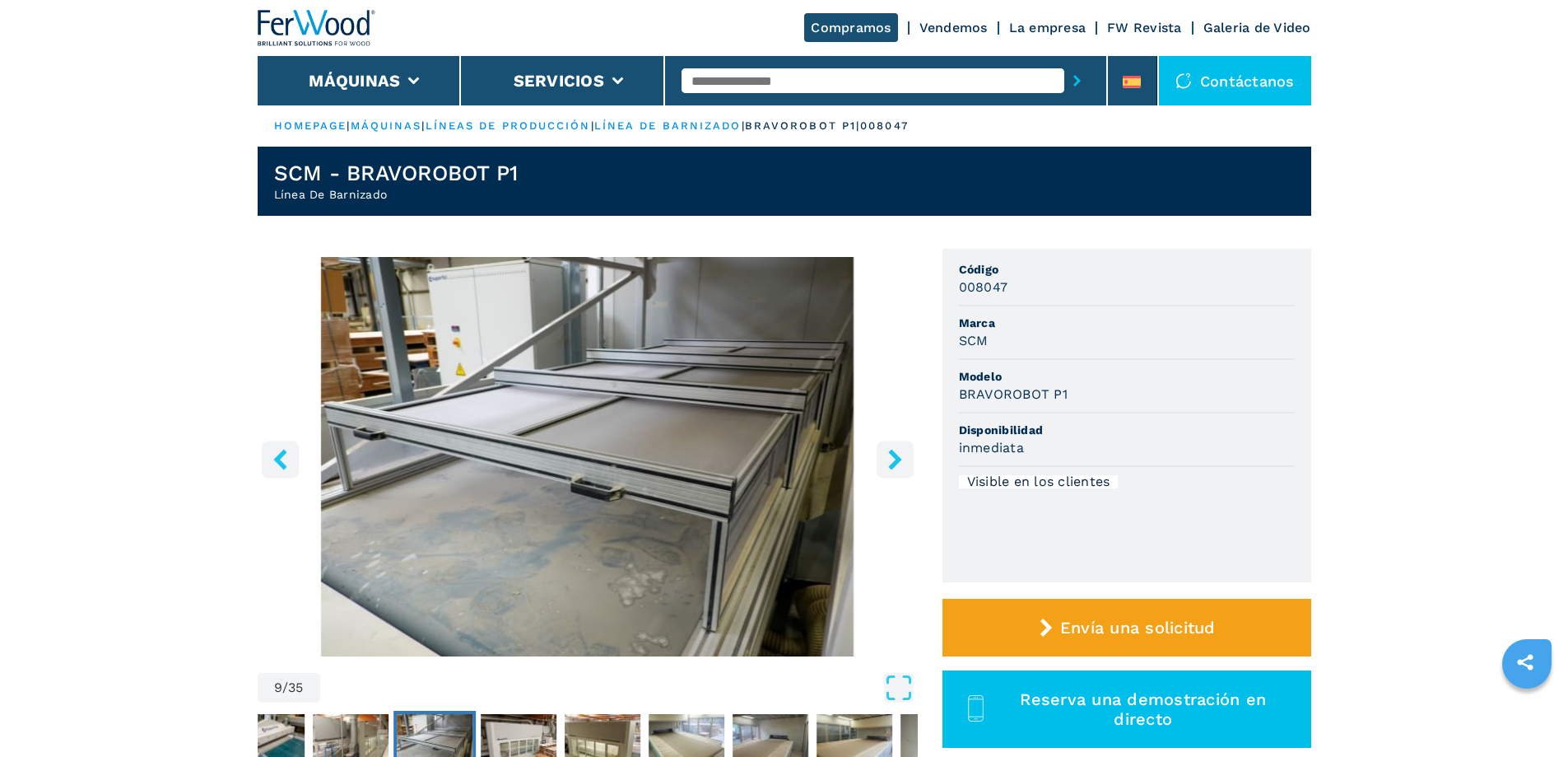
click at [898, 460] on icon "right-button" at bounding box center [894, 459] width 13 height 21
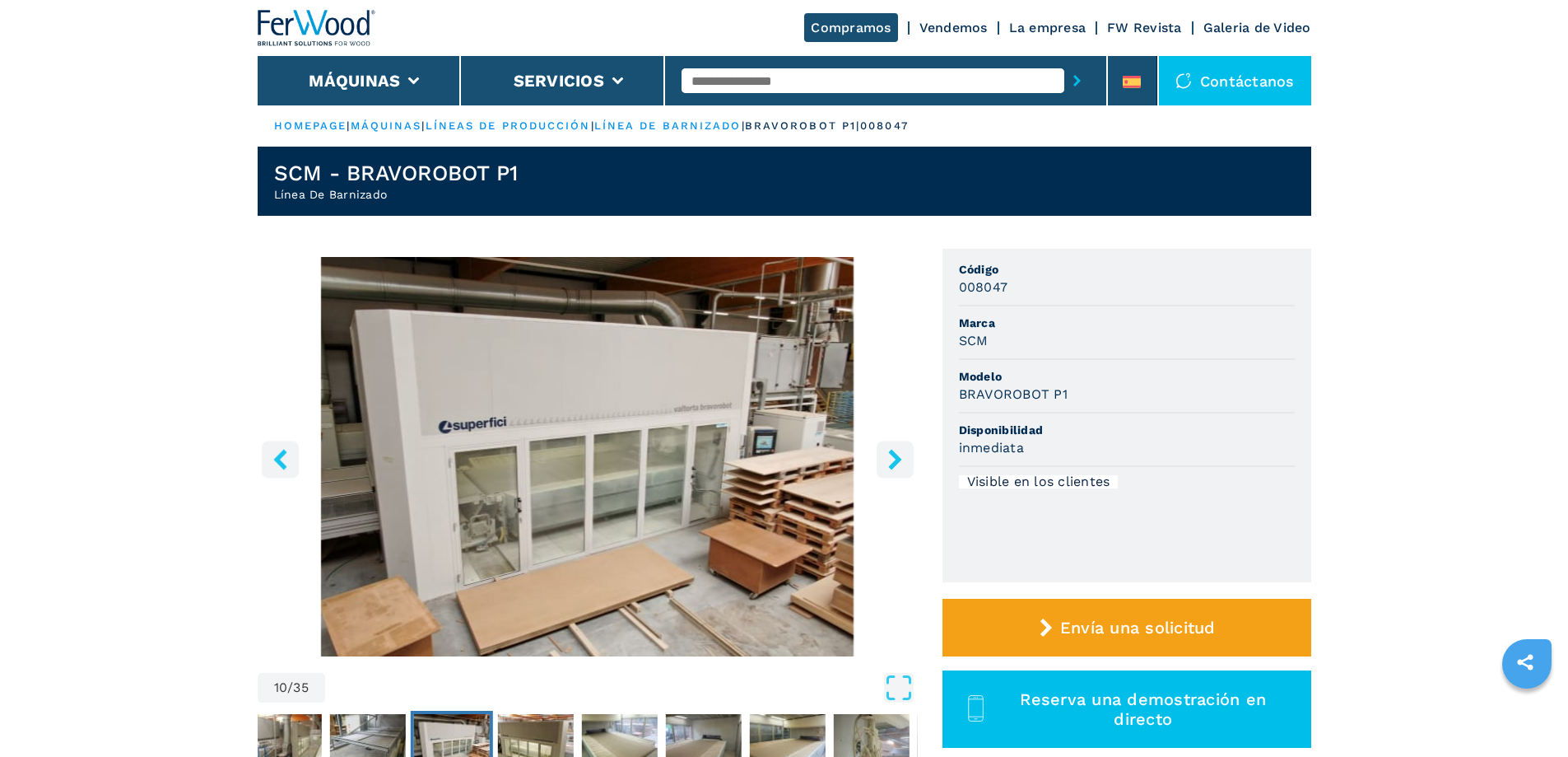
click at [898, 460] on icon "right-button" at bounding box center [894, 459] width 13 height 21
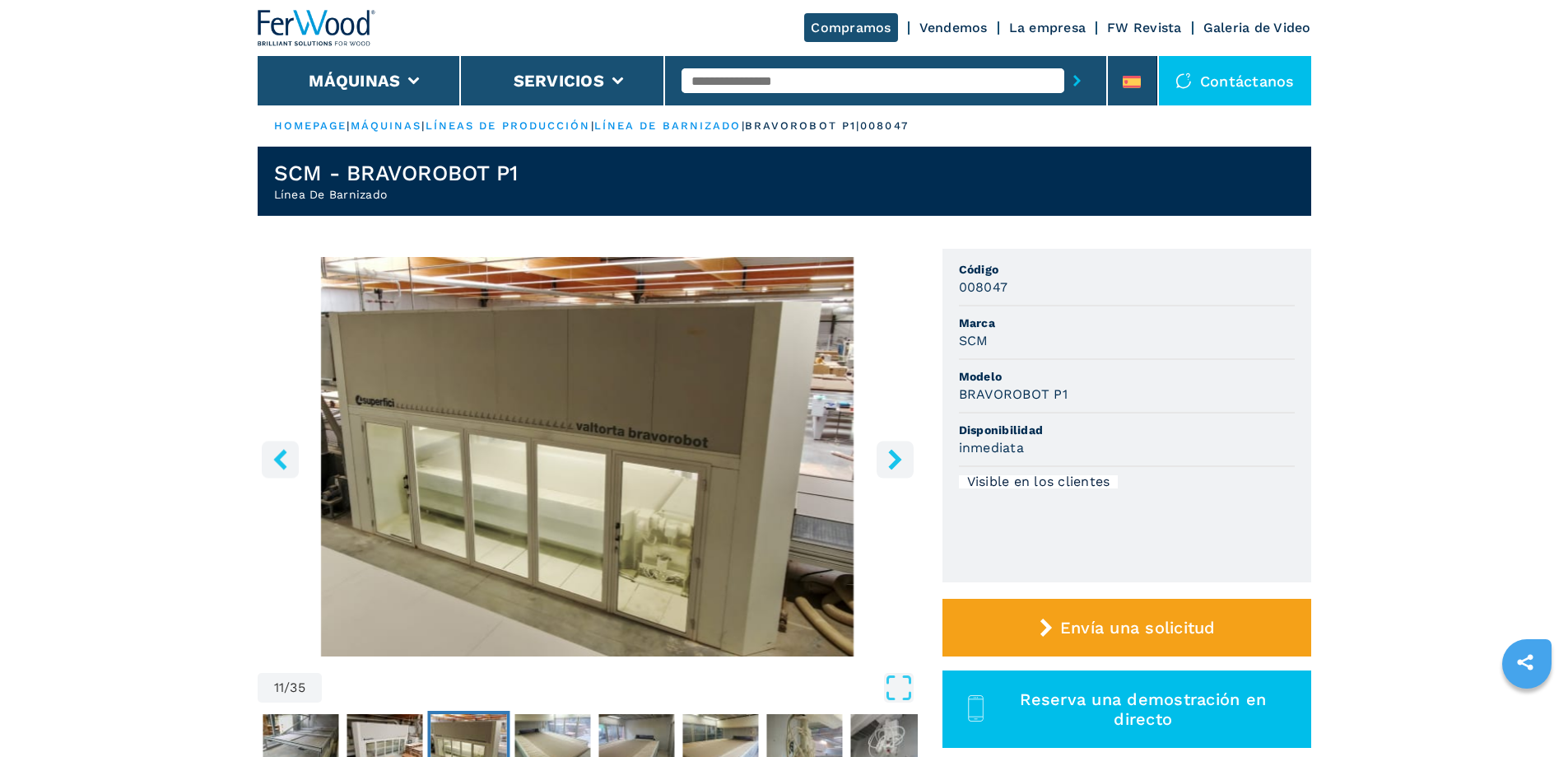
click at [898, 460] on icon "right-button" at bounding box center [894, 459] width 13 height 21
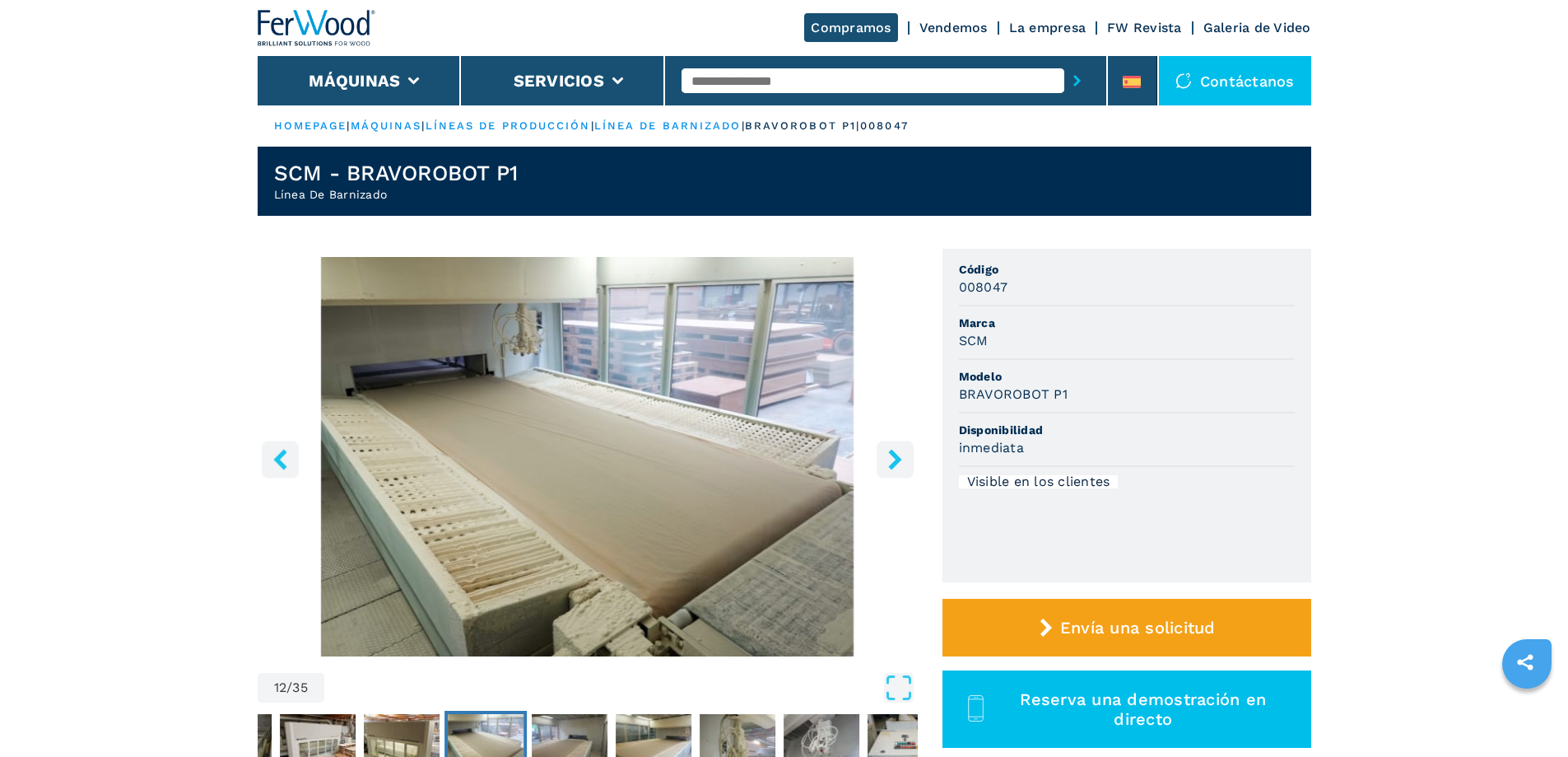
click at [898, 460] on icon "right-button" at bounding box center [894, 459] width 13 height 21
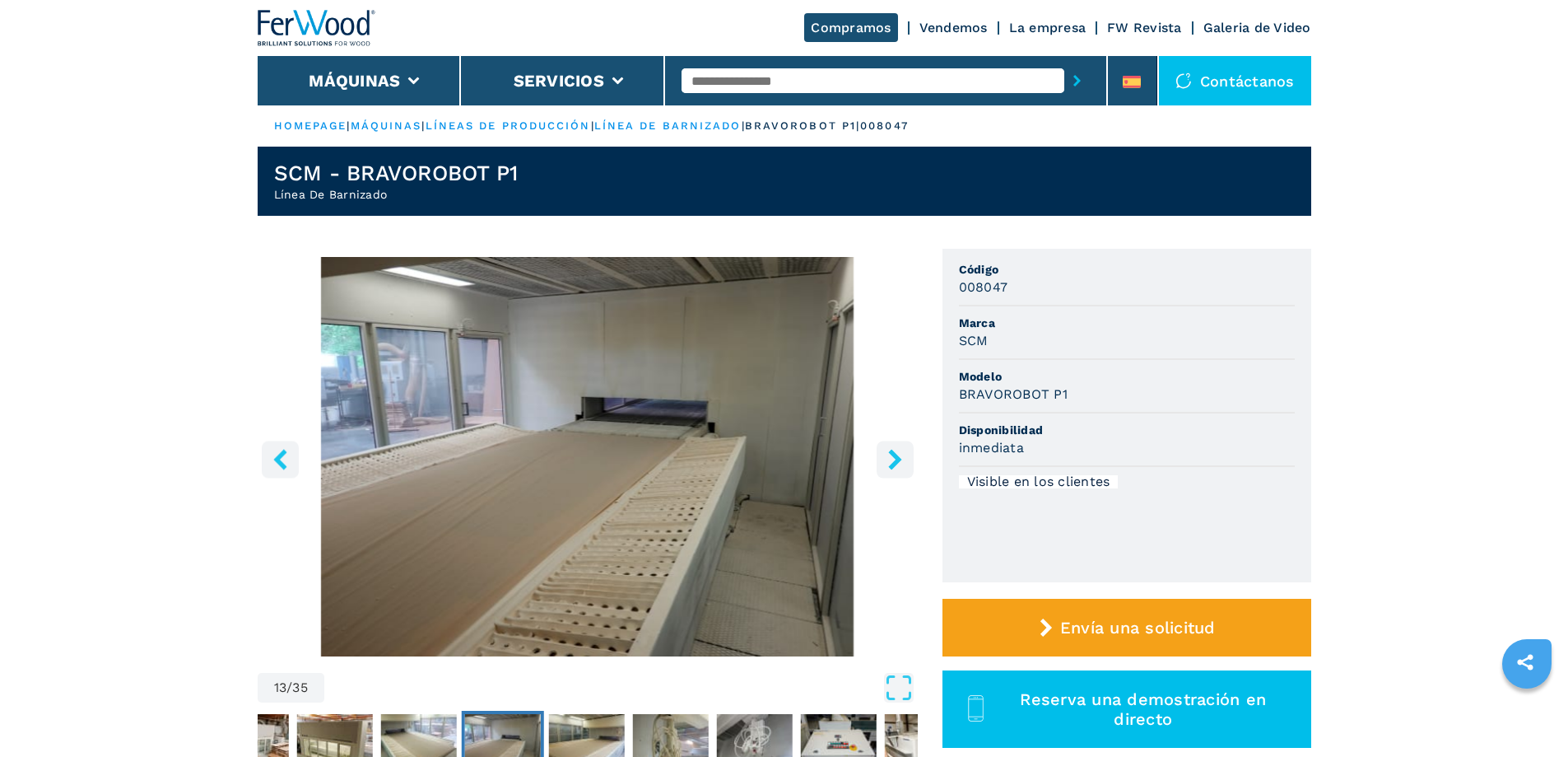
click at [898, 460] on icon "right-button" at bounding box center [894, 459] width 13 height 21
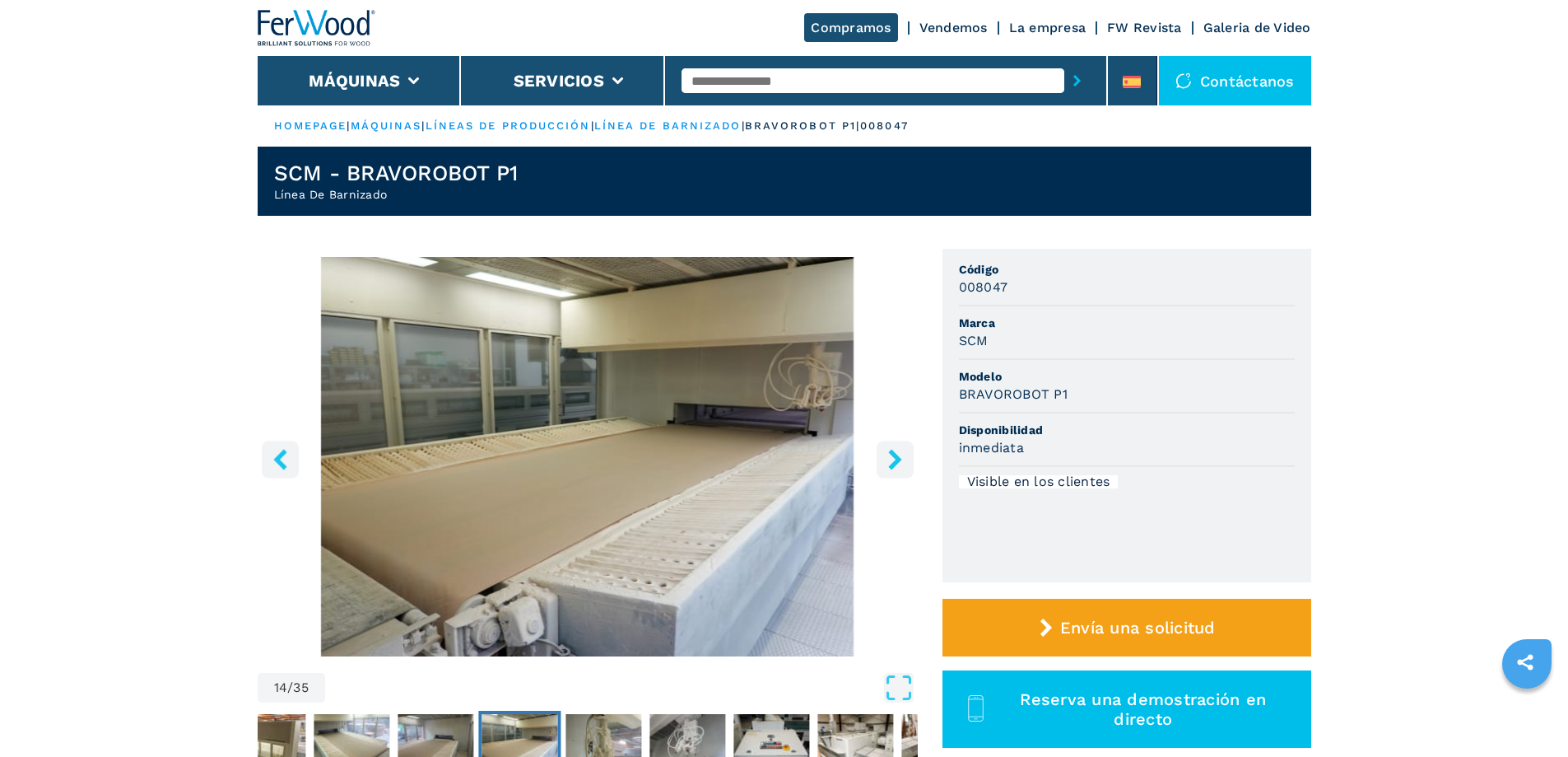
click at [898, 460] on icon "right-button" at bounding box center [894, 459] width 13 height 21
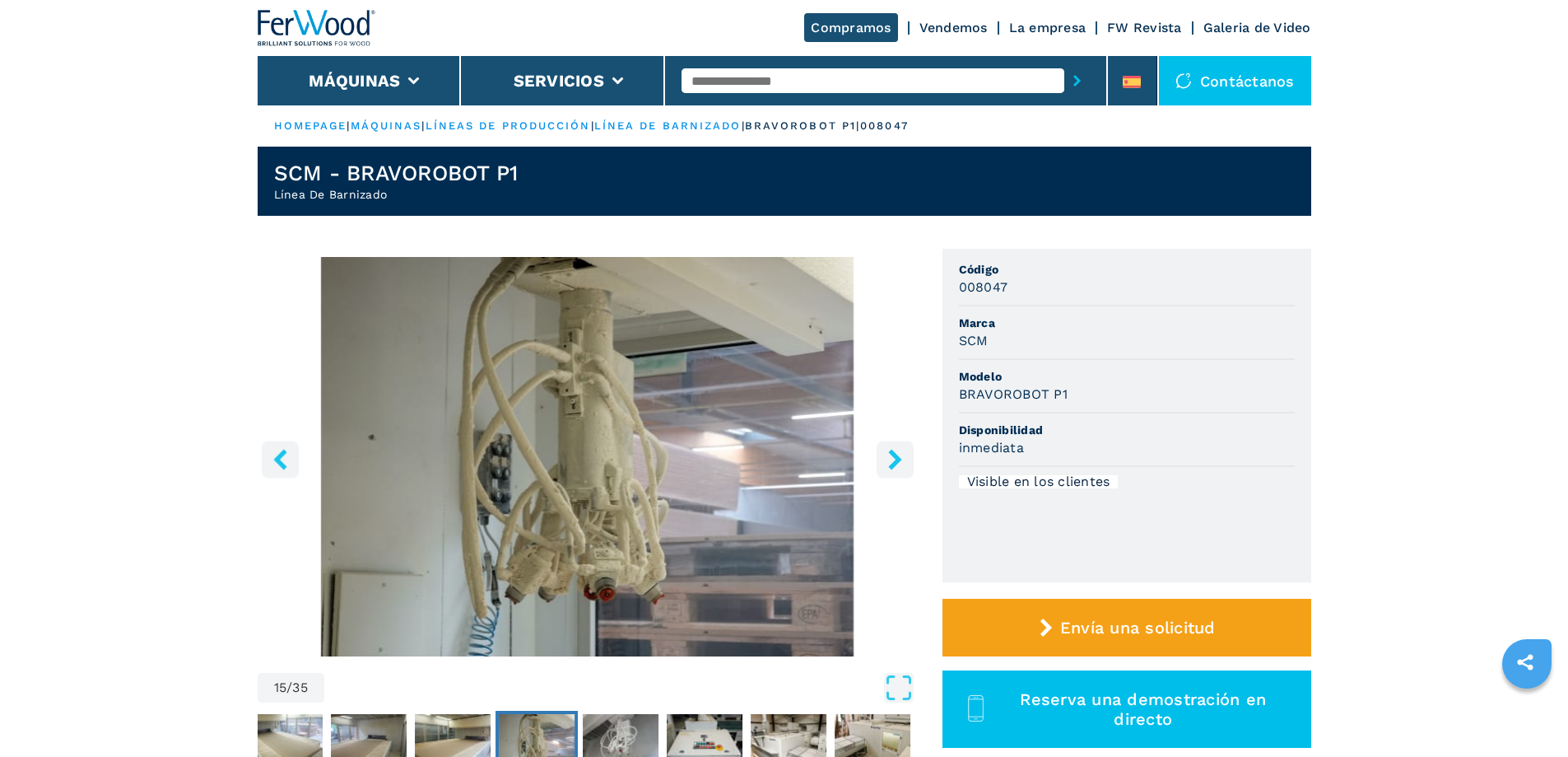
click at [898, 460] on icon "right-button" at bounding box center [894, 459] width 13 height 21
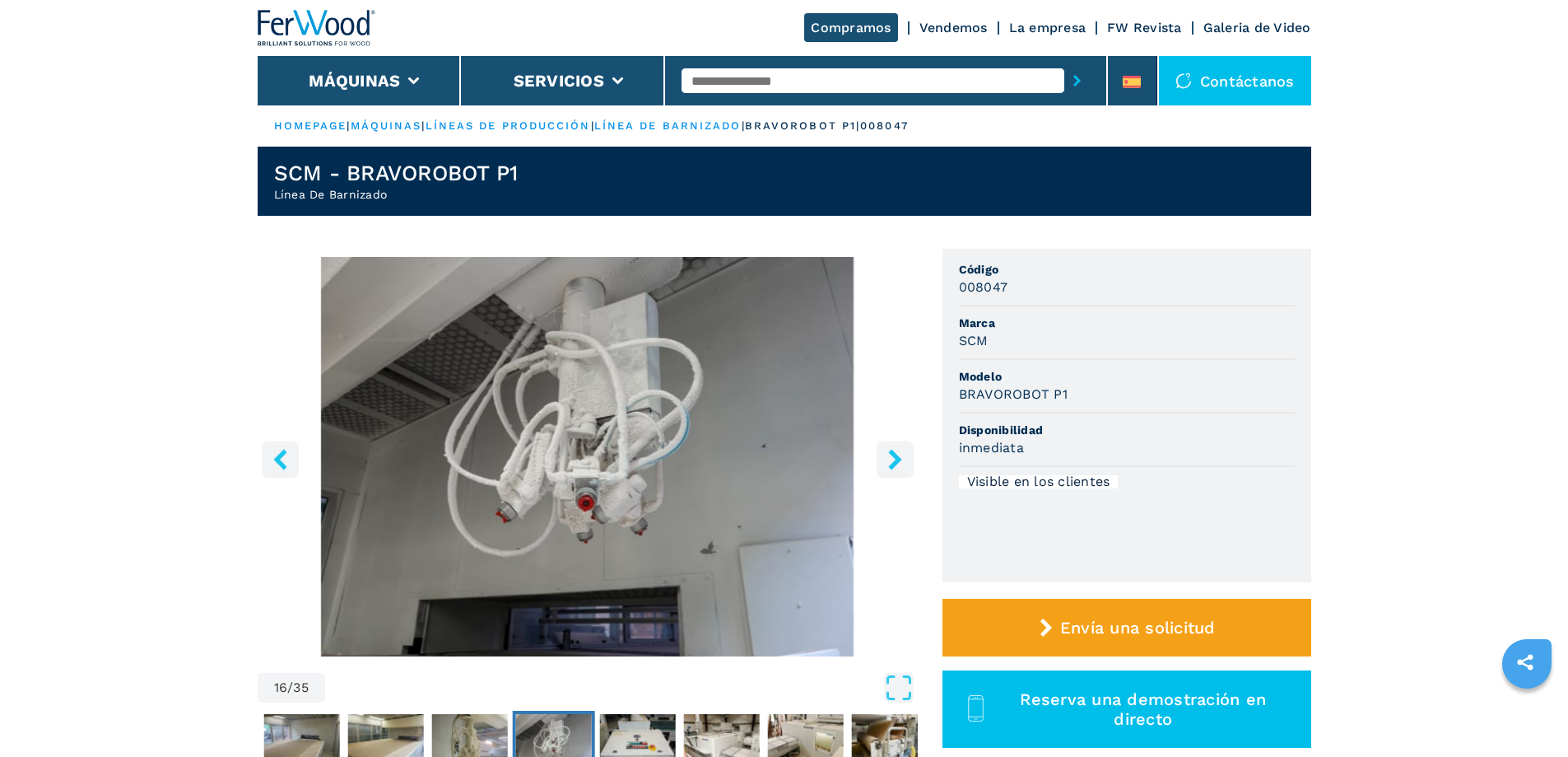
click at [898, 460] on icon "right-button" at bounding box center [894, 459] width 13 height 21
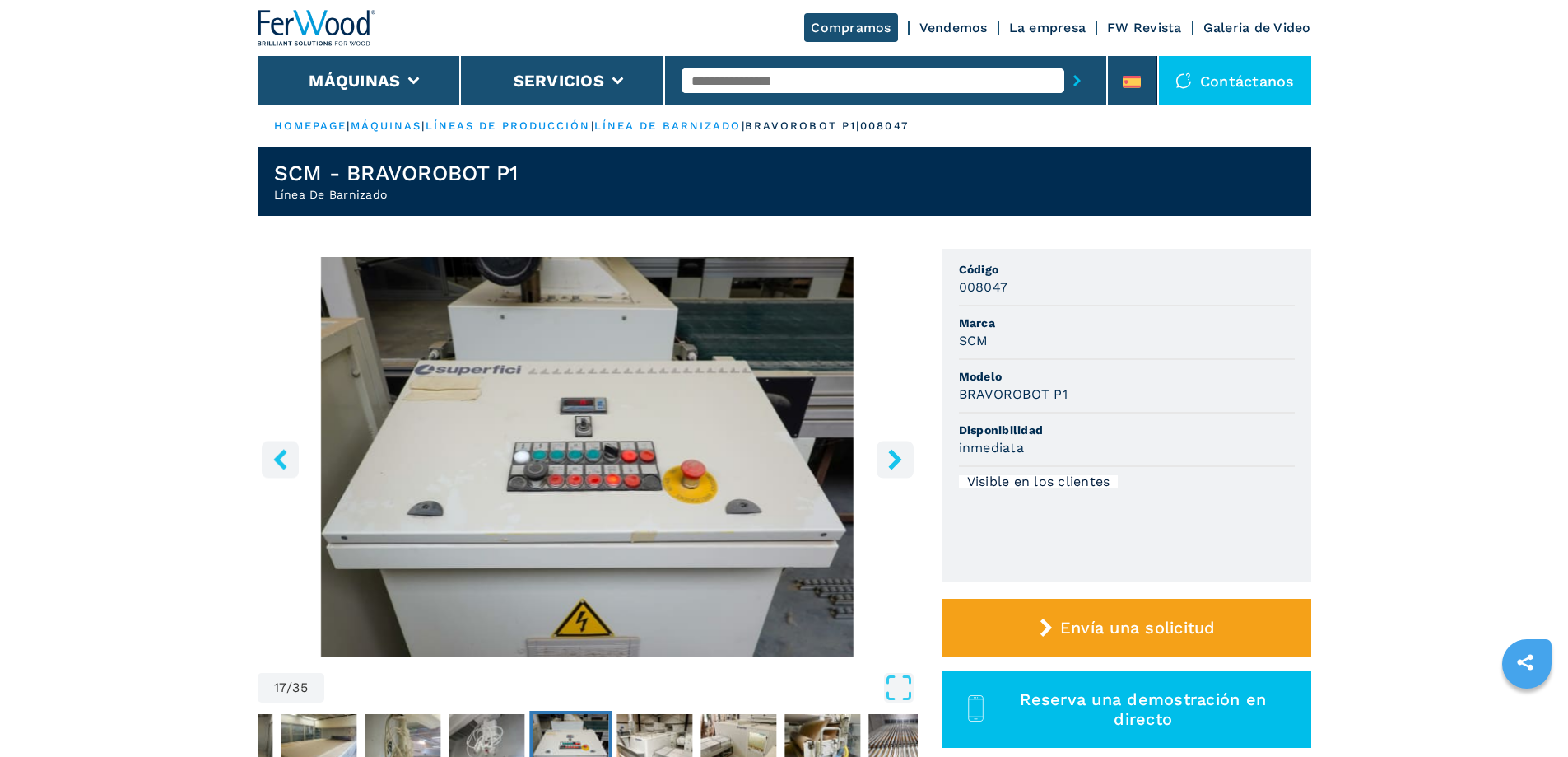
click at [898, 460] on icon "right-button" at bounding box center [894, 459] width 13 height 21
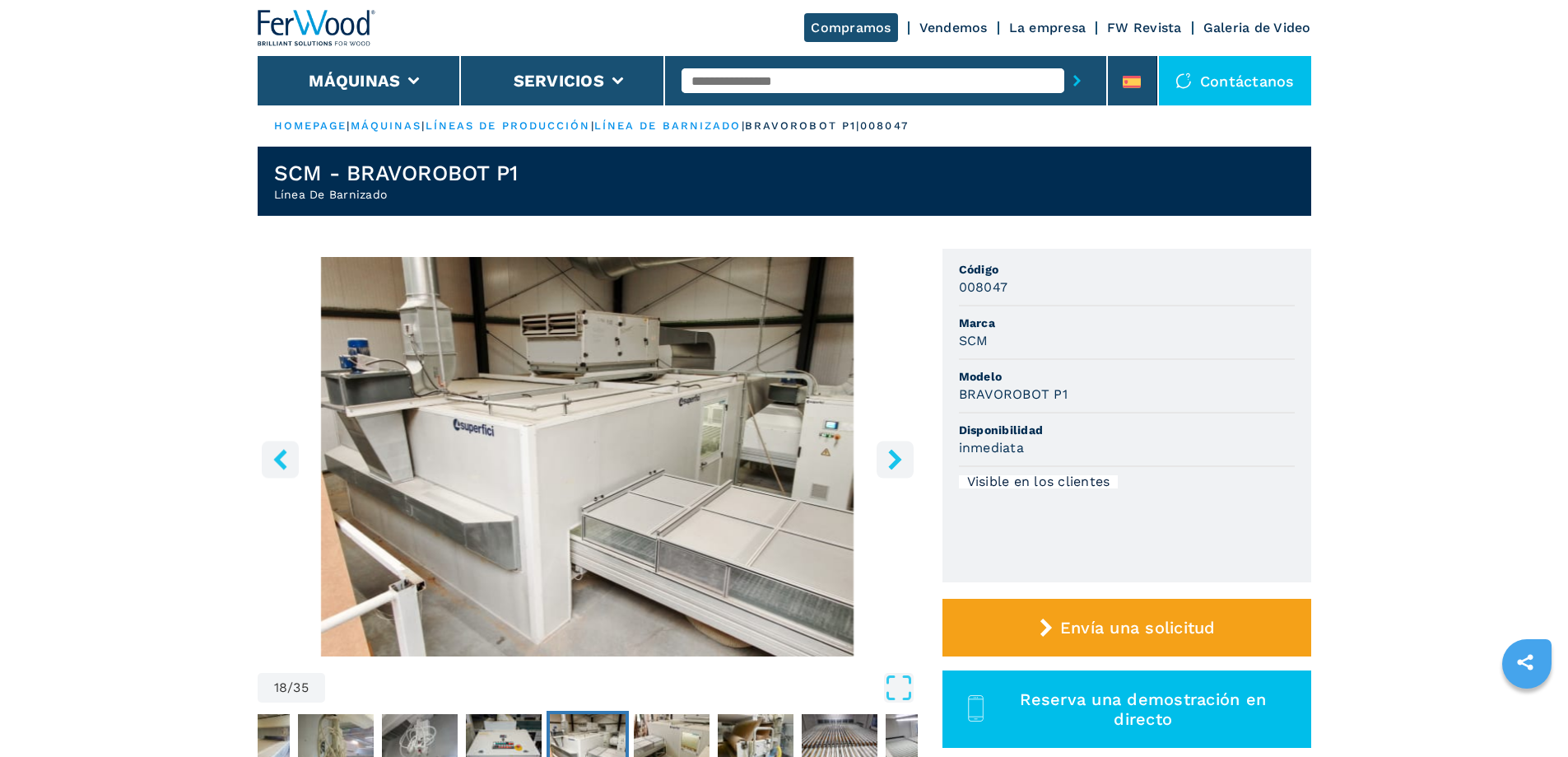
click at [898, 460] on icon "right-button" at bounding box center [894, 459] width 13 height 21
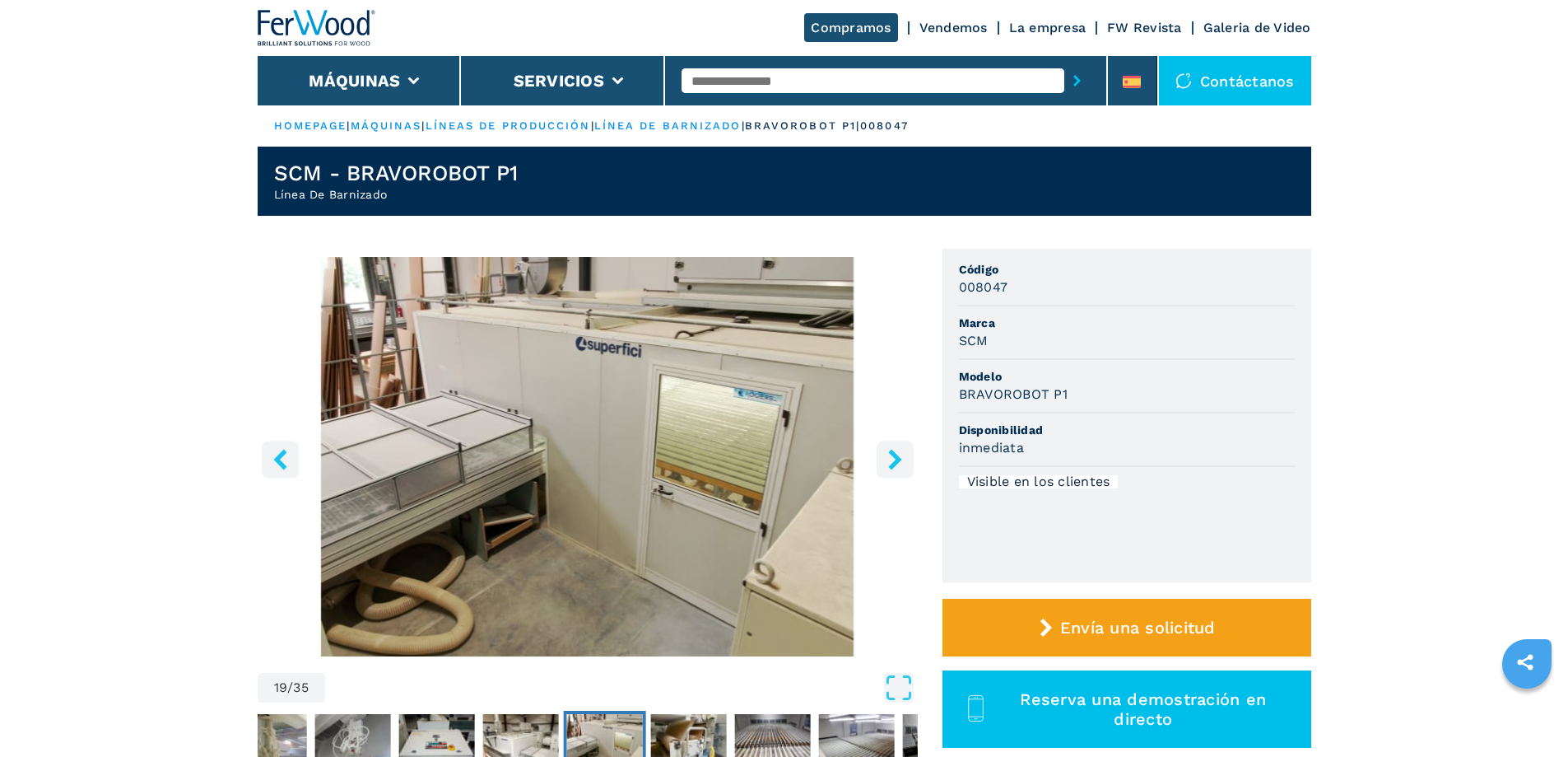
click at [898, 460] on icon "right-button" at bounding box center [894, 459] width 13 height 21
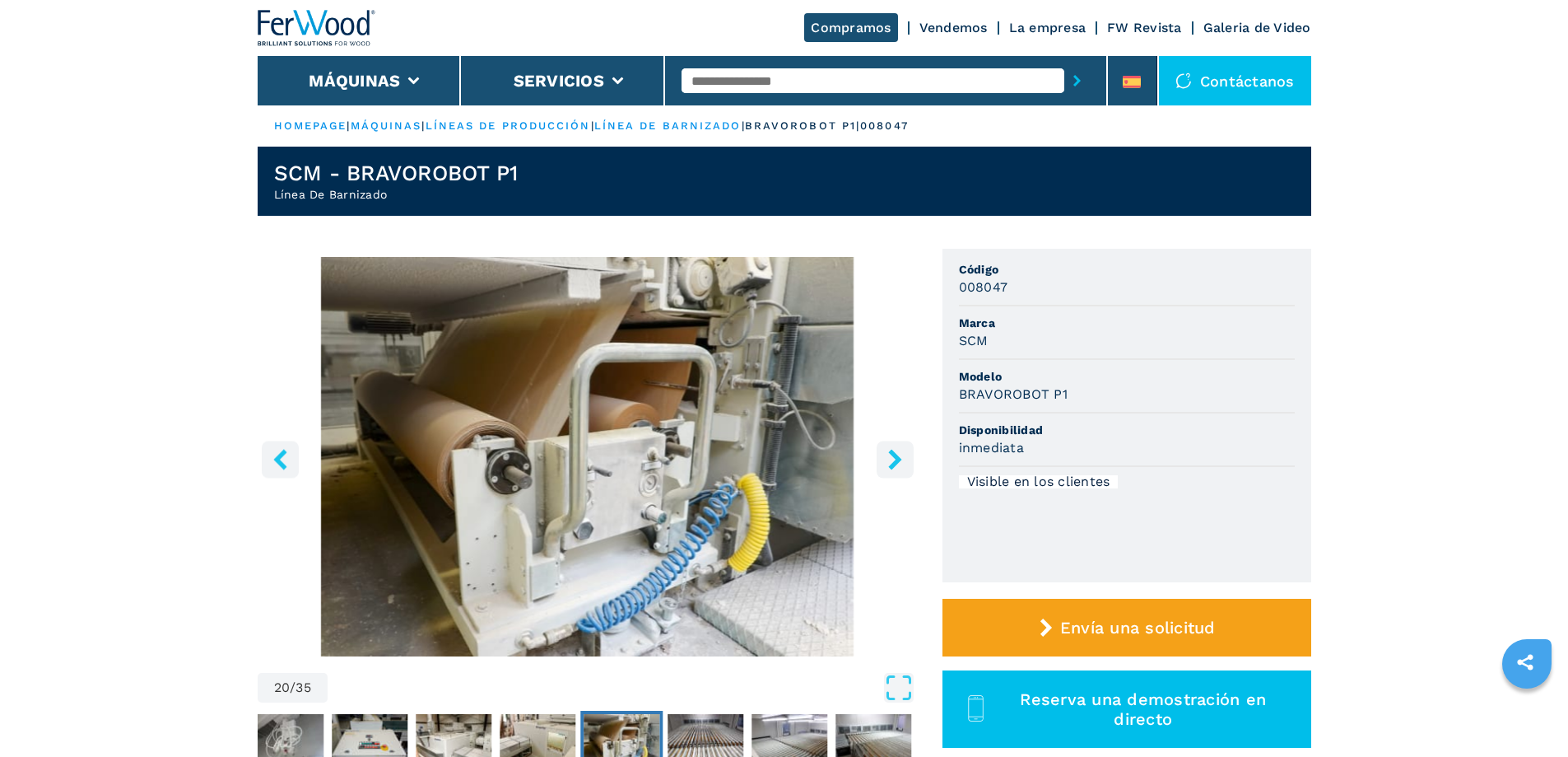
click at [898, 460] on icon "right-button" at bounding box center [894, 459] width 13 height 21
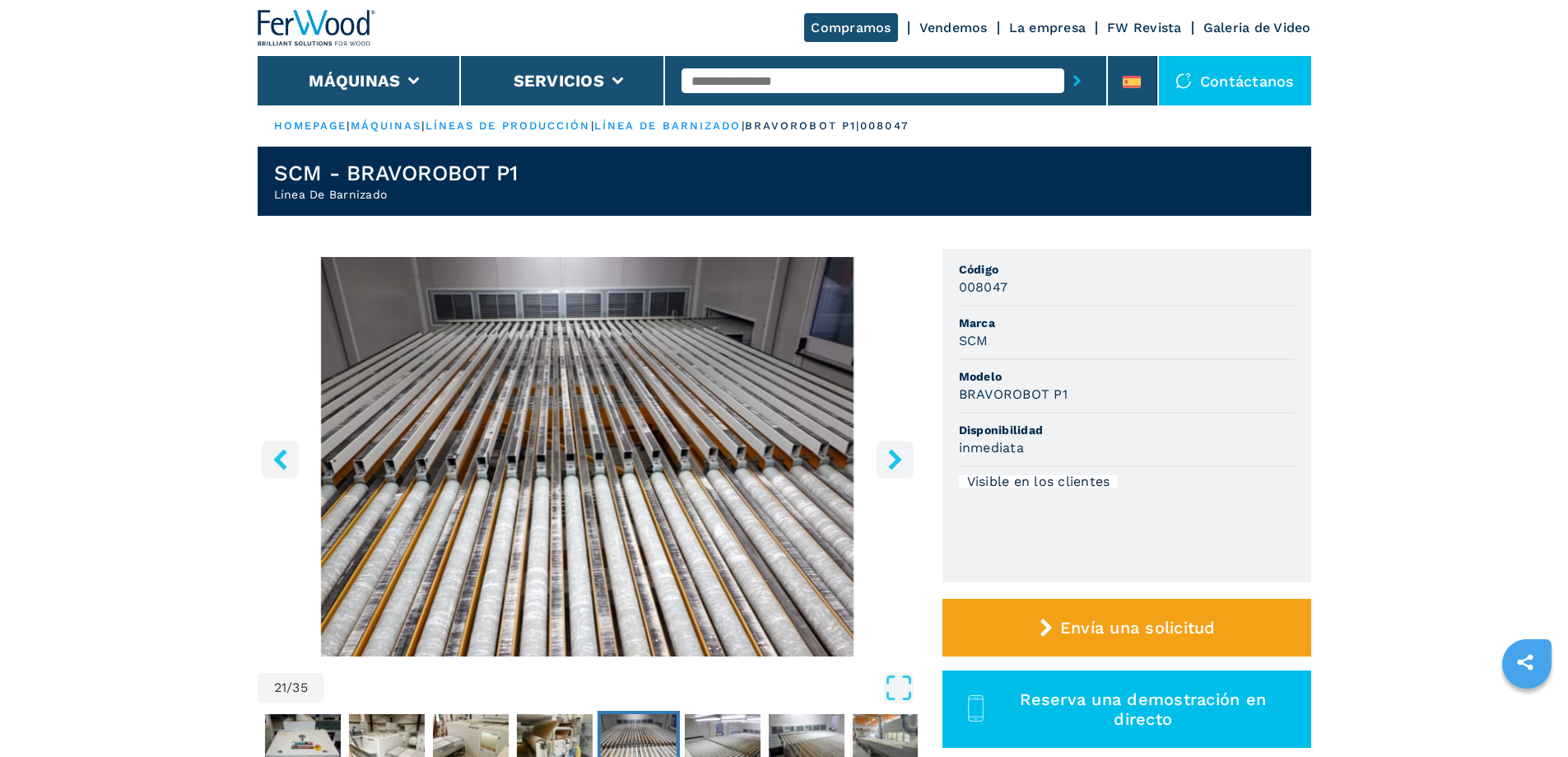
click at [898, 460] on icon "right-button" at bounding box center [894, 459] width 13 height 21
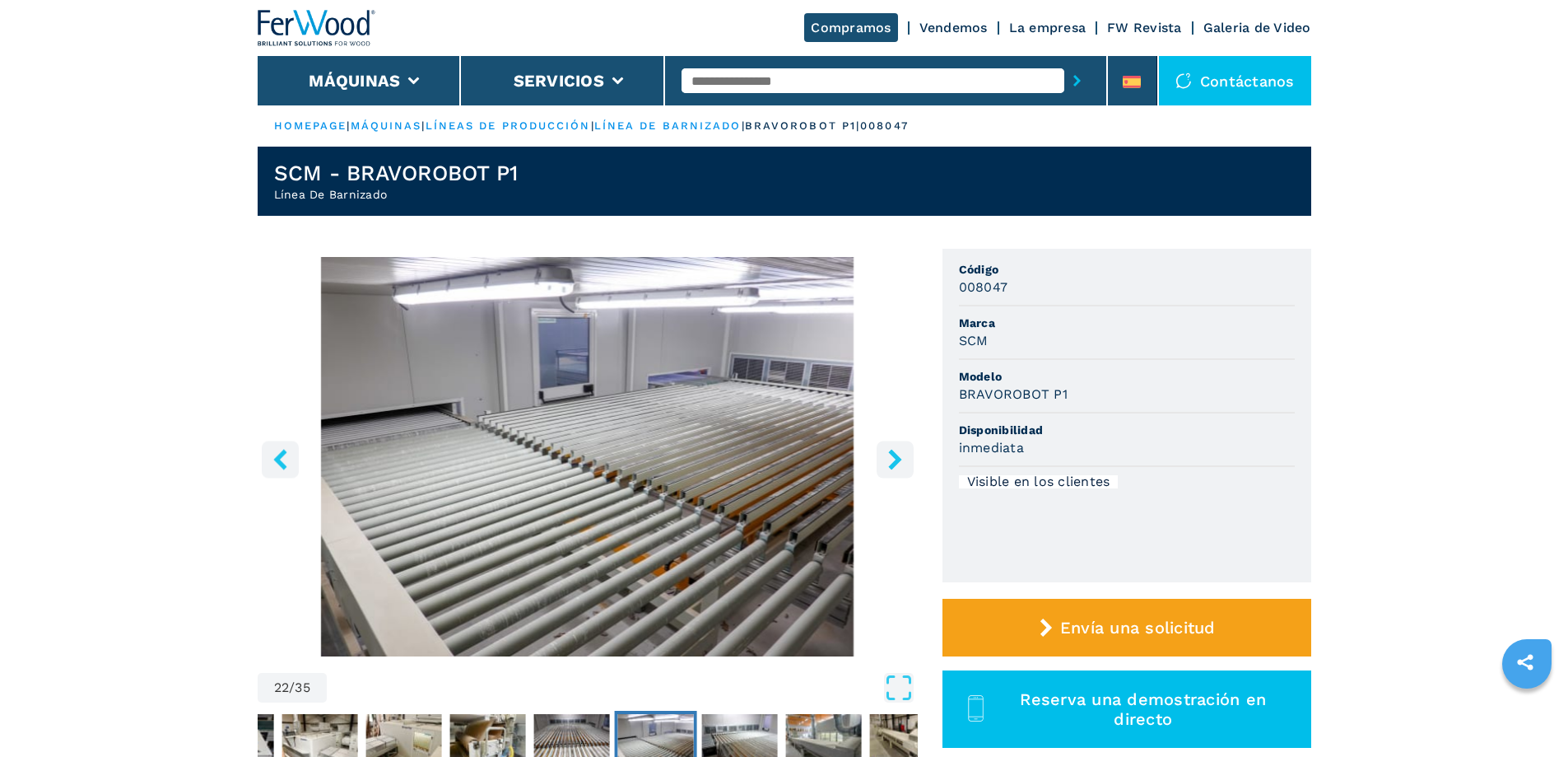
click at [898, 460] on icon "right-button" at bounding box center [894, 459] width 13 height 21
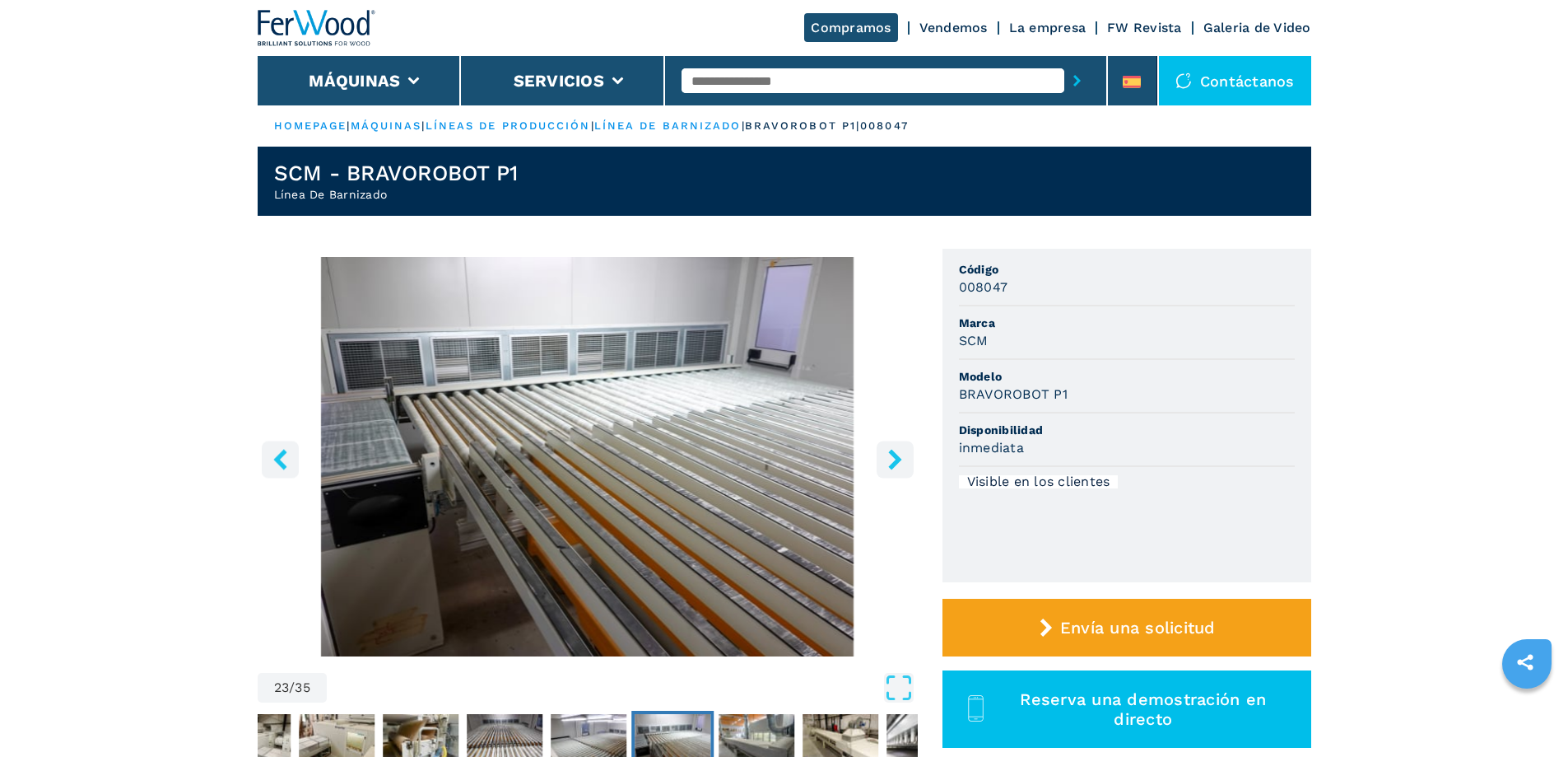
click at [898, 460] on icon "right-button" at bounding box center [894, 459] width 13 height 21
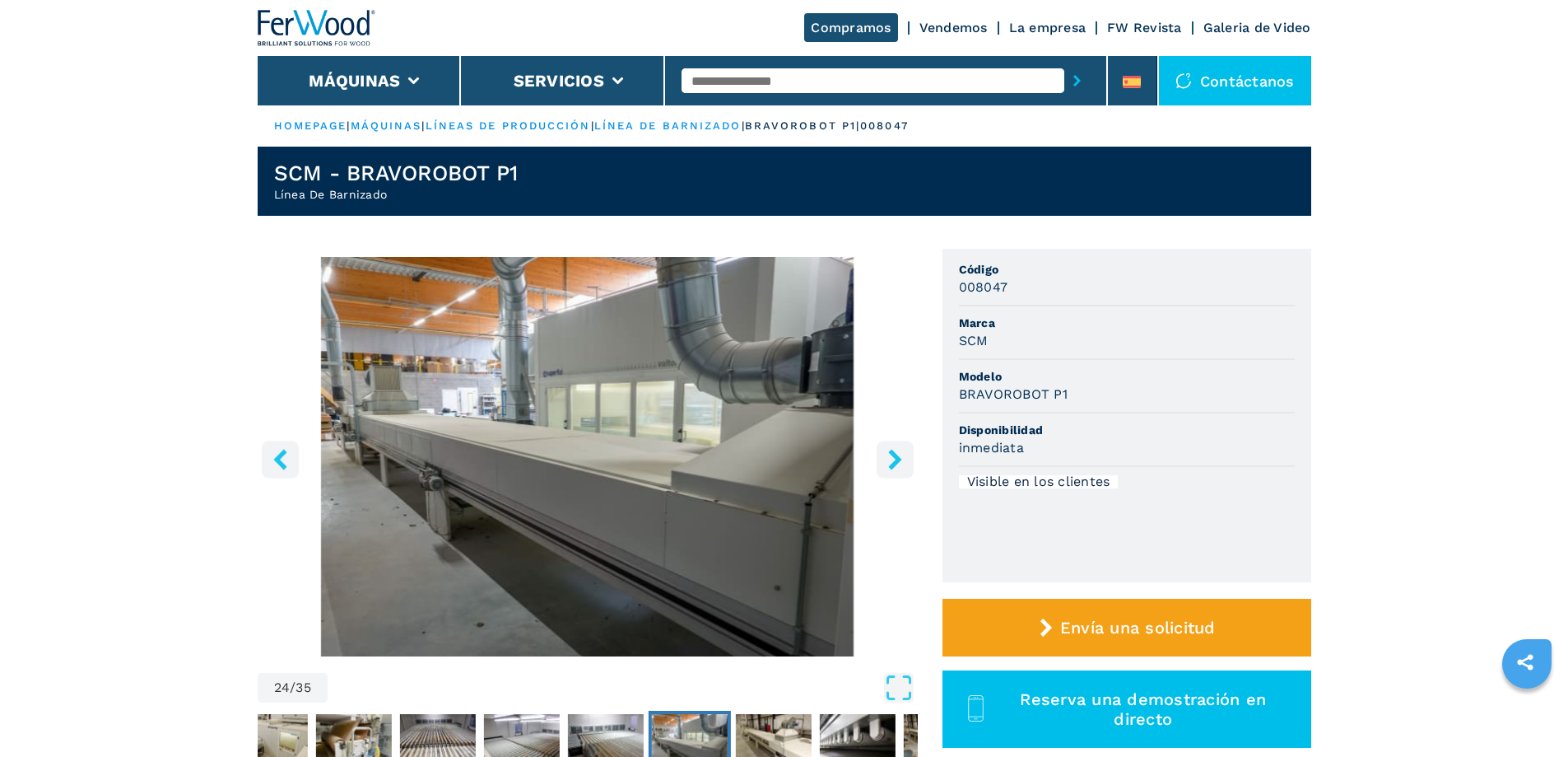
click at [898, 460] on icon "right-button" at bounding box center [894, 459] width 13 height 21
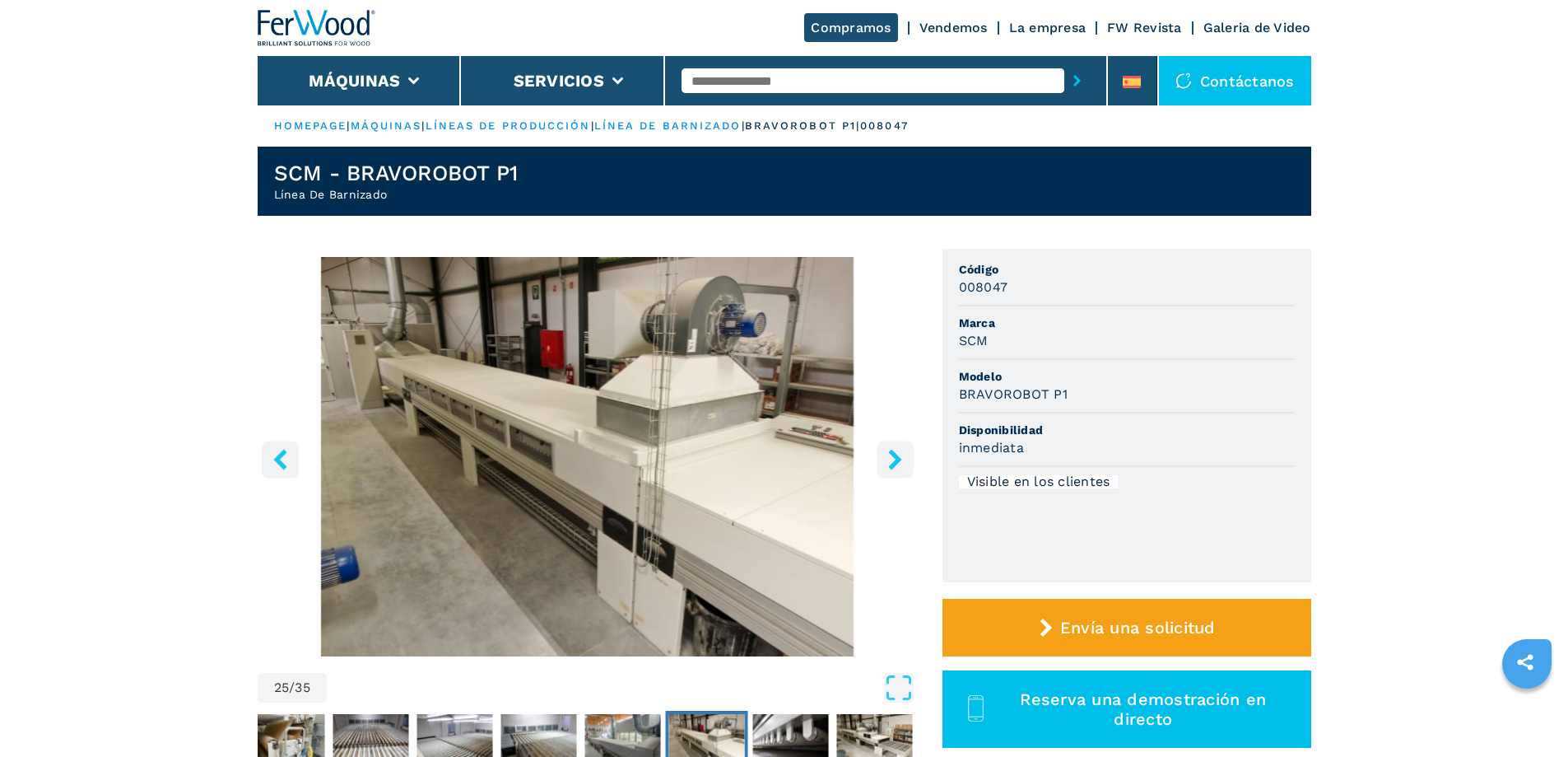
click at [898, 460] on icon "right-button" at bounding box center [894, 459] width 13 height 21
